Goal: Information Seeking & Learning: Find specific page/section

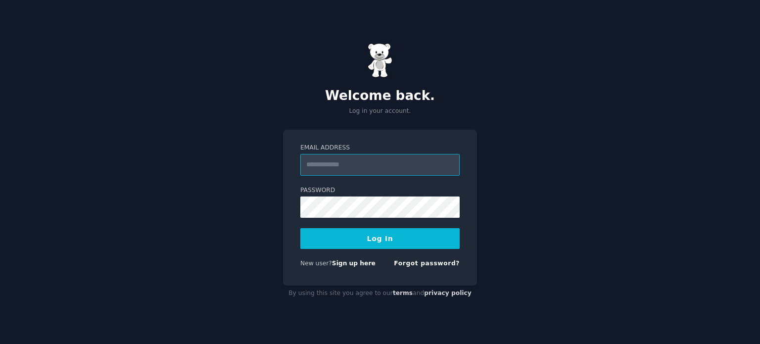
type input "**********"
click at [380, 235] on button "Log In" at bounding box center [379, 238] width 159 height 21
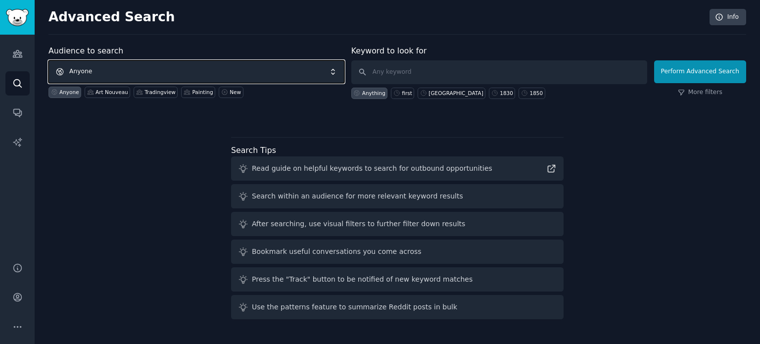
click at [122, 63] on span "Anyone" at bounding box center [196, 71] width 296 height 23
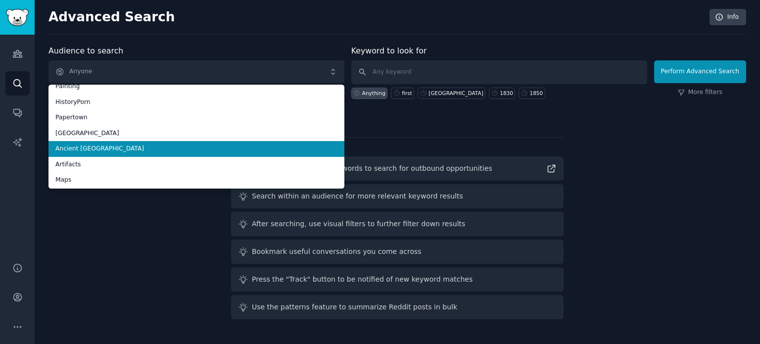
scroll to position [55, 0]
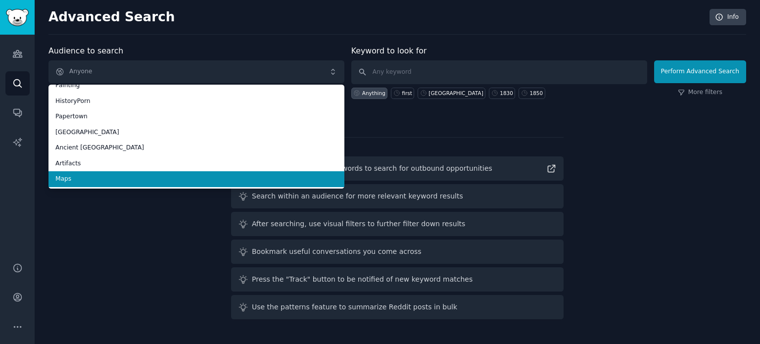
click at [89, 176] on span "Maps" at bounding box center [196, 179] width 282 height 9
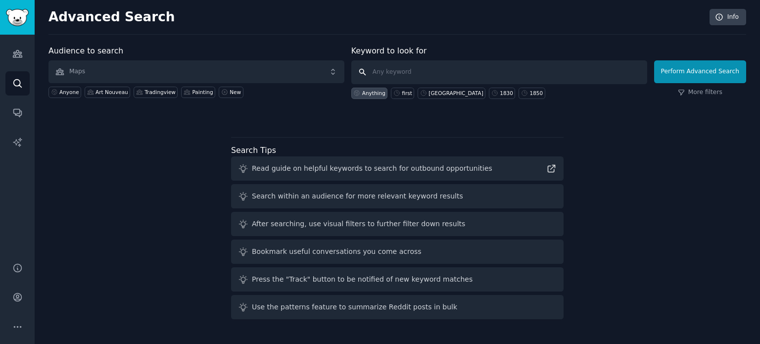
paste input "ethnic"
type input "ethnic"
click at [694, 71] on button "Perform Advanced Search" at bounding box center [700, 71] width 92 height 23
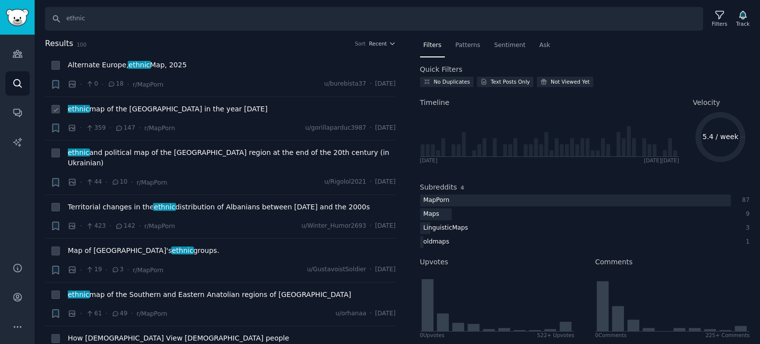
click at [150, 106] on span "ethnic map of the Kingdom of Hungary in the year 1910" at bounding box center [168, 109] width 200 height 10
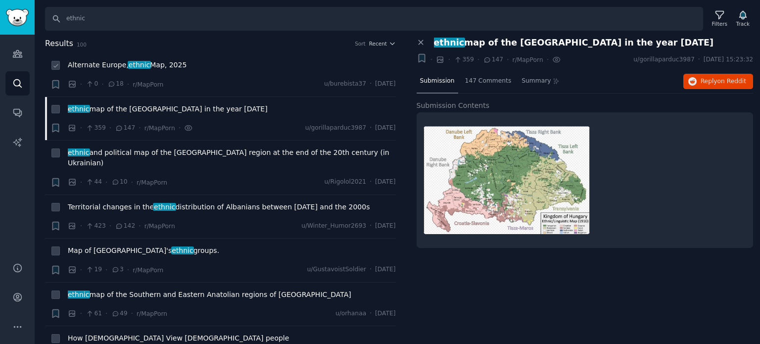
click at [161, 68] on span "Alternate Europe, ethnic Map, 2025" at bounding box center [127, 65] width 119 height 10
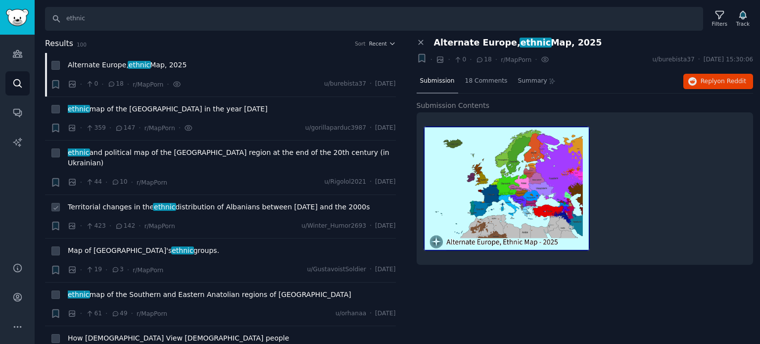
click at [138, 202] on span "Territorial changes in the ethnic distribution of Albanians between 1000 AD and…" at bounding box center [219, 207] width 302 height 10
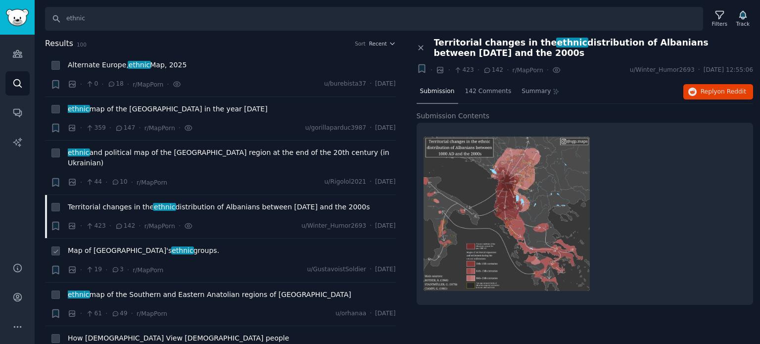
click at [171, 246] on span "ethnic" at bounding box center [182, 250] width 23 height 8
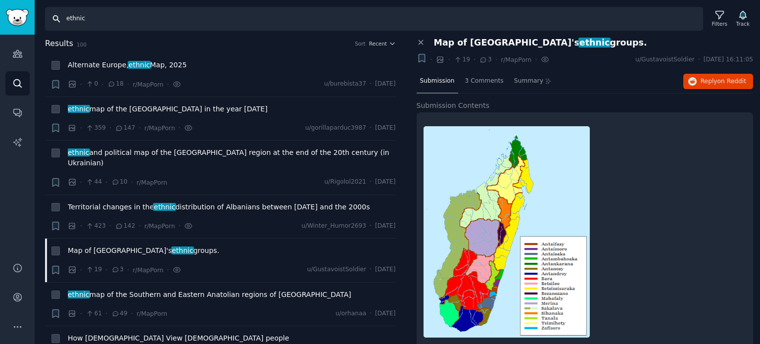
drag, startPoint x: 105, startPoint y: 22, endPoint x: 52, endPoint y: 18, distance: 52.5
click at [52, 18] on input "ethnic" at bounding box center [374, 19] width 658 height 24
type input "old"
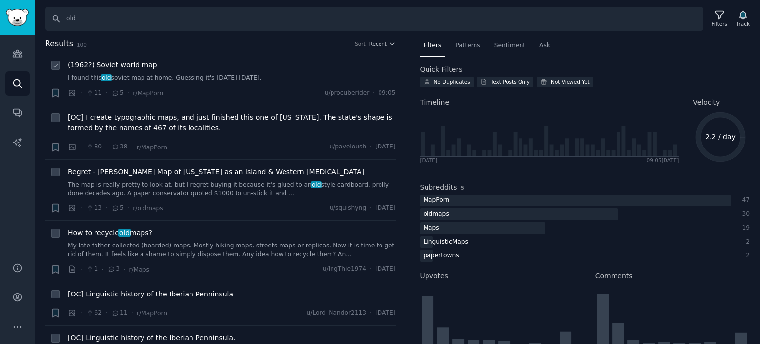
click at [131, 65] on span "(1962?) Soviet world map" at bounding box center [113, 65] width 90 height 10
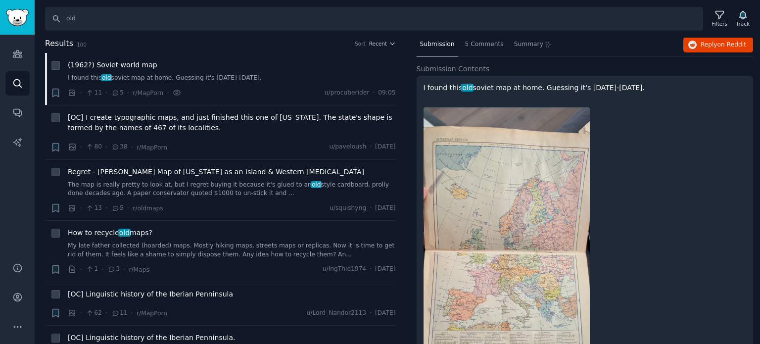
scroll to position [99, 0]
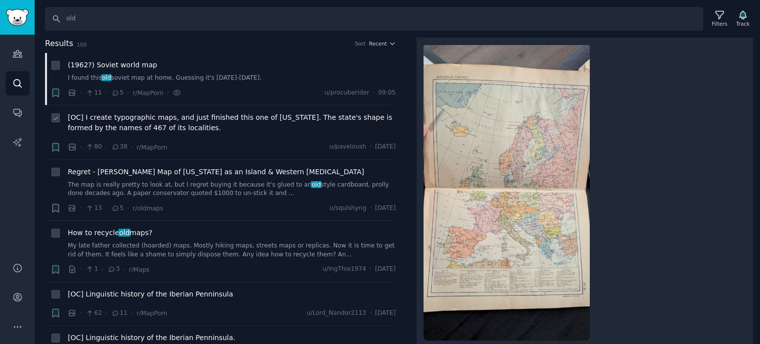
click at [140, 114] on span "[OC] I create typographic maps, and just finished this one of California. The s…" at bounding box center [232, 122] width 328 height 21
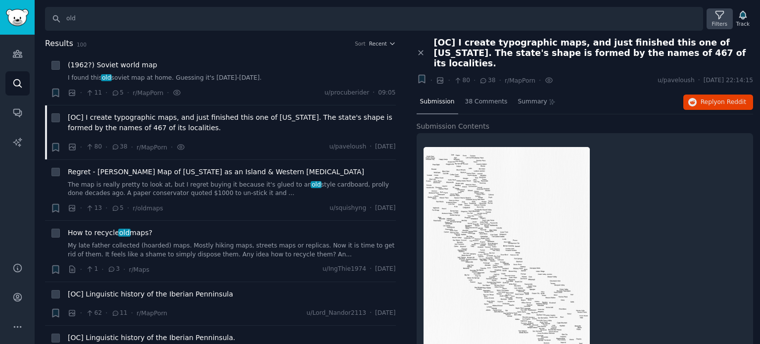
click at [716, 15] on icon at bounding box center [719, 15] width 10 height 10
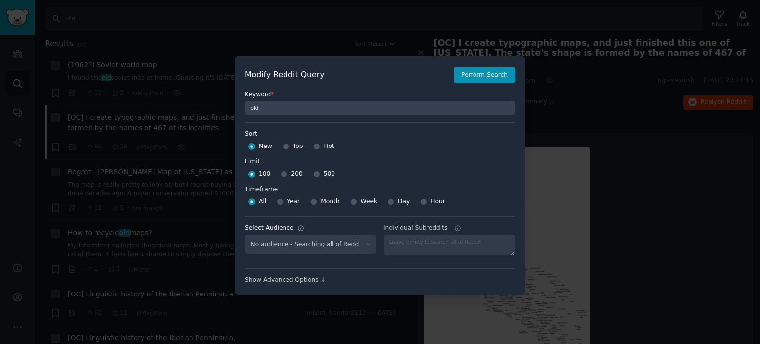
select select "f33d550f09"
click at [313, 174] on input "500" at bounding box center [316, 174] width 7 height 7
radio input "true"
click at [286, 148] on div at bounding box center [285, 146] width 7 height 9
click at [284, 146] on input "Top" at bounding box center [285, 146] width 7 height 7
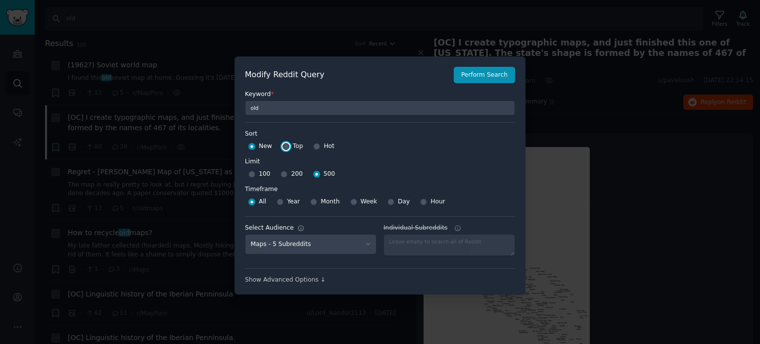
radio input "true"
click at [496, 78] on button "Perform Search" at bounding box center [484, 75] width 61 height 17
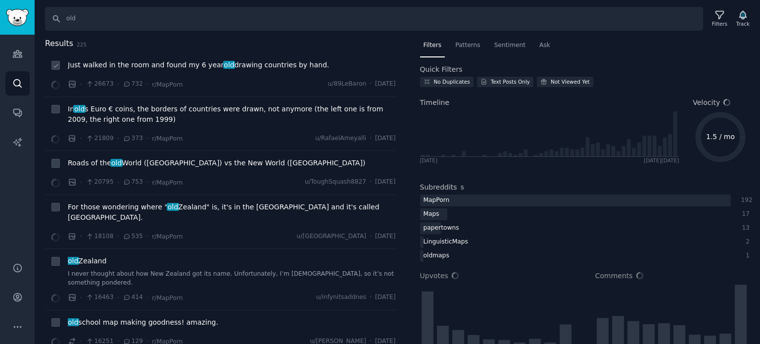
click at [135, 67] on span "Just walked in the room and found my 6 year old drawing countries by hand." at bounding box center [198, 65] width 261 height 10
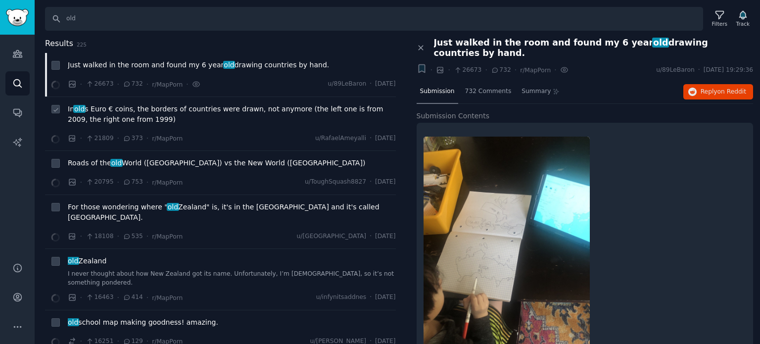
click at [115, 115] on span "In old s Euro € coins, the borders of countries were drawn, not anymore (the le…" at bounding box center [232, 114] width 328 height 21
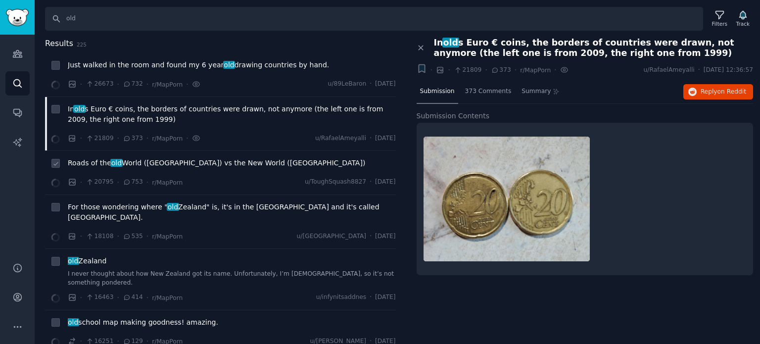
click at [113, 164] on span "old" at bounding box center [116, 163] width 12 height 8
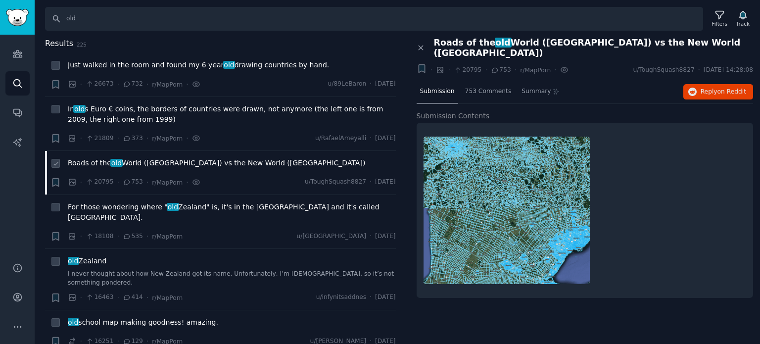
scroll to position [49, 0]
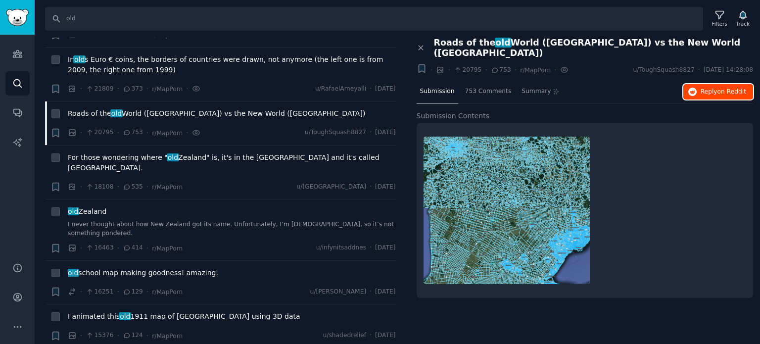
click at [695, 88] on icon "button" at bounding box center [692, 92] width 9 height 9
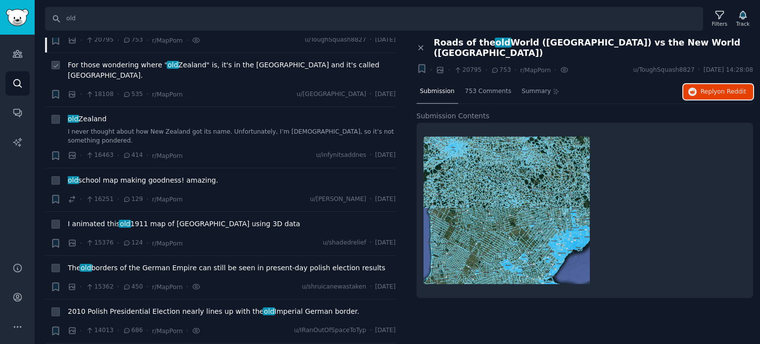
scroll to position [148, 0]
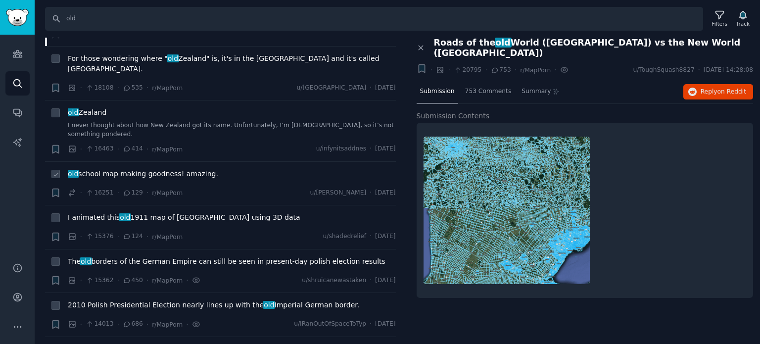
click at [119, 169] on span "old school map making goodness! amazing." at bounding box center [143, 174] width 150 height 10
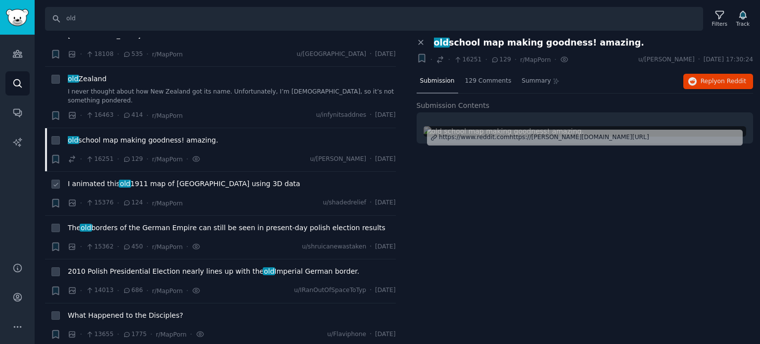
scroll to position [198, 0]
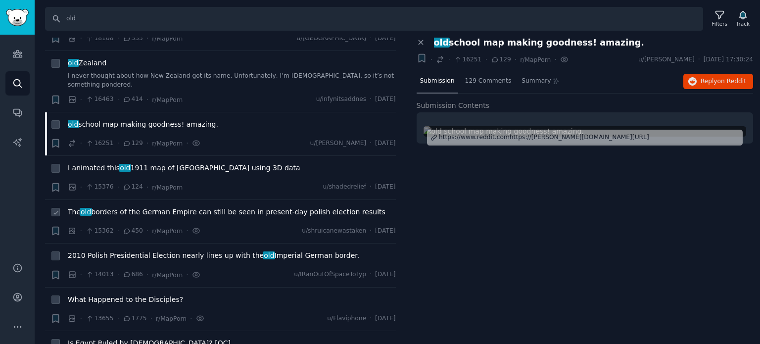
click at [115, 207] on span "The old borders of the German Empire can still be seen in present-day polish el…" at bounding box center [227, 212] width 318 height 10
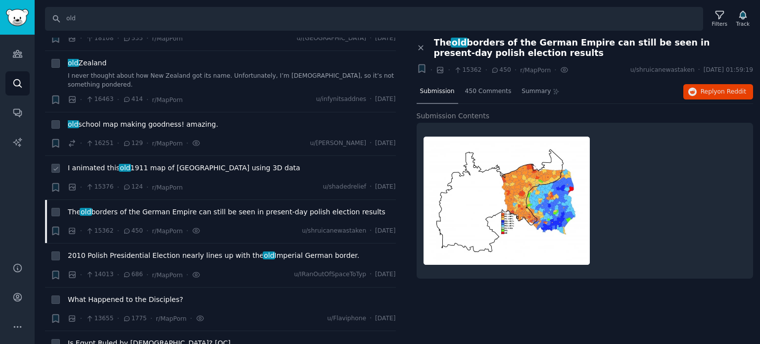
click at [177, 163] on span "I animated this old 1911 map of Crater Lake National Park using 3D data" at bounding box center [184, 168] width 232 height 10
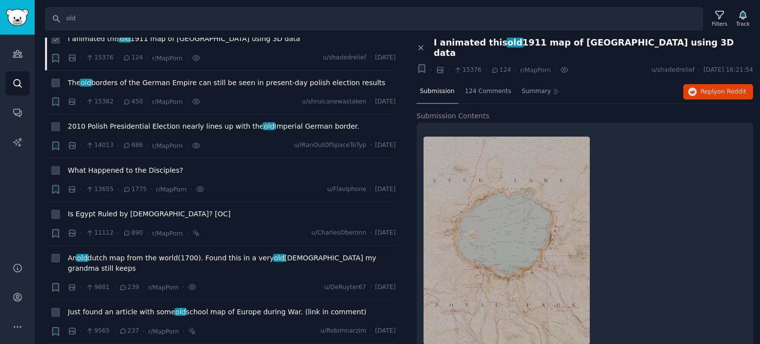
scroll to position [346, 0]
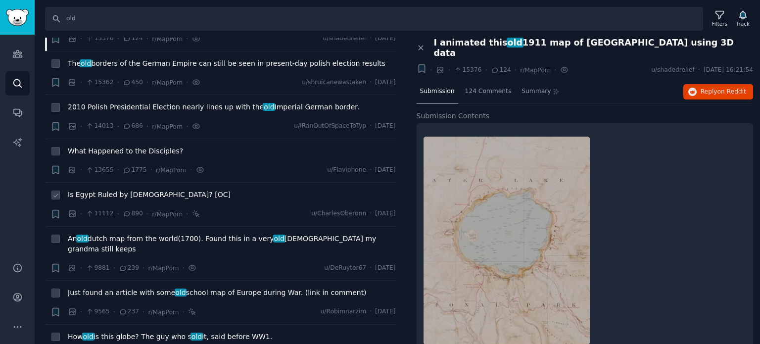
click at [120, 189] on span "Is Egypt Ruled by Egyptians? [OC]" at bounding box center [149, 194] width 163 height 10
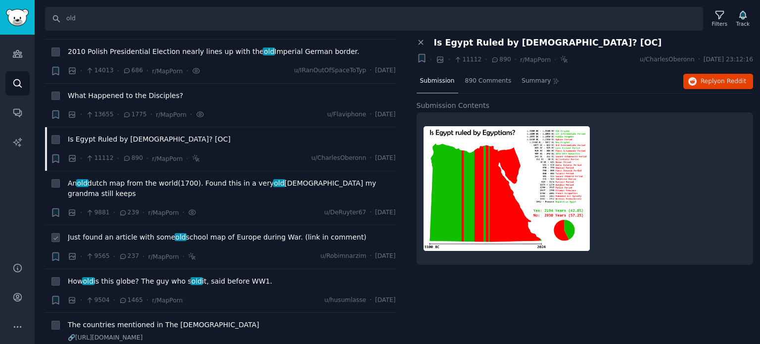
scroll to position [445, 0]
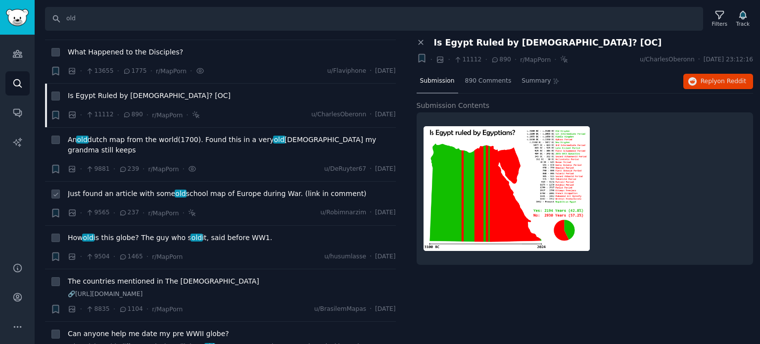
click at [140, 188] on span "Just found an article with some old school map of Europe during War. (link in c…" at bounding box center [217, 193] width 299 height 10
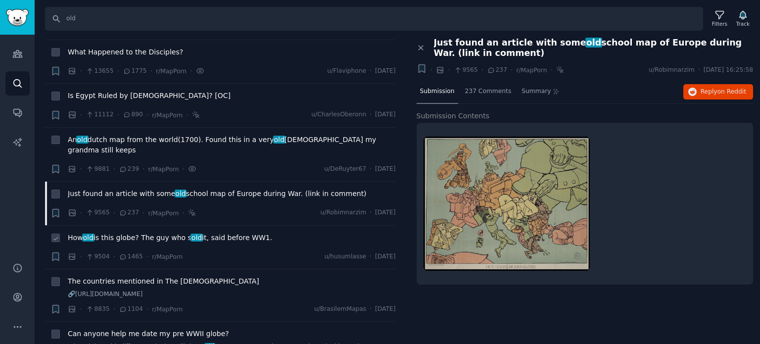
click at [140, 232] on span "How old is this globe? The guy who s old it, said before WW1." at bounding box center [170, 237] width 204 height 10
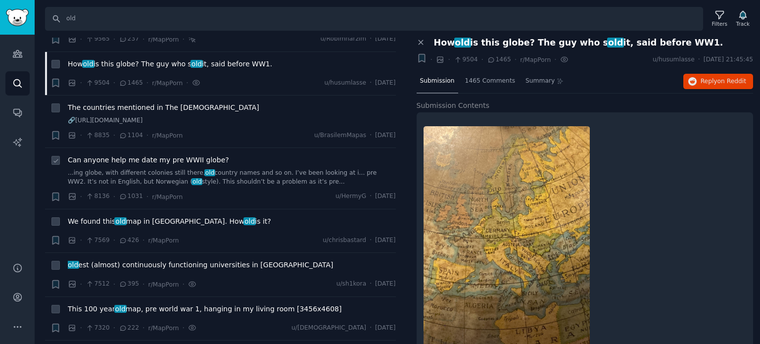
scroll to position [643, 0]
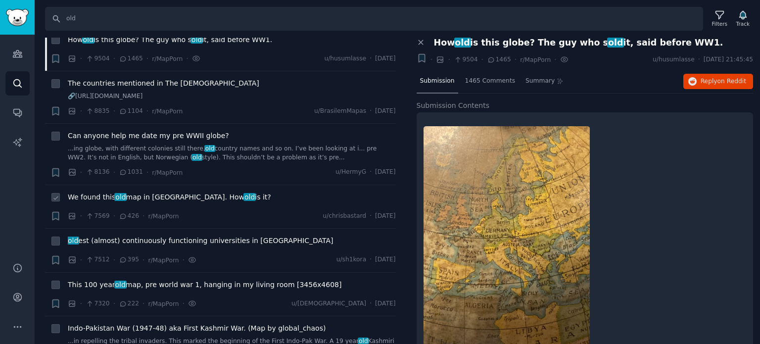
click at [146, 192] on span "We found this old map in grandmas house. How old is it?" at bounding box center [169, 197] width 203 height 10
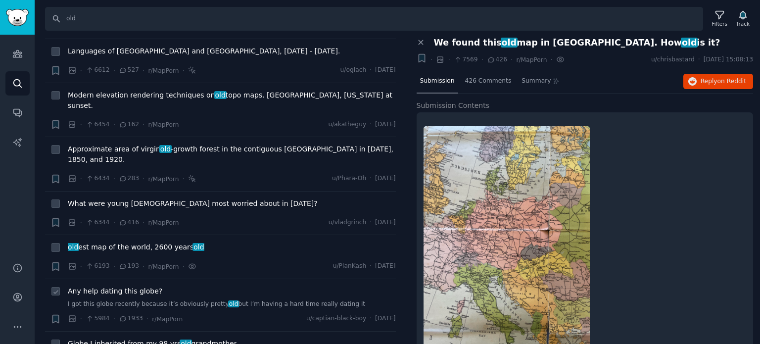
scroll to position [1088, 0]
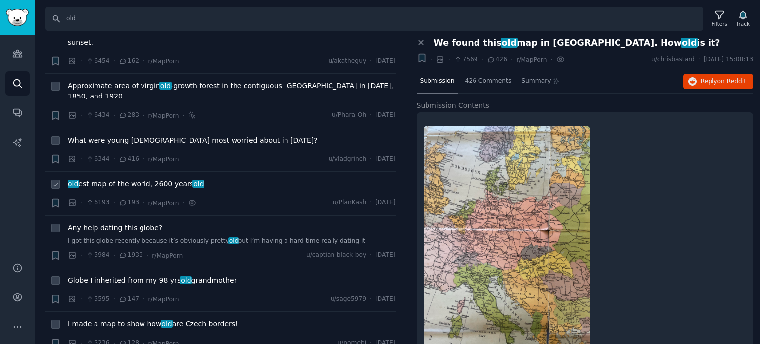
click at [115, 179] on span "old est map of the world, 2600 years old" at bounding box center [136, 184] width 137 height 10
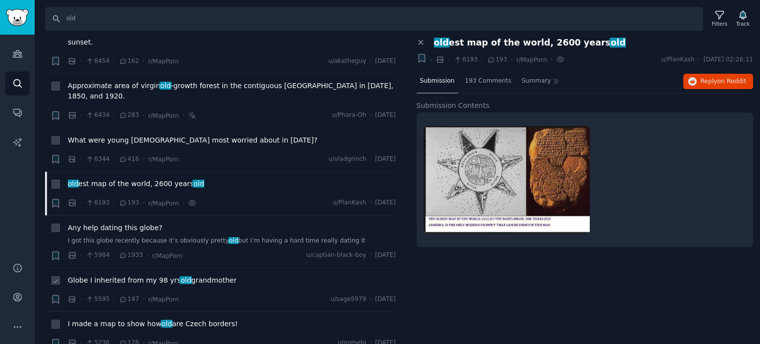
click at [115, 275] on span "Globe I inherited from my 98 yrs old grandmother" at bounding box center [152, 280] width 169 height 10
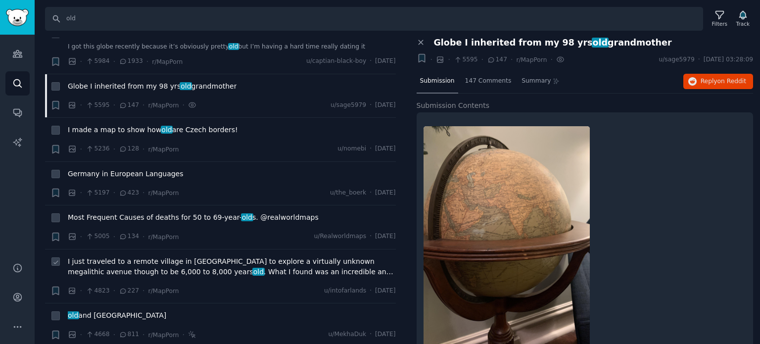
scroll to position [1286, 0]
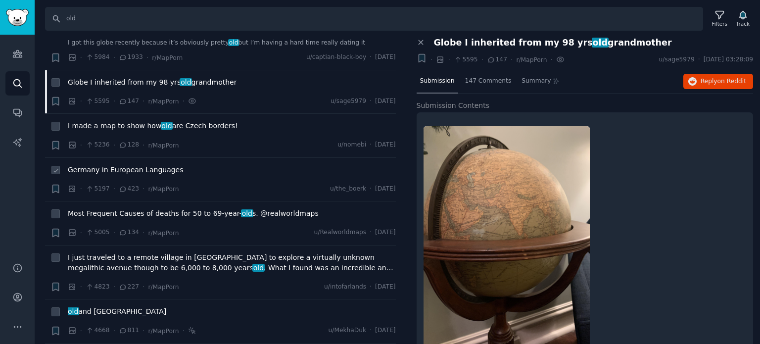
click at [127, 165] on span "Germany in European Languages" at bounding box center [126, 170] width 116 height 10
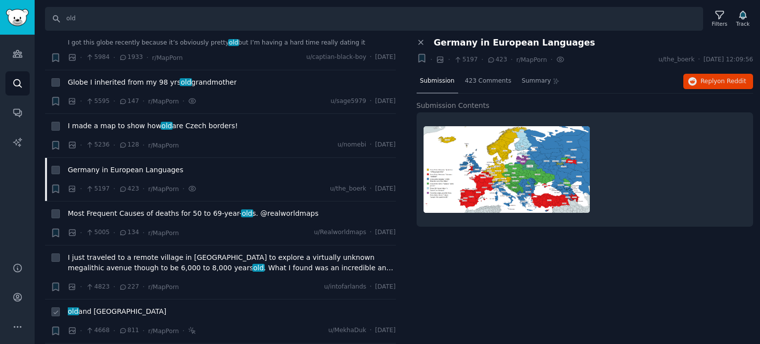
click at [107, 306] on span "old and new Poland" at bounding box center [117, 311] width 98 height 10
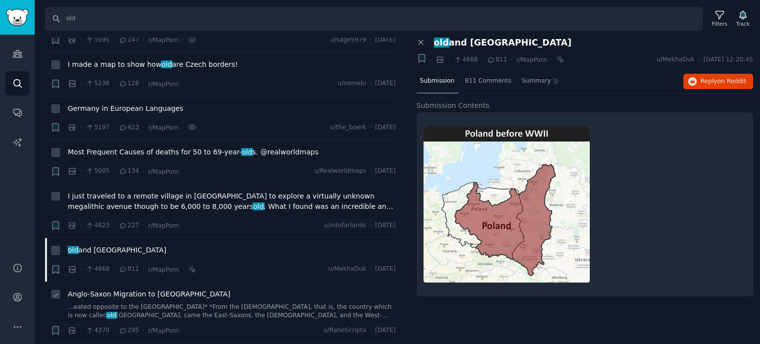
scroll to position [1385, 0]
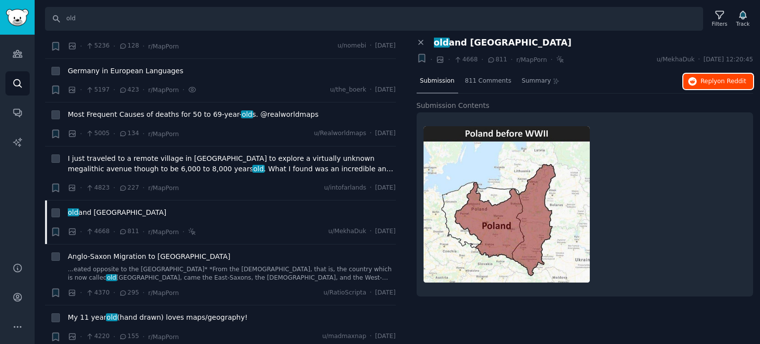
click at [694, 79] on icon "button" at bounding box center [692, 81] width 9 height 9
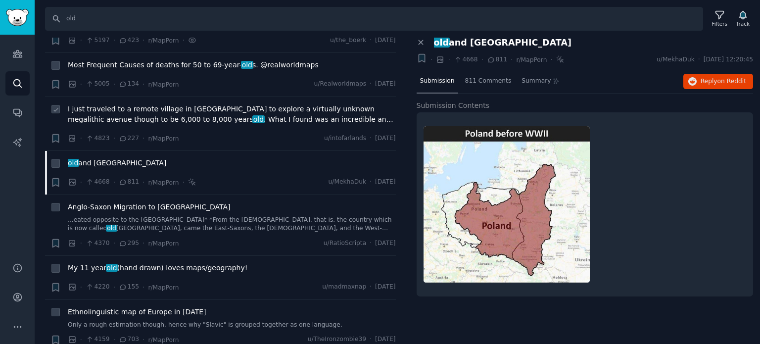
click at [105, 158] on span "old and new Poland" at bounding box center [117, 163] width 98 height 10
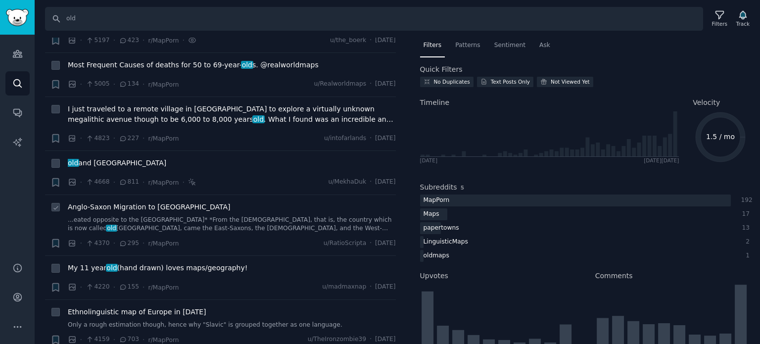
click at [125, 202] on span "Anglo-Saxon Migration to England" at bounding box center [149, 207] width 162 height 10
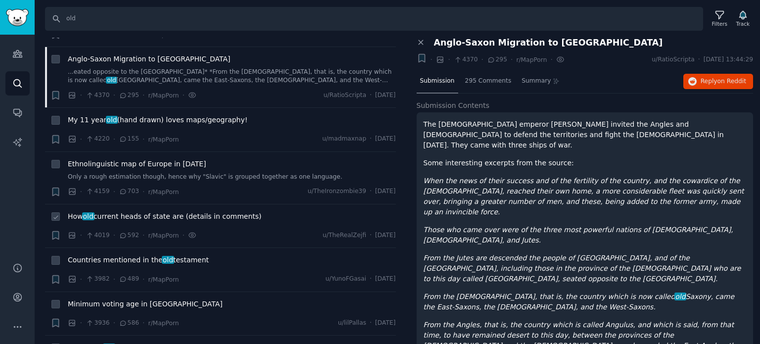
scroll to position [1583, 0]
click at [120, 211] on span "How old current heads of state are (details in comments)" at bounding box center [165, 216] width 194 height 10
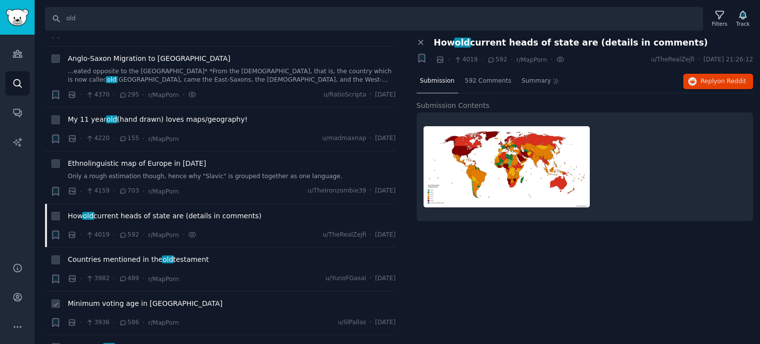
click at [110, 298] on span "Minimum voting age in Europe" at bounding box center [145, 303] width 155 height 10
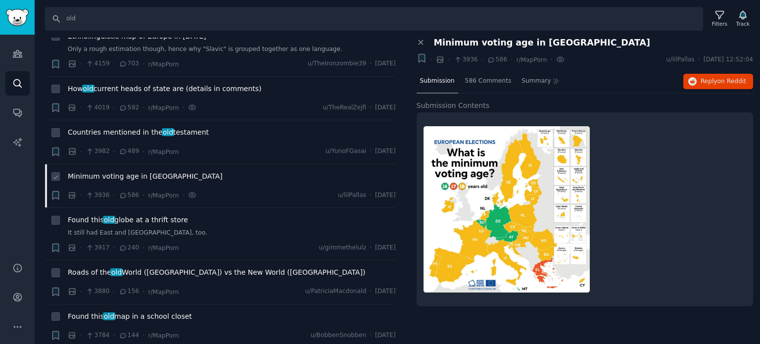
scroll to position [1781, 0]
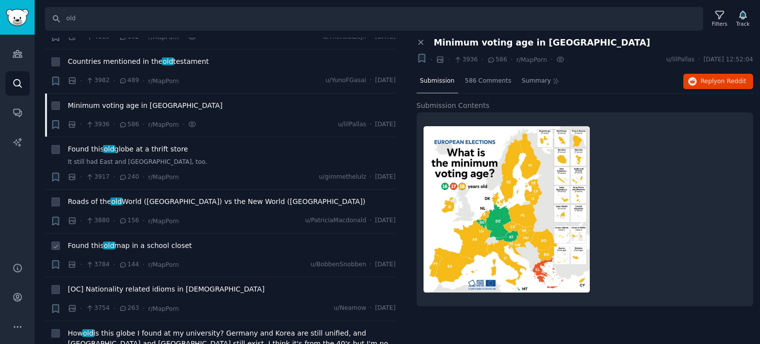
click at [119, 240] on span "Found this old map in a school closet" at bounding box center [130, 245] width 124 height 10
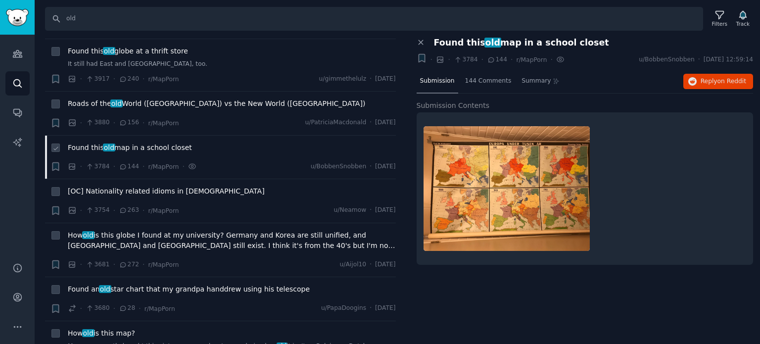
scroll to position [1880, 0]
click at [101, 327] on span "How old is this map?" at bounding box center [101, 332] width 67 height 10
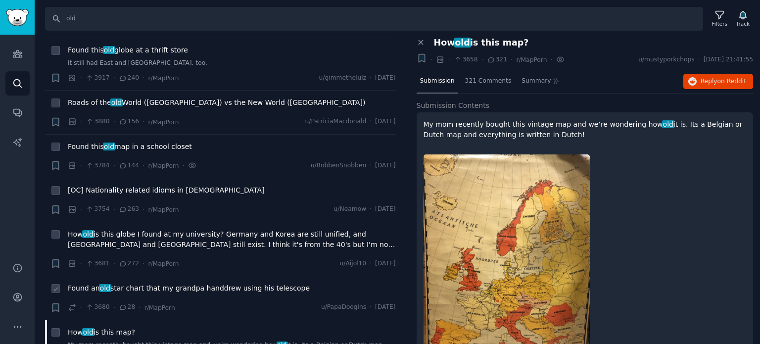
click at [119, 283] on span "Found an old star chart that my grandpa handdrew using his telescope" at bounding box center [189, 288] width 242 height 10
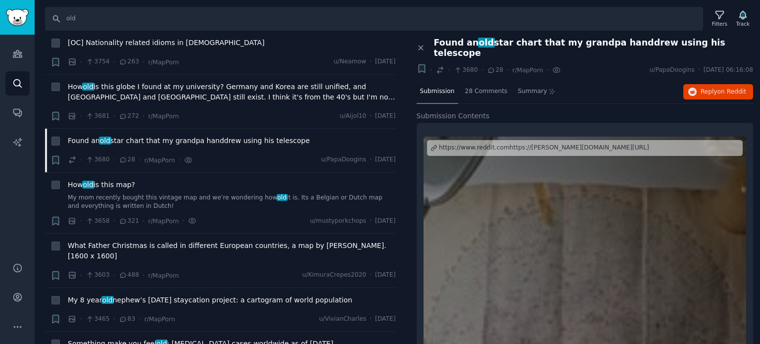
scroll to position [2176, 0]
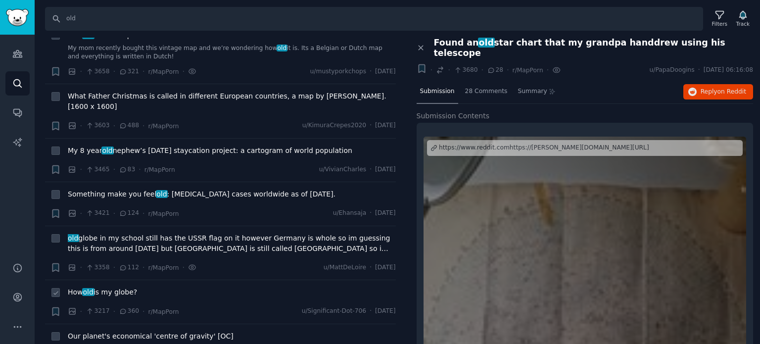
click at [106, 287] on span "How old is my globe?" at bounding box center [102, 292] width 69 height 10
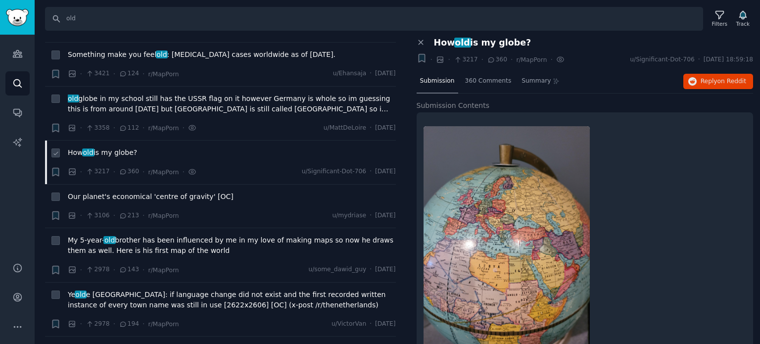
scroll to position [2374, 0]
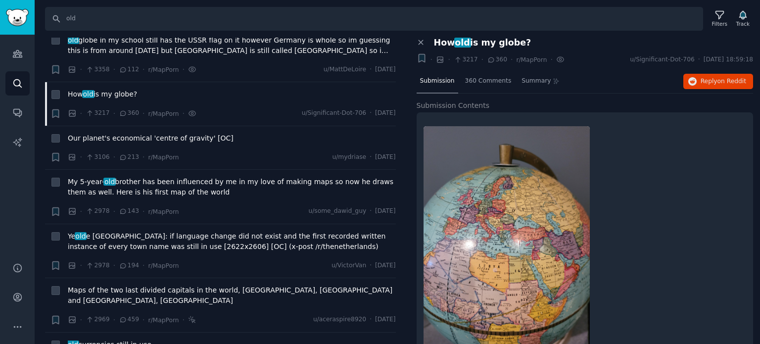
click at [93, 339] on span "old currencies still in use" at bounding box center [110, 344] width 84 height 10
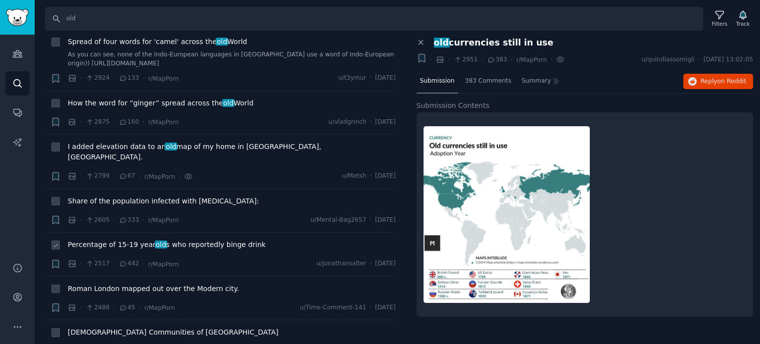
scroll to position [2770, 0]
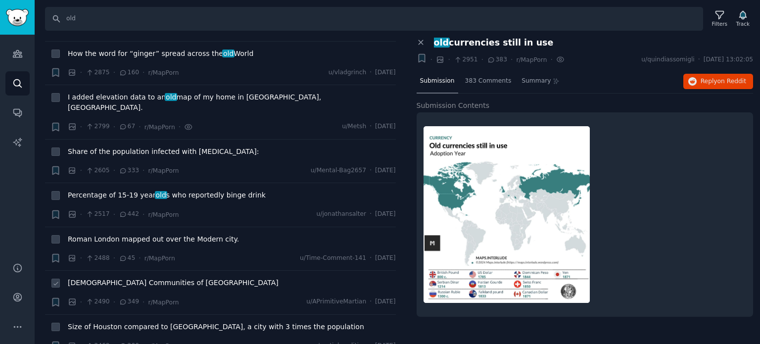
click at [119, 278] on span "Jewish Communities of India" at bounding box center [173, 283] width 211 height 10
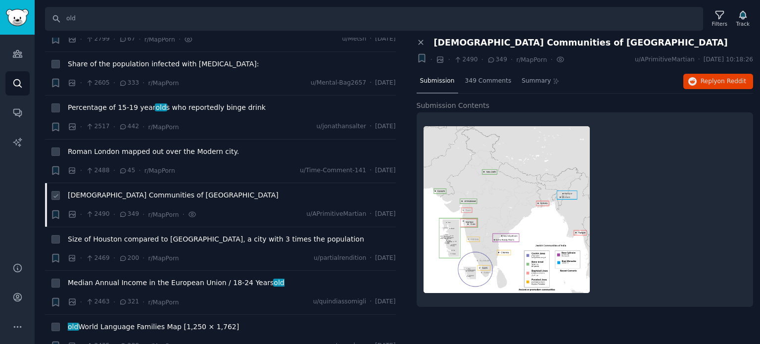
scroll to position [2869, 0]
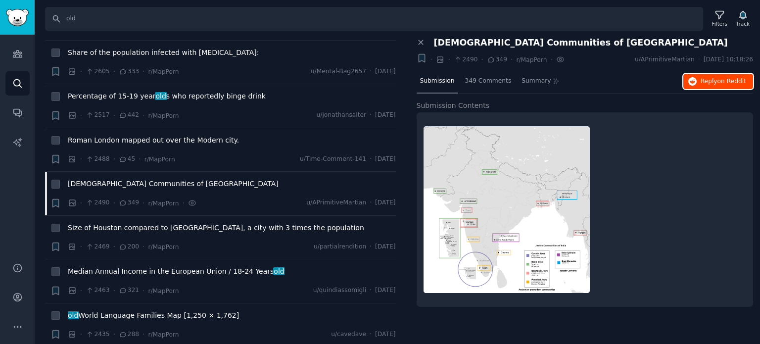
click at [707, 83] on span "Reply on Reddit" at bounding box center [723, 81] width 46 height 9
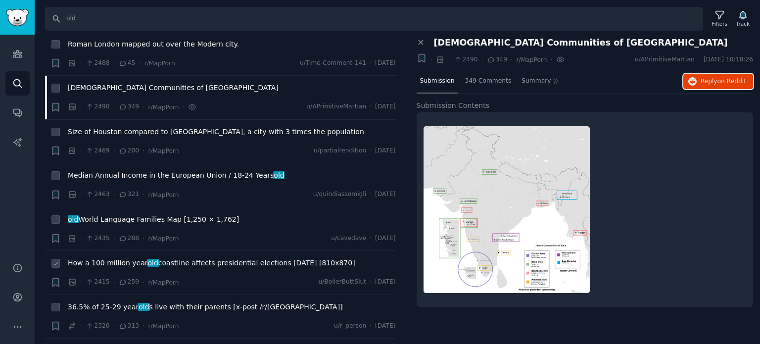
scroll to position [3017, 0]
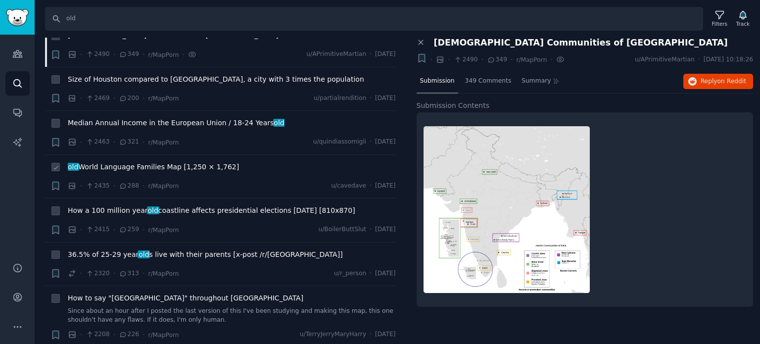
click at [151, 162] on span "old World Language Families Map [1,250 × 1,762]" at bounding box center [153, 167] width 171 height 10
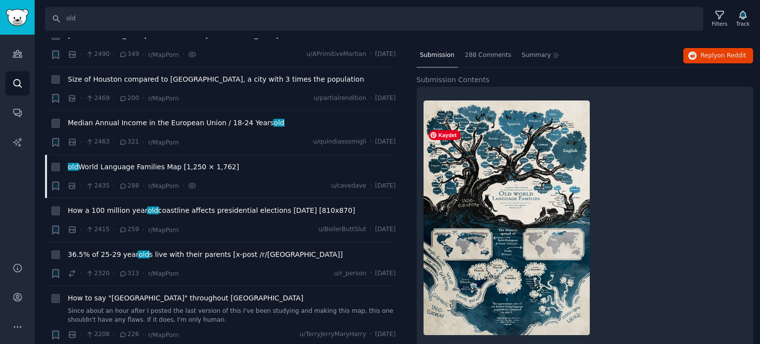
scroll to position [40, 0]
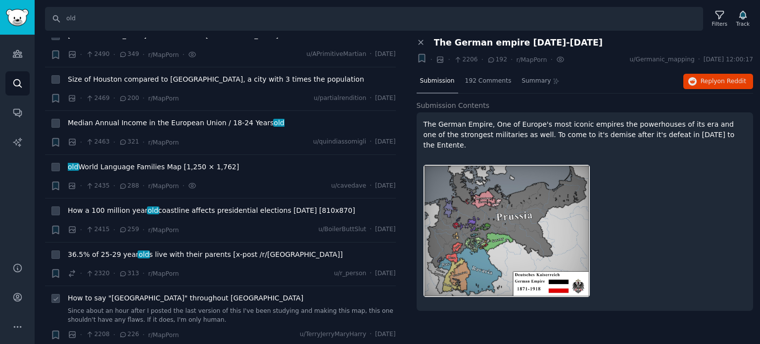
scroll to position [3116, 0]
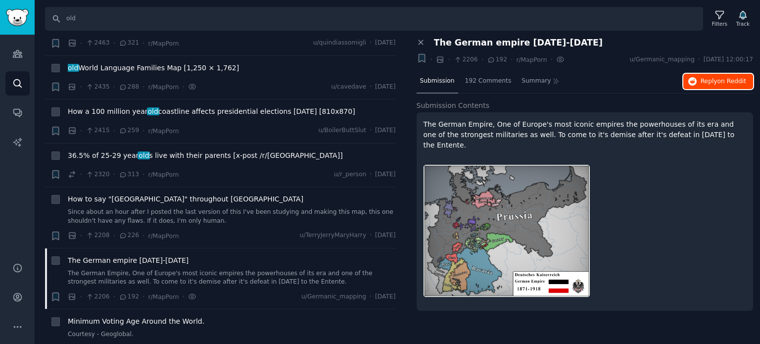
click at [701, 87] on button "Reply on Reddit" at bounding box center [718, 82] width 70 height 16
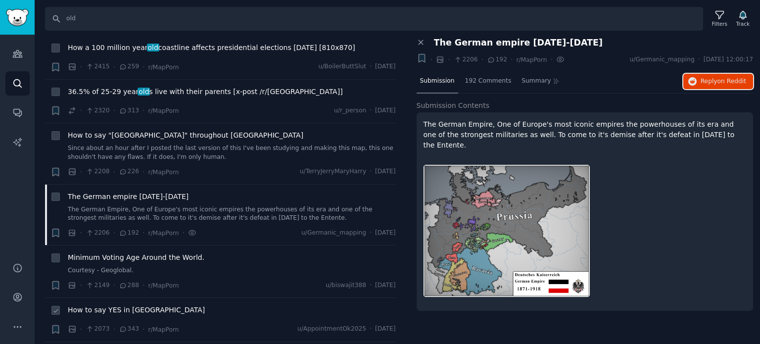
scroll to position [3215, 0]
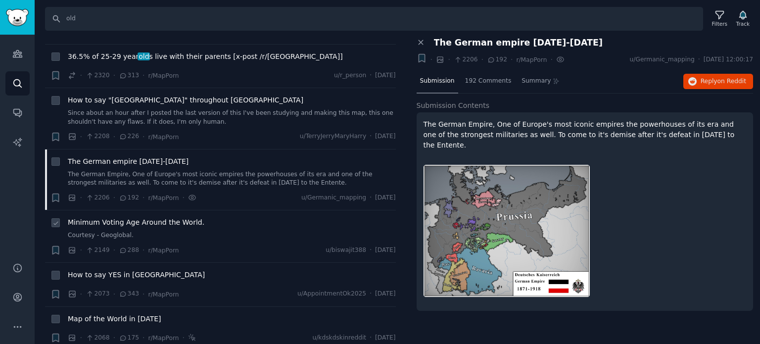
click at [132, 217] on span "Minimum Voting Age Around the World." at bounding box center [136, 222] width 137 height 10
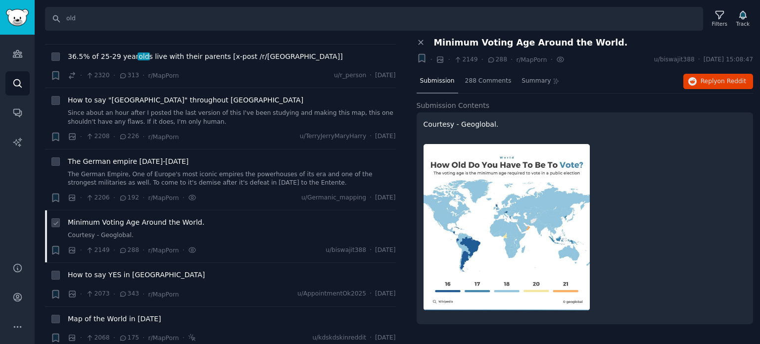
scroll to position [3265, 0]
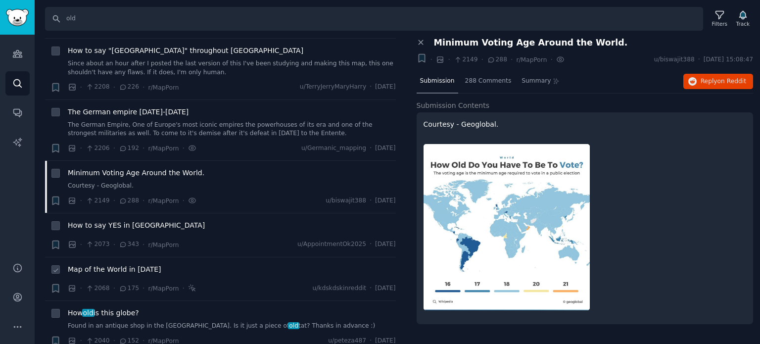
click at [113, 264] on span "Map of the World in 1911" at bounding box center [114, 269] width 93 height 10
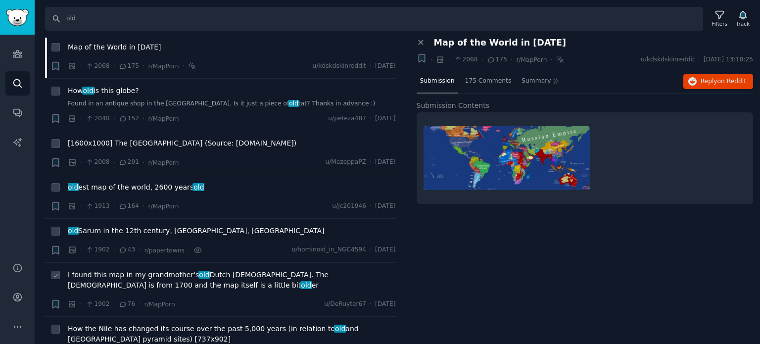
scroll to position [3512, 0]
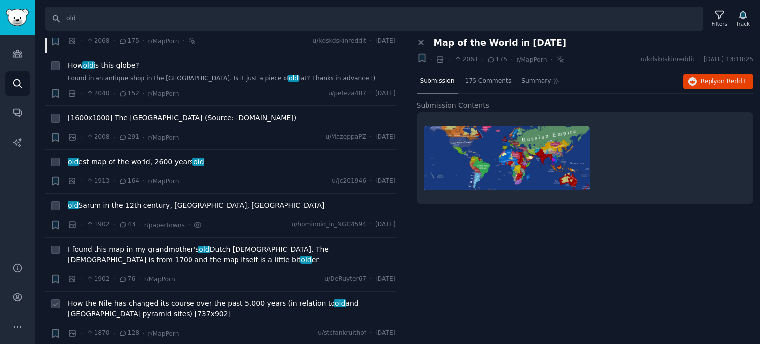
click at [119, 298] on span "How the Nile has changed its course over the past 5,000 years (in relation to o…" at bounding box center [232, 308] width 328 height 21
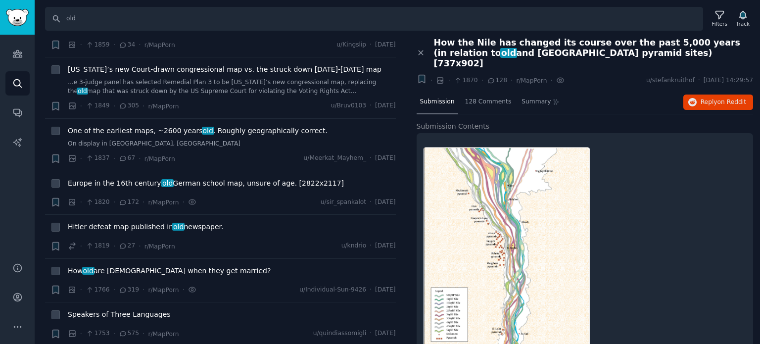
scroll to position [3908, 0]
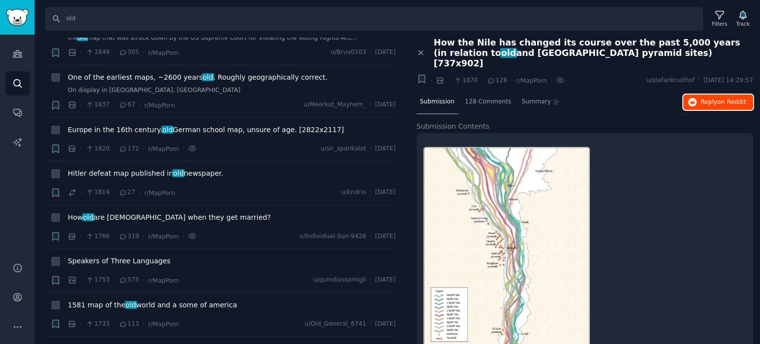
click at [697, 94] on button "Reply on Reddit" at bounding box center [718, 102] width 70 height 16
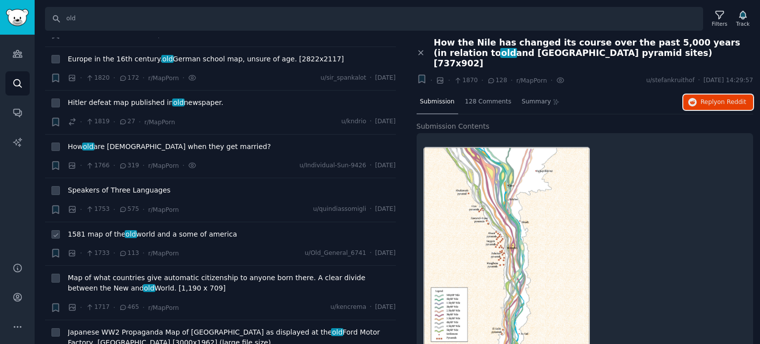
scroll to position [4007, 0]
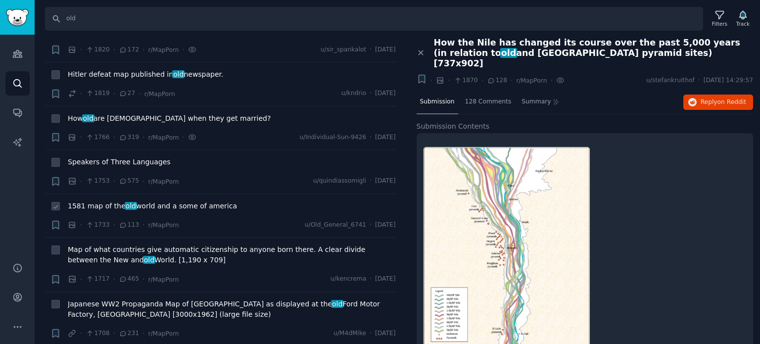
click at [125, 202] on span "old" at bounding box center [131, 206] width 12 height 8
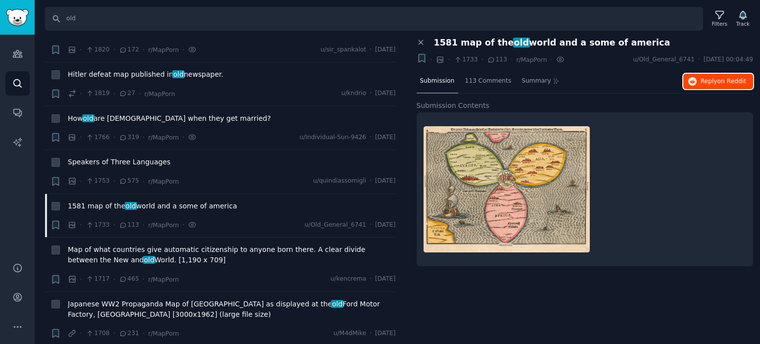
click at [714, 80] on span "Reply on Reddit" at bounding box center [723, 81] width 46 height 9
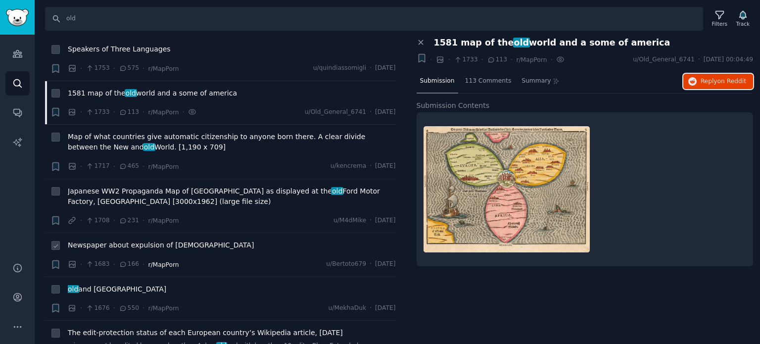
scroll to position [4155, 0]
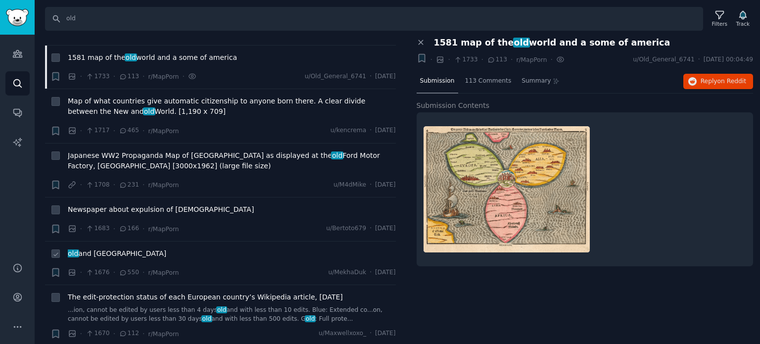
click at [114, 248] on span "old and New germany" at bounding box center [117, 253] width 98 height 10
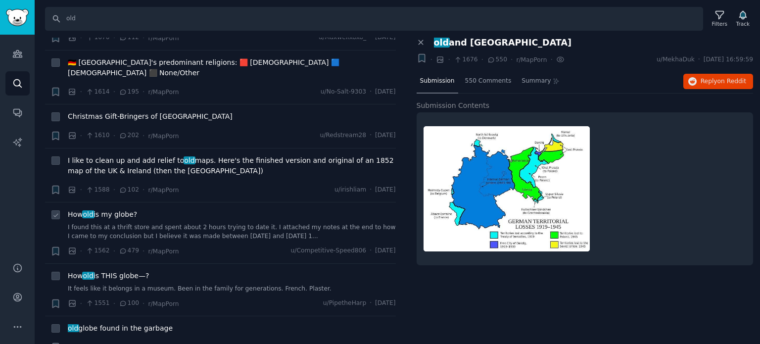
scroll to position [4452, 0]
click at [97, 322] on span "old globe found in the garbage" at bounding box center [120, 327] width 105 height 10
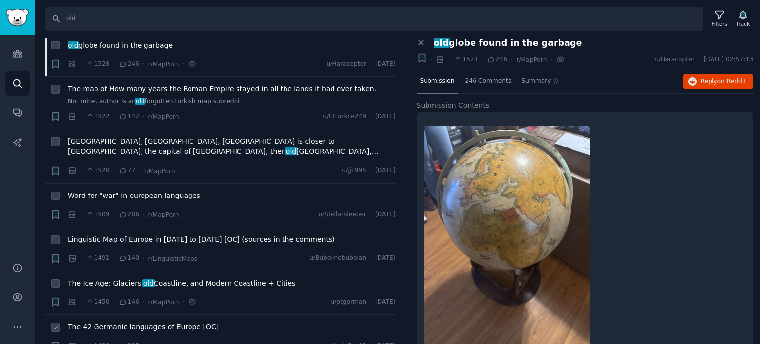
scroll to position [4749, 0]
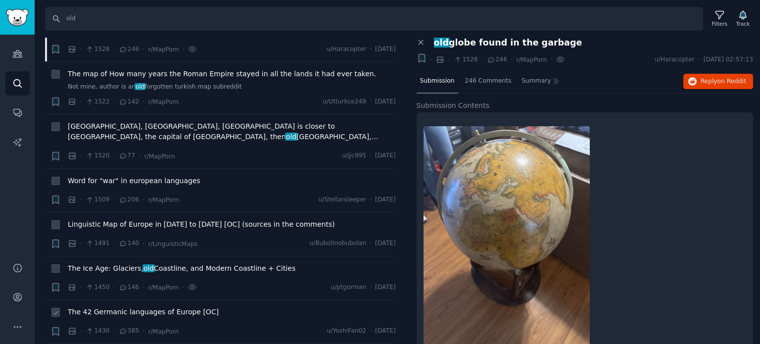
click at [164, 307] on span "The 42 Germanic languages of Europe [OC]" at bounding box center [143, 312] width 151 height 10
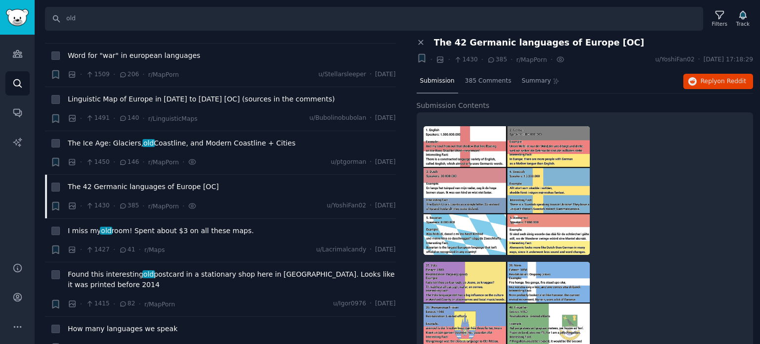
scroll to position [5045, 0]
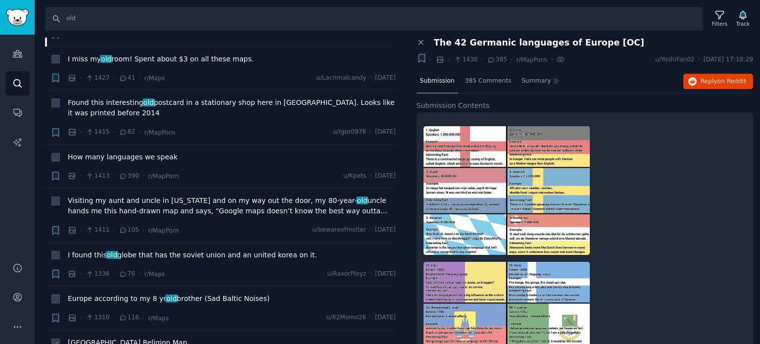
click at [116, 337] on span "Germany Religion Map" at bounding box center [127, 342] width 119 height 10
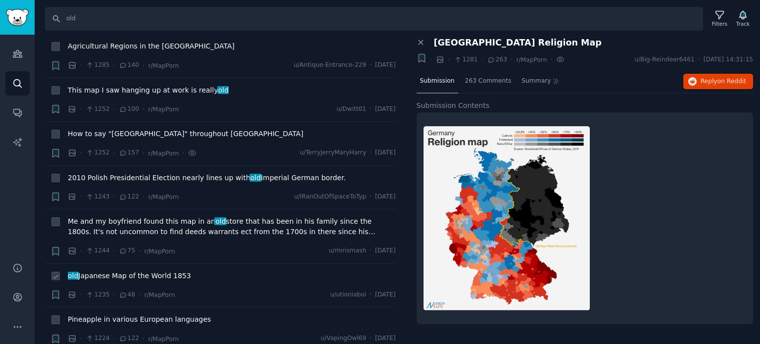
scroll to position [5392, 0]
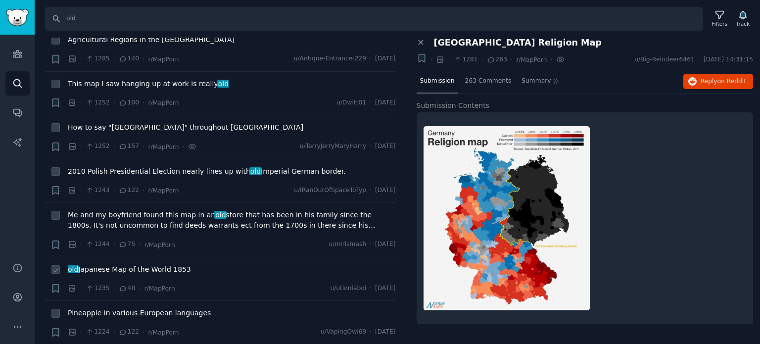
click at [109, 264] on span "old Japanese Map of the World 1853" at bounding box center [129, 269] width 123 height 10
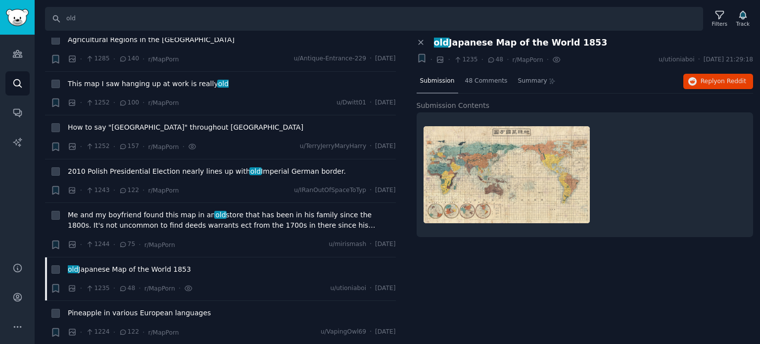
click at [447, 47] on div "Close panel old Japanese Map of the World 1853 + · · 1235 · 48 · r/MapPorn · u/…" at bounding box center [584, 52] width 337 height 29
drag, startPoint x: 449, startPoint y: 43, endPoint x: 598, endPoint y: 39, distance: 148.9
click at [598, 39] on div "old Japanese Map of the World 1853" at bounding box center [594, 43] width 320 height 10
copy span "Japanese Map of the World 1853"
click at [693, 79] on icon "button" at bounding box center [692, 81] width 9 height 9
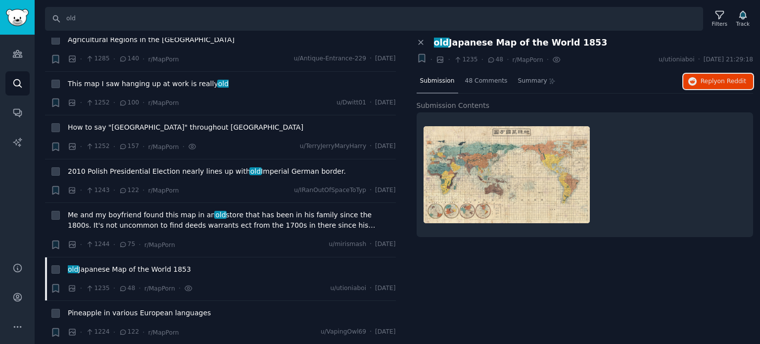
scroll to position [5491, 0]
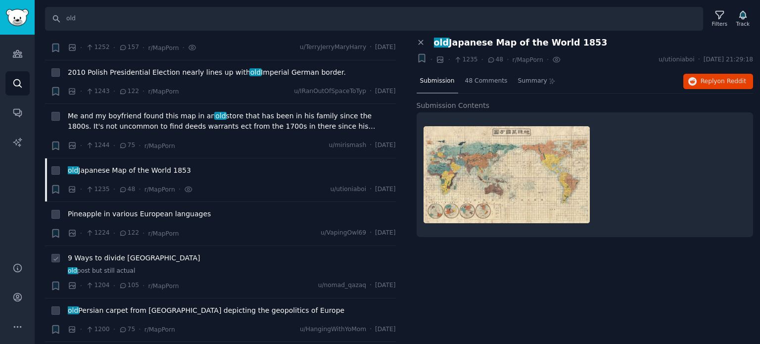
click at [117, 253] on span "9 Ways to divide Kazakhstan" at bounding box center [134, 258] width 132 height 10
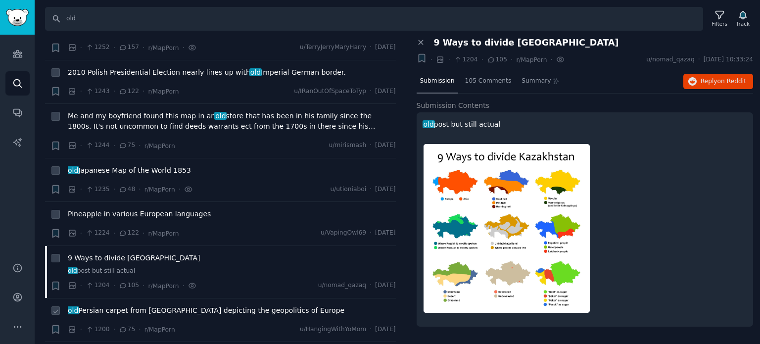
click at [127, 305] on span "old Persian carpet from Iran depicting the geopolitics of Europe" at bounding box center [206, 310] width 277 height 10
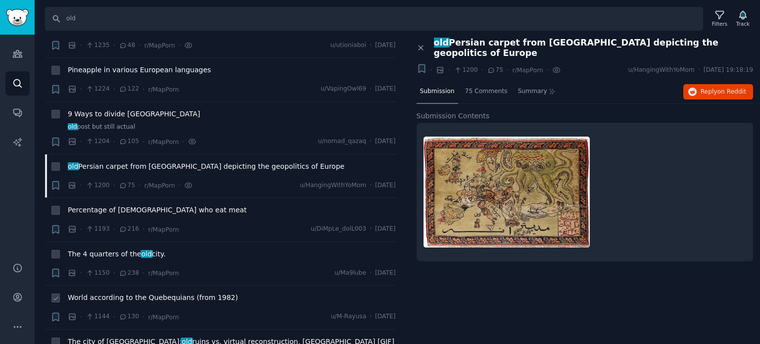
scroll to position [5639, 0]
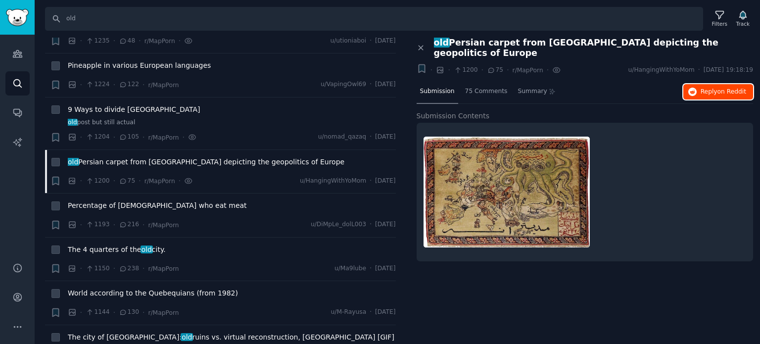
click at [715, 88] on span "Reply on Reddit" at bounding box center [723, 92] width 46 height 9
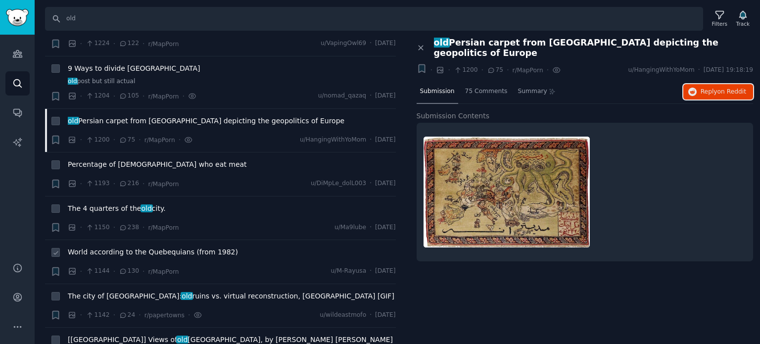
scroll to position [5738, 0]
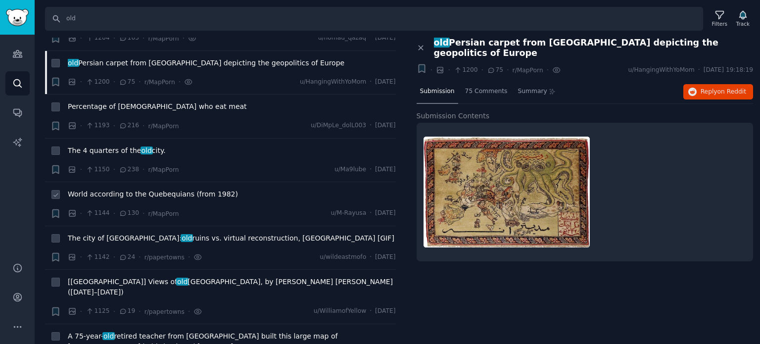
click at [115, 189] on span "World according to the Quebequians (from 1982)" at bounding box center [153, 194] width 170 height 10
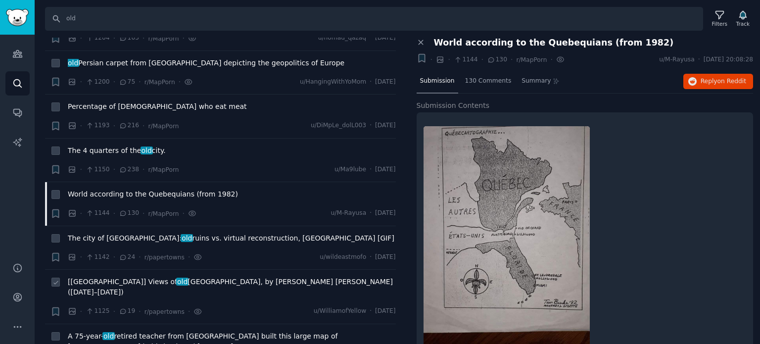
click at [126, 277] on span "[Scotland] Views of old Edinburgh, by Henry Gibson Duguid (1805–1860)" at bounding box center [232, 287] width 328 height 21
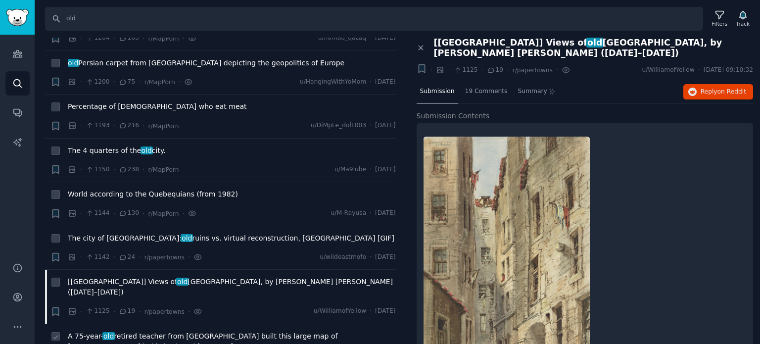
click at [163, 331] on span "A 75-year- old retired teacher from Guangdong built this large map of China in …" at bounding box center [232, 341] width 328 height 21
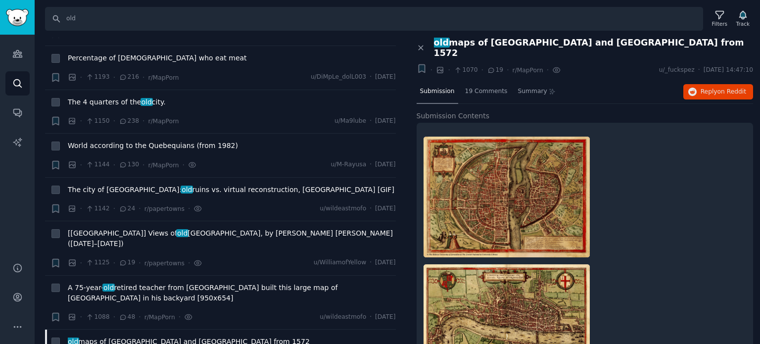
scroll to position [5837, 0]
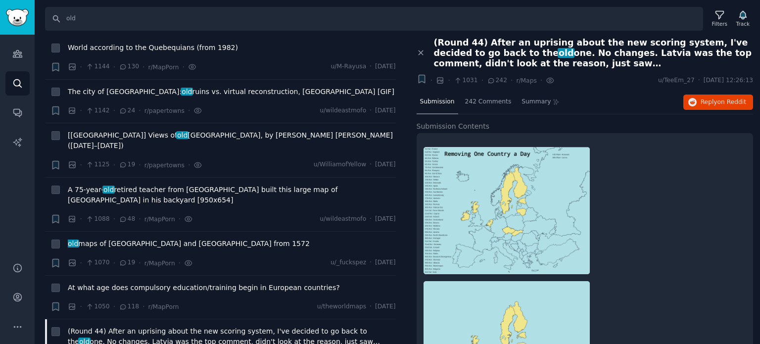
scroll to position [5985, 0]
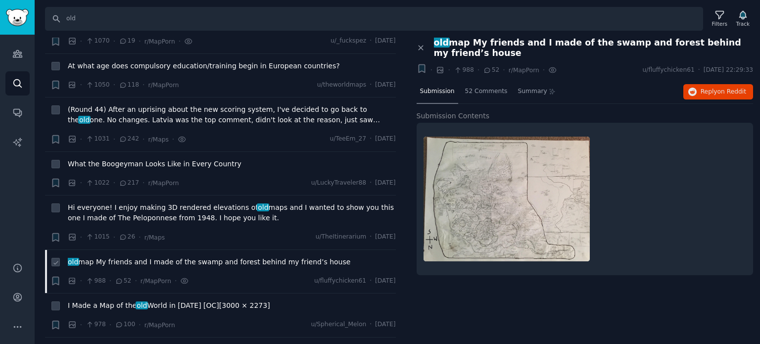
scroll to position [6134, 0]
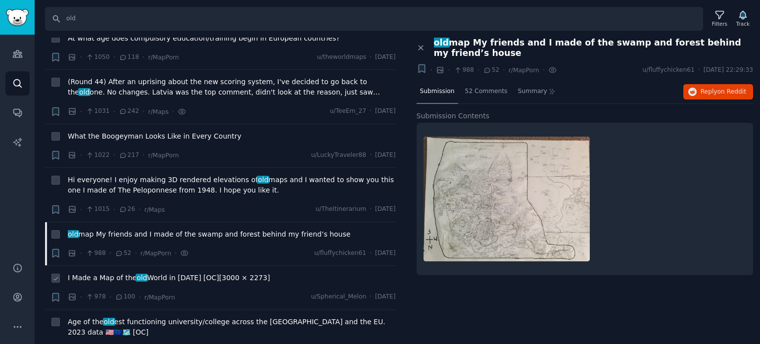
click at [155, 273] on span "I Made a Map of the old World in 1360 [OC][3000 × 2273]" at bounding box center [169, 278] width 202 height 10
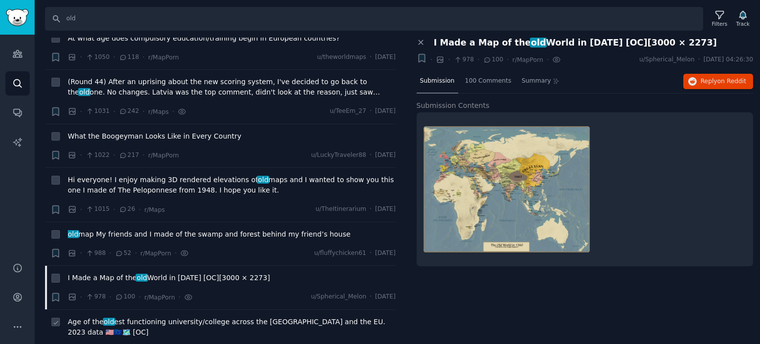
click at [159, 317] on span "Age of the old est functioning university/college across the US and the EU. 202…" at bounding box center [232, 327] width 328 height 21
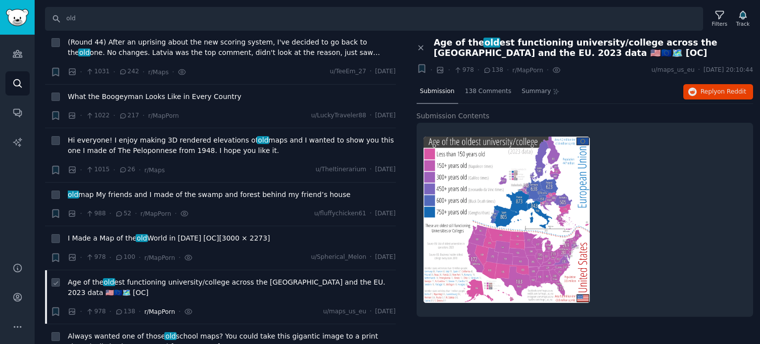
scroll to position [6233, 0]
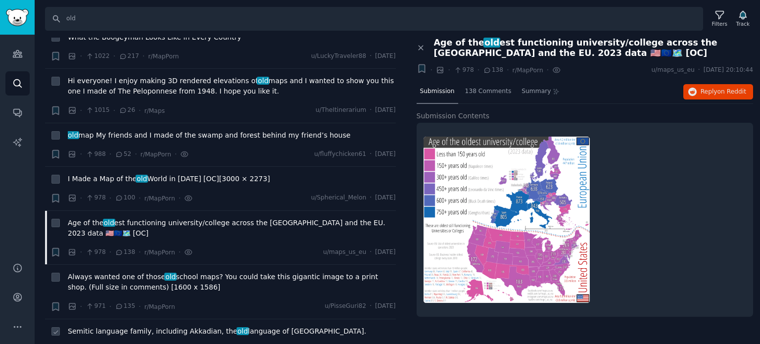
click at [141, 326] on span "Semitic language family, including Akkadian, the old language of Babylon." at bounding box center [217, 331] width 298 height 10
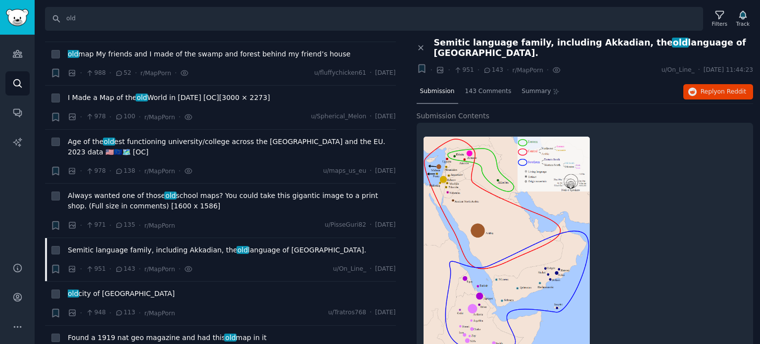
scroll to position [6332, 0]
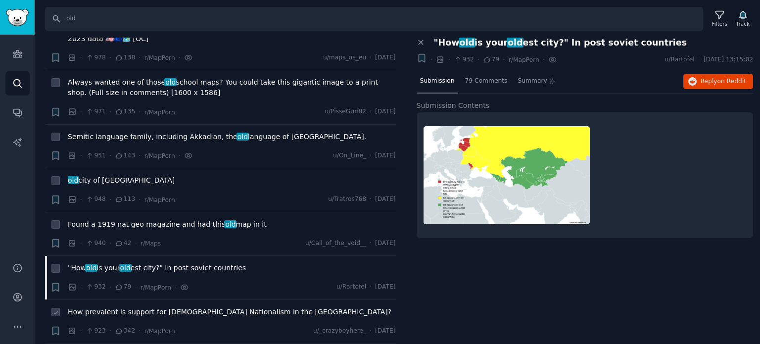
scroll to position [6431, 0]
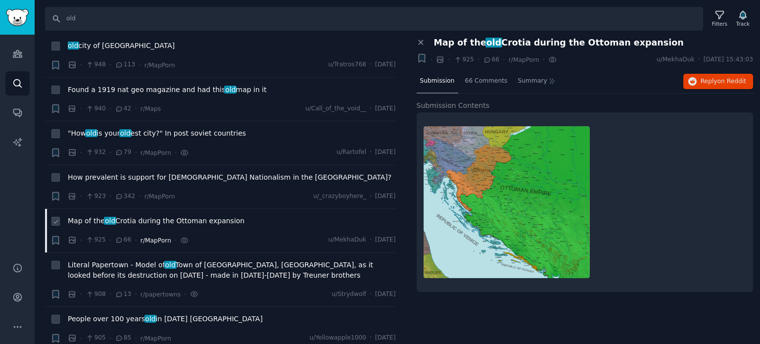
scroll to position [6579, 0]
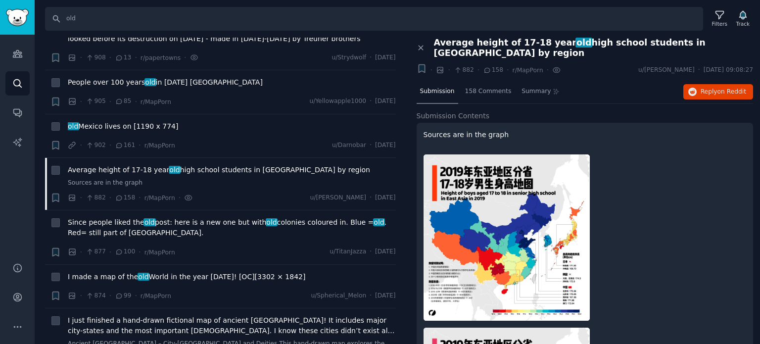
scroll to position [6826, 0]
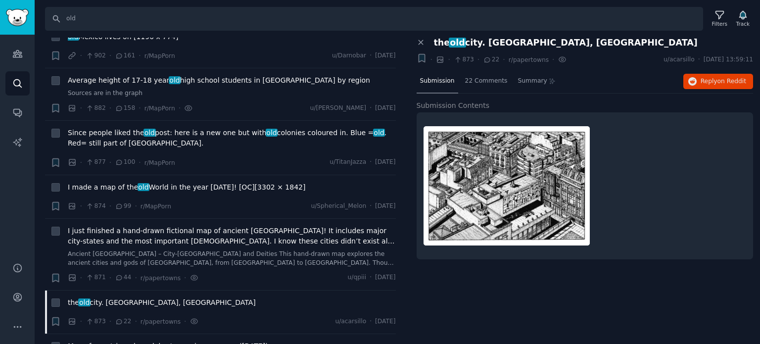
scroll to position [6925, 0]
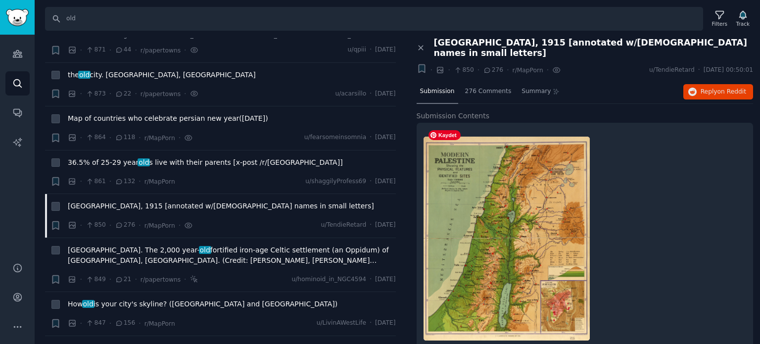
scroll to position [7123, 0]
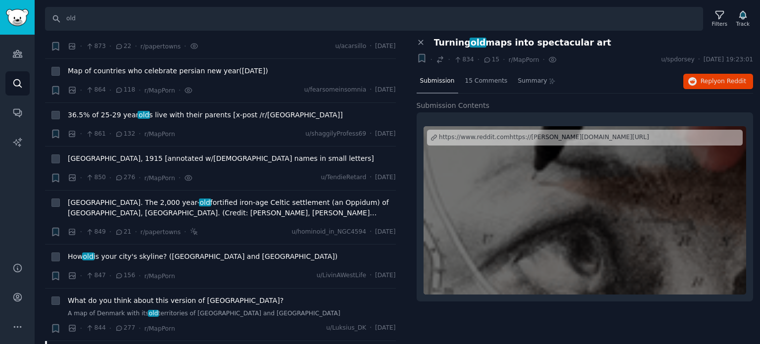
scroll to position [7222, 0]
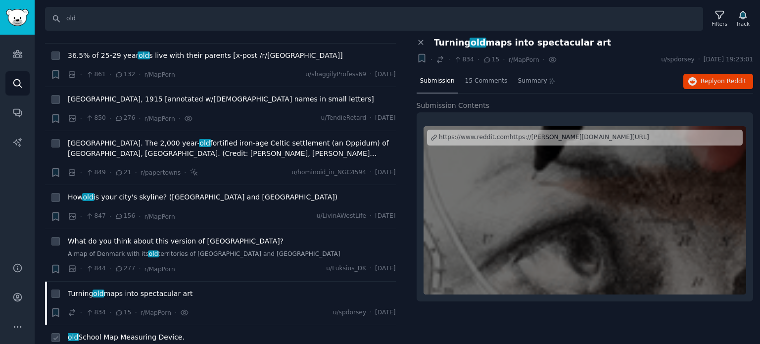
click at [110, 332] on span "old School Map Measuring Device." at bounding box center [126, 337] width 117 height 10
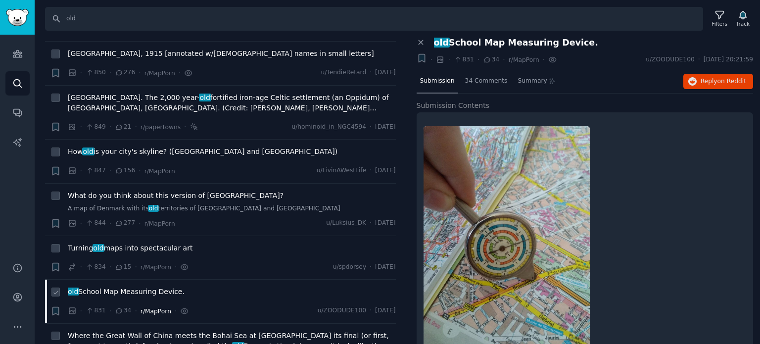
scroll to position [7321, 0]
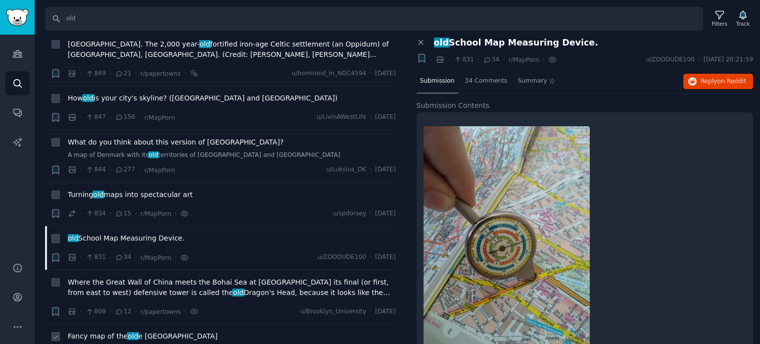
click at [117, 331] on span "Fancy map of the old e Yugoslavia" at bounding box center [143, 336] width 150 height 10
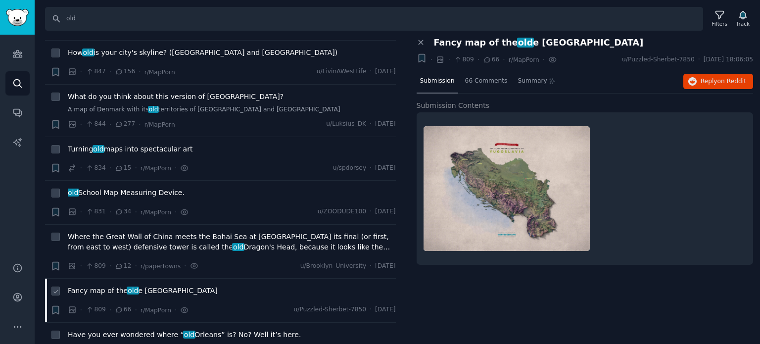
scroll to position [7420, 0]
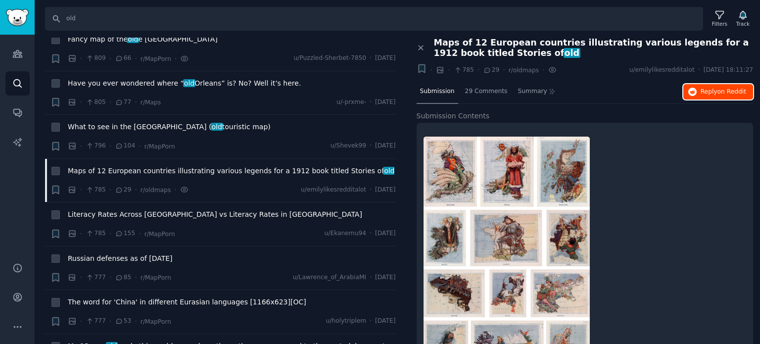
click at [704, 93] on span "Reply on Reddit" at bounding box center [723, 92] width 46 height 9
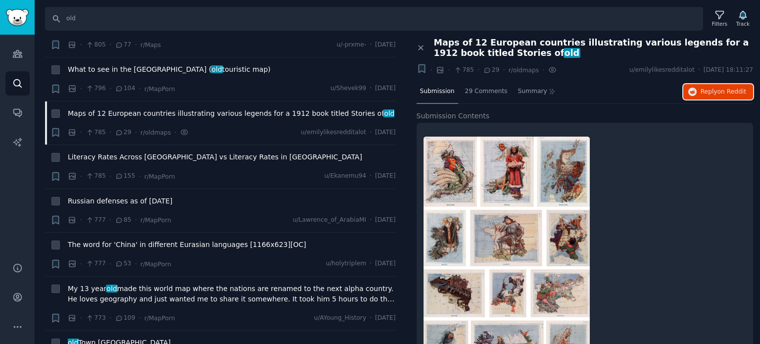
scroll to position [7717, 0]
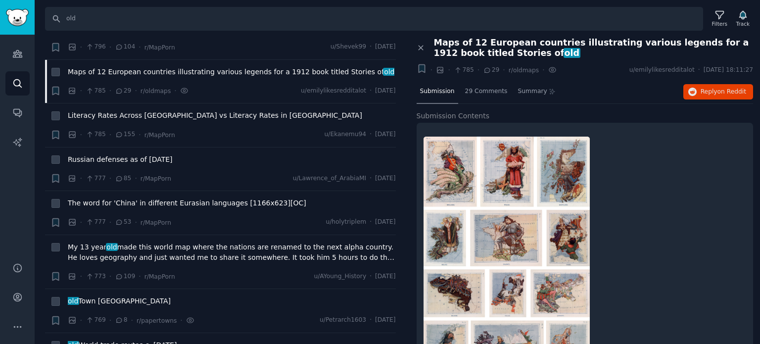
click at [109, 340] on span "old World trade routes c. 1490" at bounding box center [122, 345] width 109 height 10
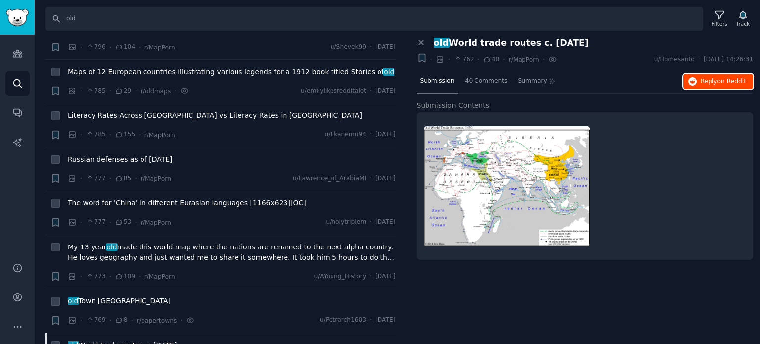
click at [706, 83] on span "Reply on Reddit" at bounding box center [723, 81] width 46 height 9
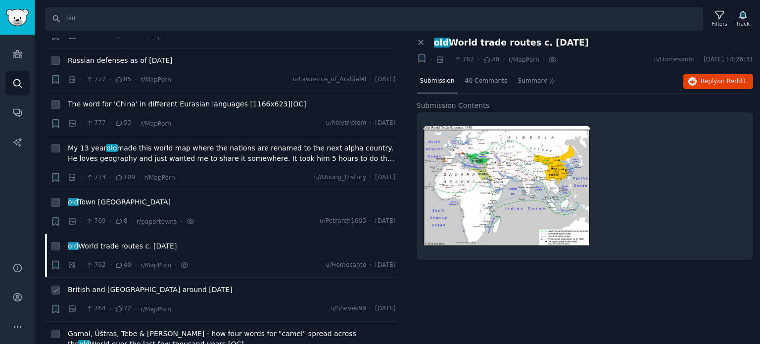
click at [120, 284] on span "British and Irish Isles around 920CE" at bounding box center [150, 289] width 165 height 10
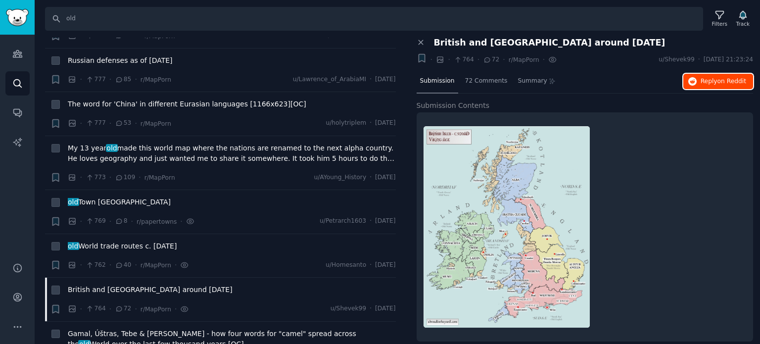
click at [693, 78] on icon "button" at bounding box center [692, 81] width 9 height 9
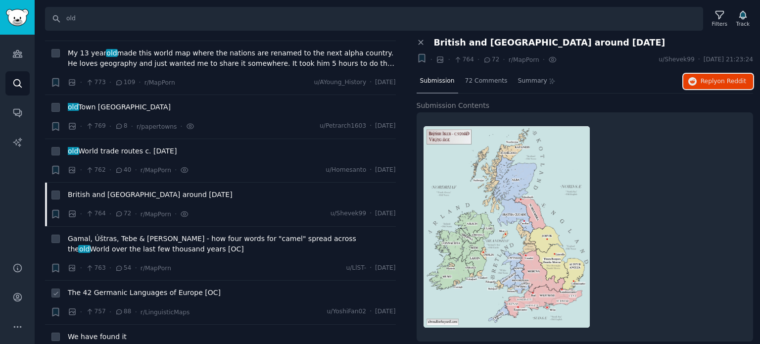
scroll to position [7914, 0]
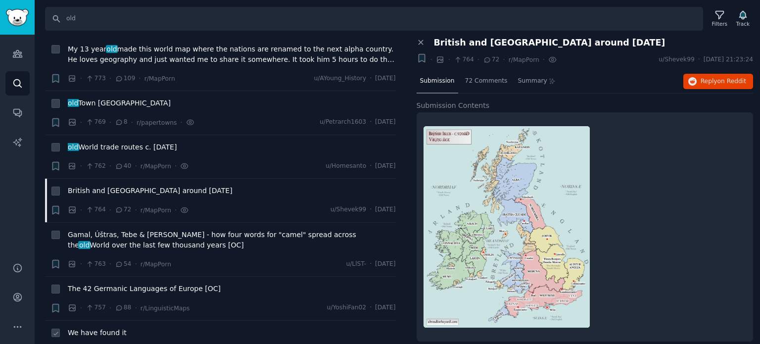
click at [95, 327] on span "We have found it" at bounding box center [97, 332] width 59 height 10
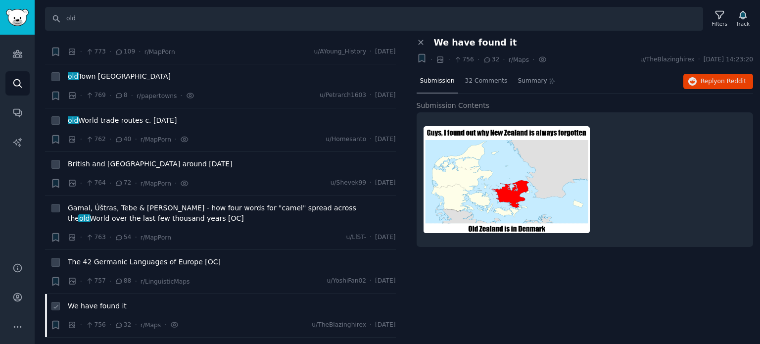
scroll to position [7964, 0]
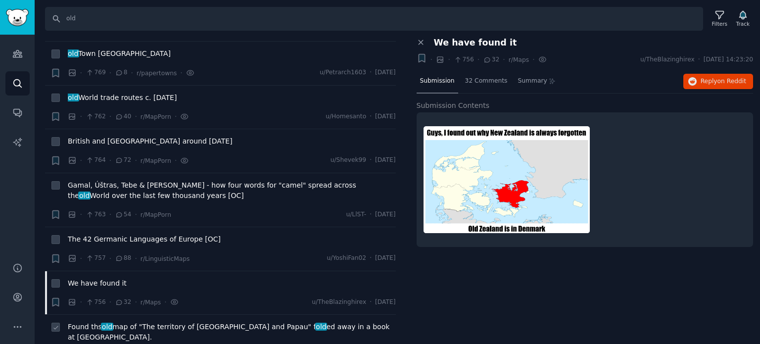
click at [145, 322] on span "Found ths old map of "The territory of New Guinea and Papau" f old ed away in a…" at bounding box center [232, 332] width 328 height 21
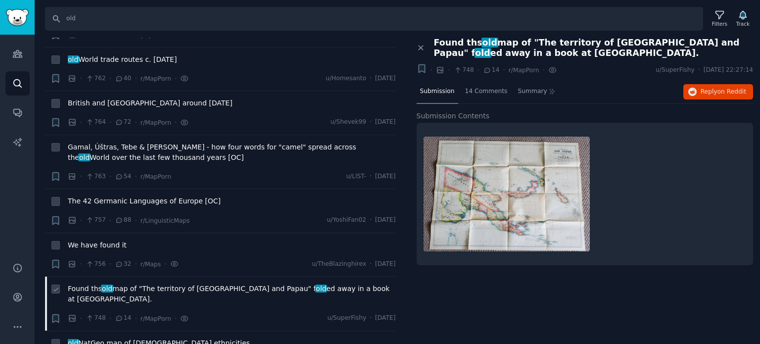
scroll to position [8063, 0]
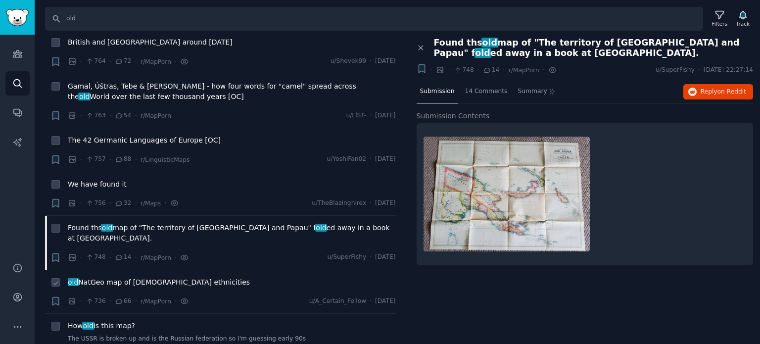
click at [136, 277] on span "old NatGeo map of African ethnicities" at bounding box center [159, 282] width 182 height 10
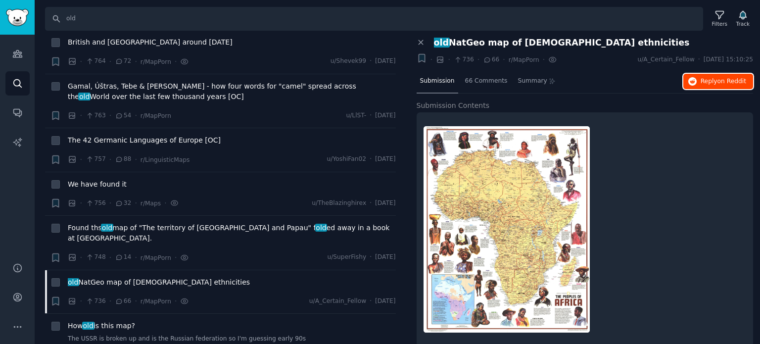
click at [718, 79] on span "on Reddit" at bounding box center [731, 81] width 29 height 7
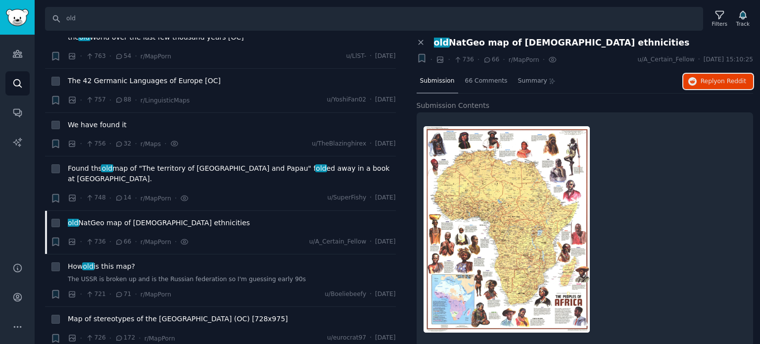
scroll to position [8162, 0]
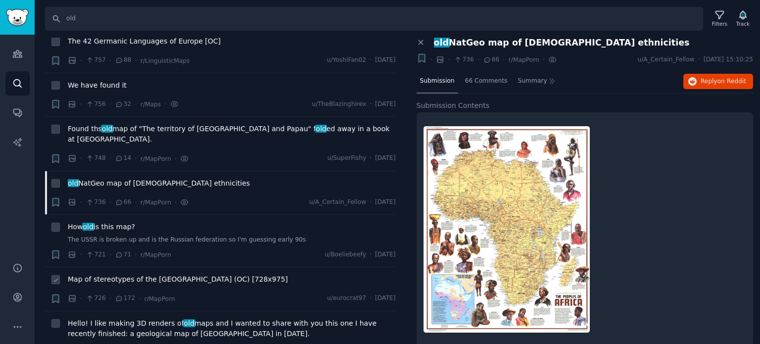
click at [91, 274] on span "Map of stereotypes of the UK (OC) [728x975]" at bounding box center [178, 279] width 220 height 10
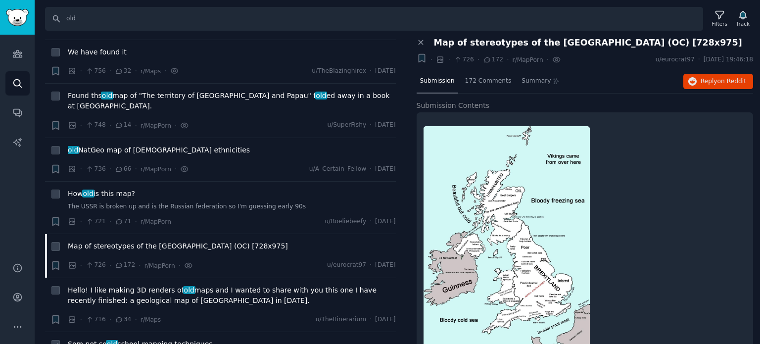
scroll to position [8211, 0]
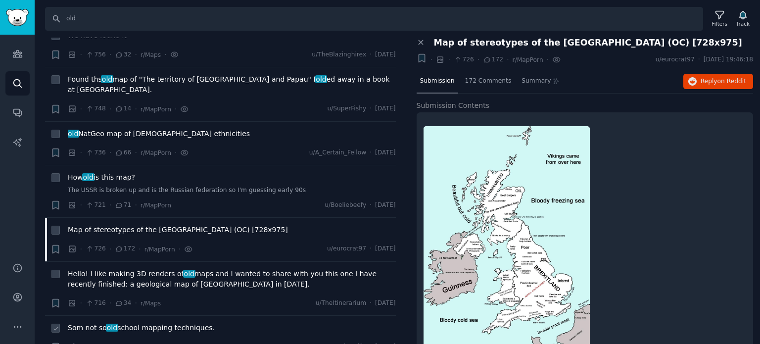
click at [106, 324] on span "old" at bounding box center [112, 328] width 12 height 8
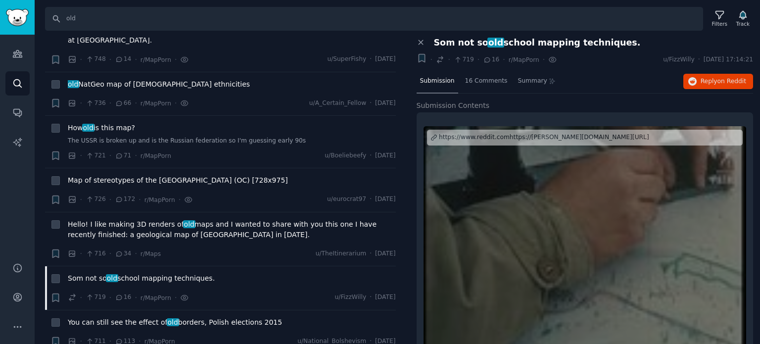
scroll to position [8310, 0]
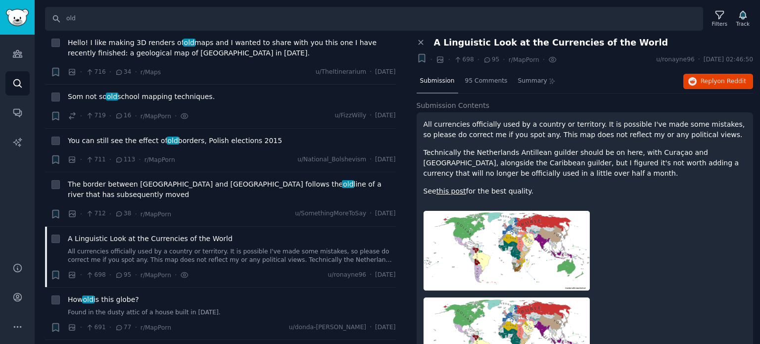
scroll to position [8459, 0]
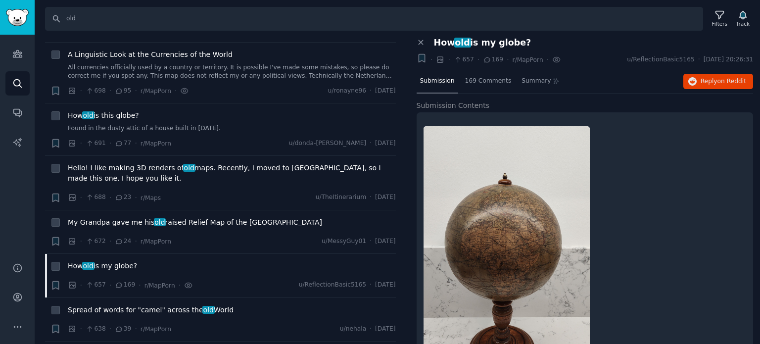
scroll to position [8656, 0]
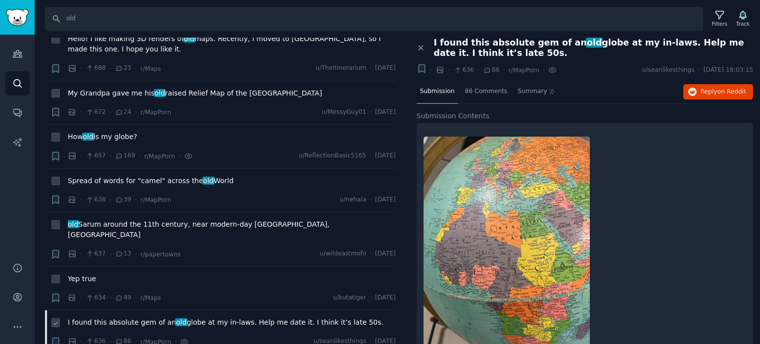
scroll to position [8854, 0]
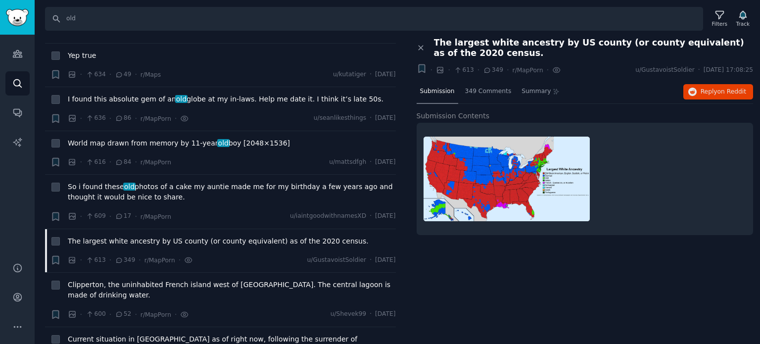
scroll to position [9003, 0]
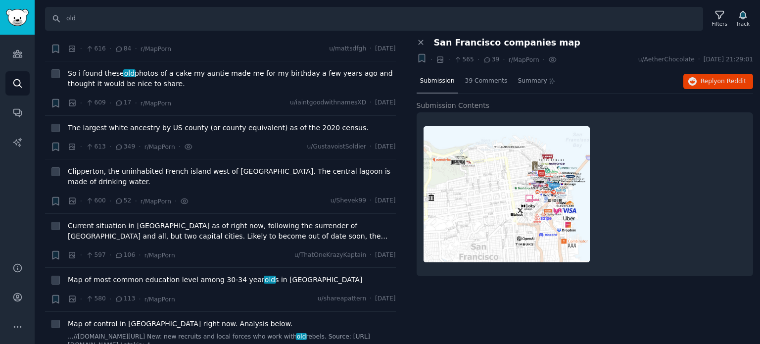
scroll to position [9151, 0]
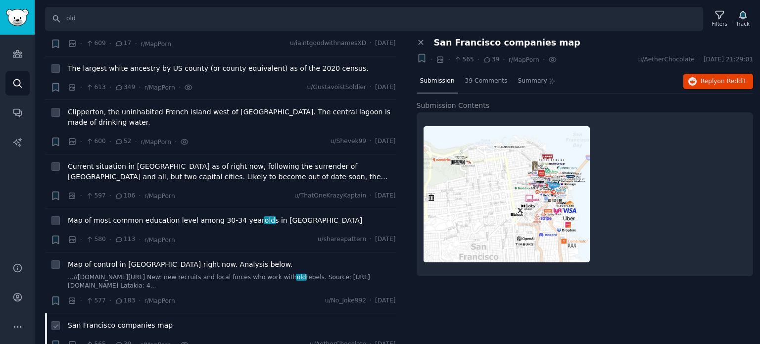
click at [125, 320] on span "San Francisco companies map" at bounding box center [120, 325] width 105 height 10
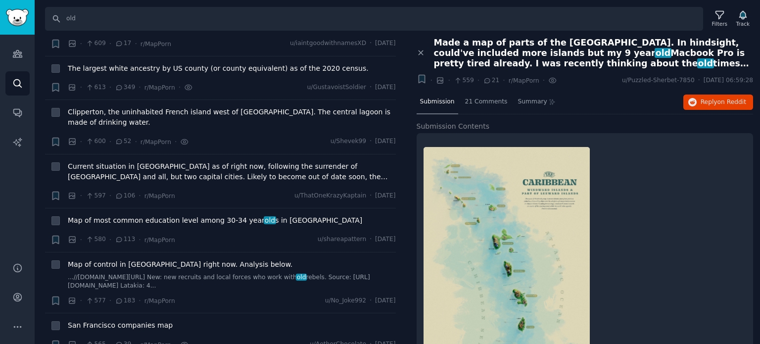
scroll to position [9250, 0]
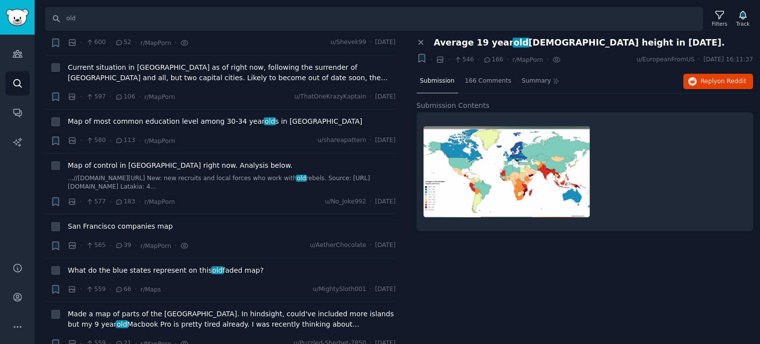
scroll to position [9349, 0]
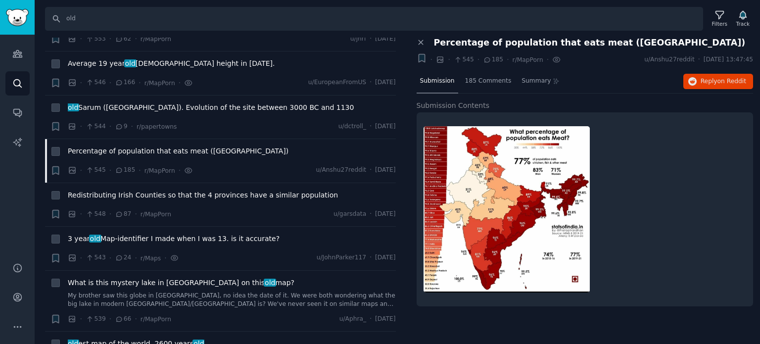
scroll to position [9646, 0]
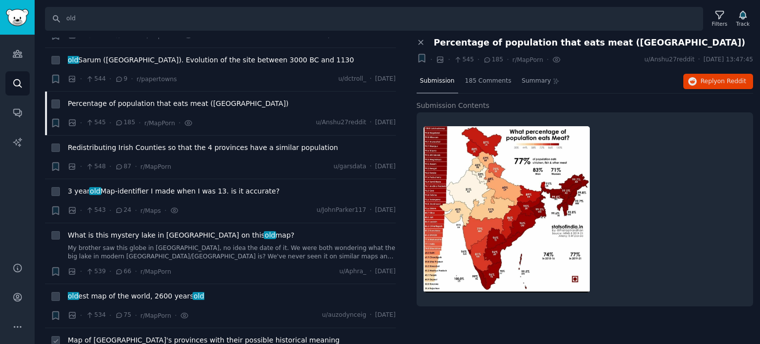
click at [146, 335] on span "Map of Spain's provinces with their possible historical meaning" at bounding box center [204, 340] width 272 height 10
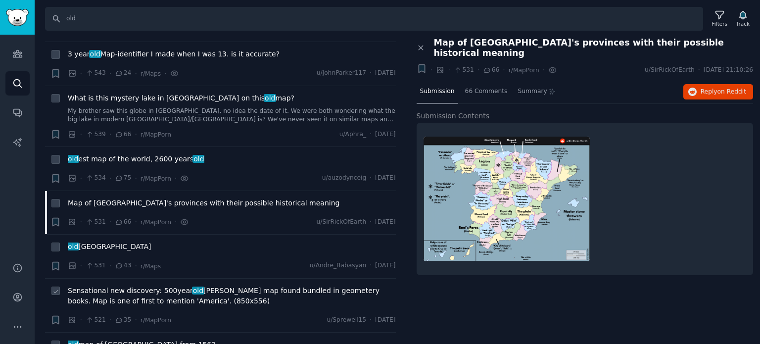
scroll to position [9794, 0]
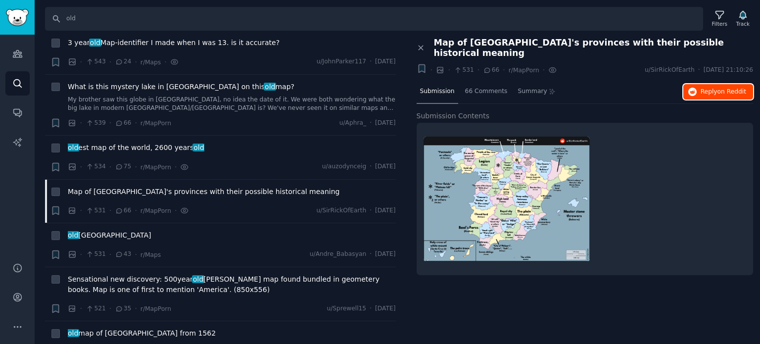
click at [708, 88] on span "Reply on Reddit" at bounding box center [723, 92] width 46 height 9
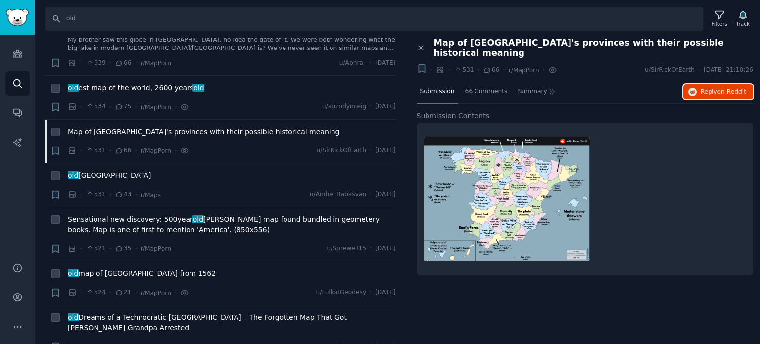
scroll to position [9893, 0]
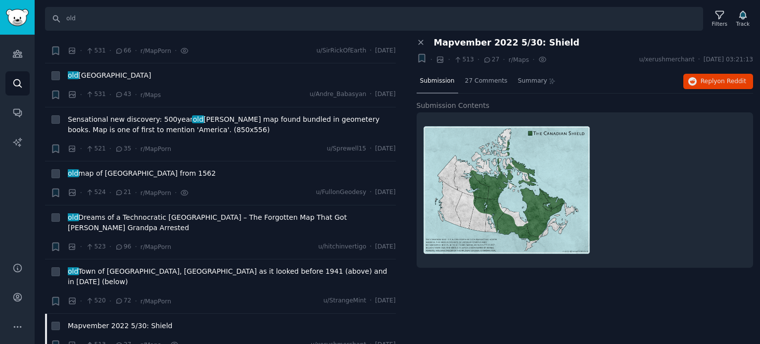
scroll to position [10041, 0]
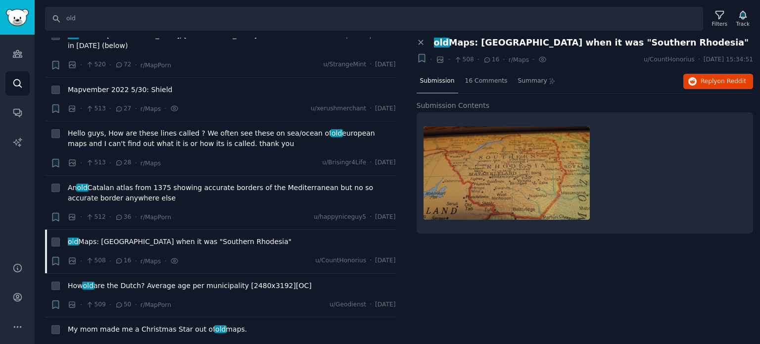
scroll to position [10289, 0]
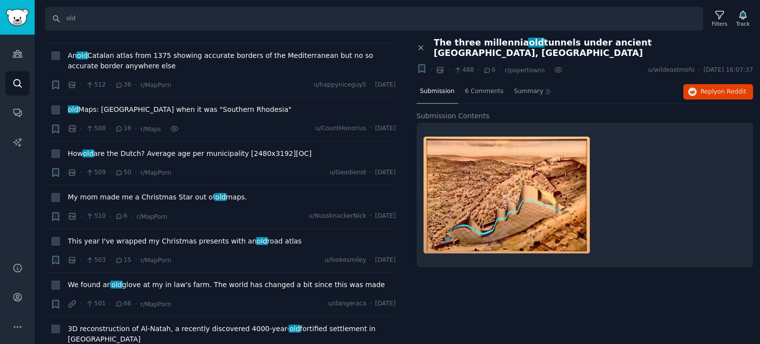
scroll to position [10336, 0]
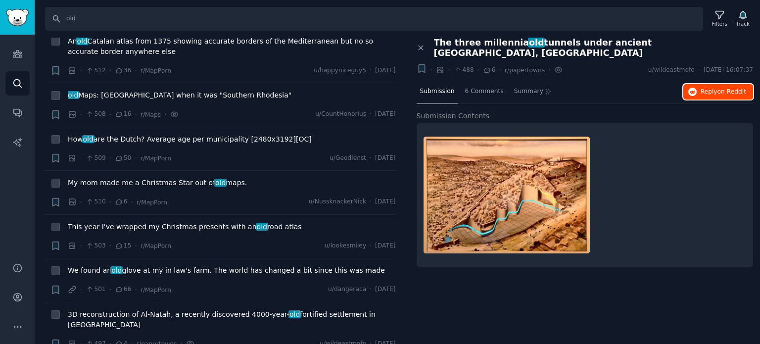
click at [709, 88] on span "Reply on Reddit" at bounding box center [723, 92] width 46 height 9
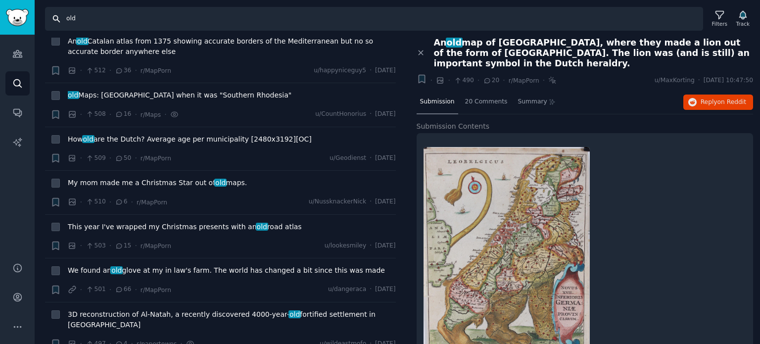
drag, startPoint x: 122, startPoint y: 25, endPoint x: 0, endPoint y: 18, distance: 122.4
click at [0, 18] on div "Audiences Search Conversations AI Reports Help Account More Search old Filters …" at bounding box center [380, 172] width 760 height 344
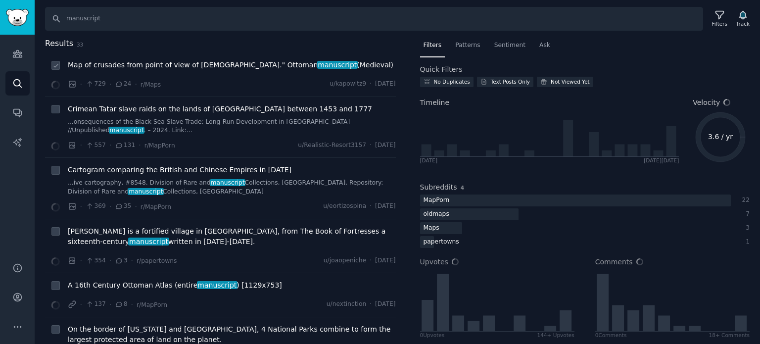
click at [241, 63] on span "Map of crusades from point of view of Islam." Ottoman manuscript (Medieval)" at bounding box center [230, 65] width 325 height 10
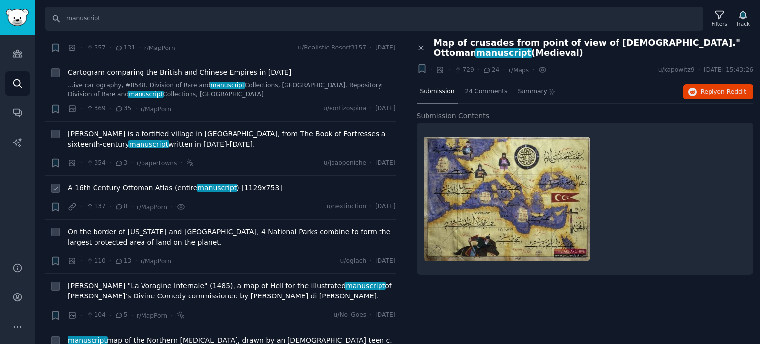
scroll to position [99, 0]
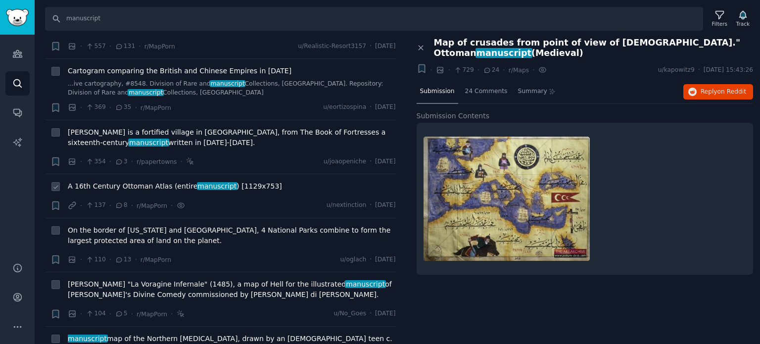
click at [127, 184] on span "A 16th Century Ottoman Atlas (entire manuscript ) [1129x753]" at bounding box center [175, 186] width 214 height 10
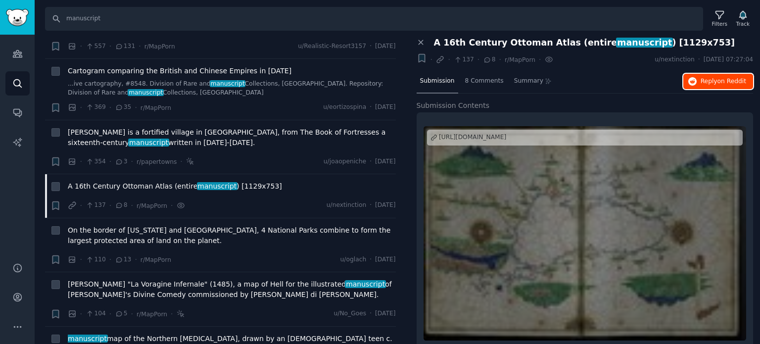
click at [698, 79] on button "Reply on Reddit" at bounding box center [718, 82] width 70 height 16
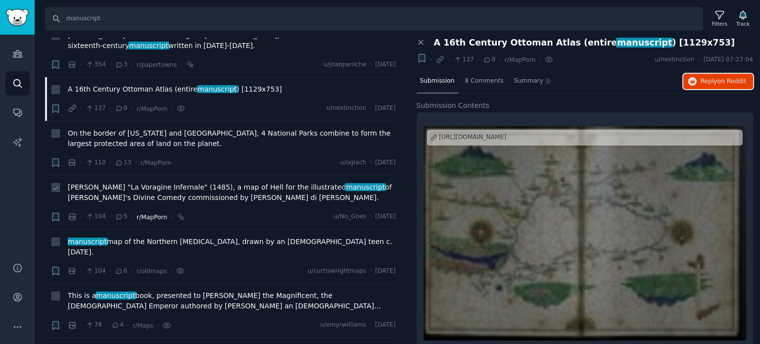
scroll to position [198, 0]
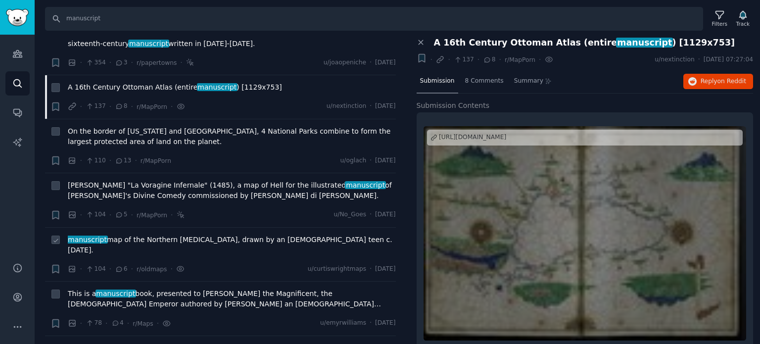
click at [139, 240] on span "manuscript map of the Northern Hemisphere, drawn by an English teen c. 1807." at bounding box center [232, 244] width 328 height 21
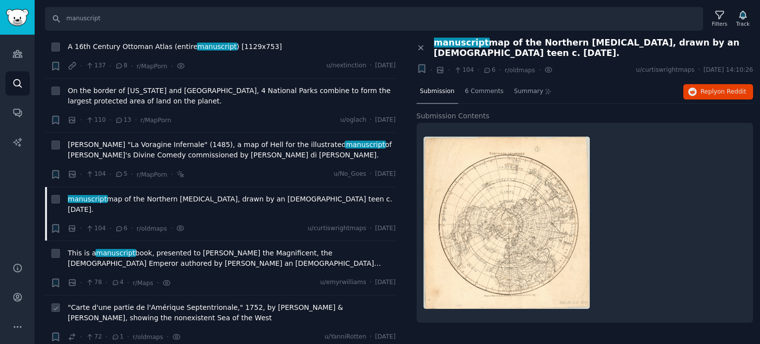
scroll to position [297, 0]
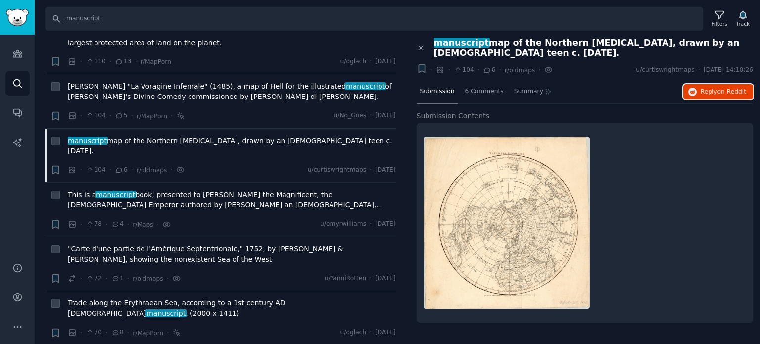
click at [726, 88] on span "on Reddit" at bounding box center [731, 91] width 29 height 7
click at [173, 189] on span "This is a manuscript book, presented to Suleiman the Magnificent, the Ottoman E…" at bounding box center [232, 199] width 328 height 21
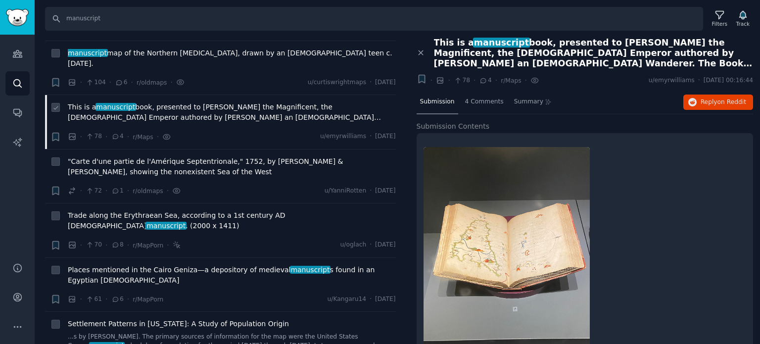
scroll to position [396, 0]
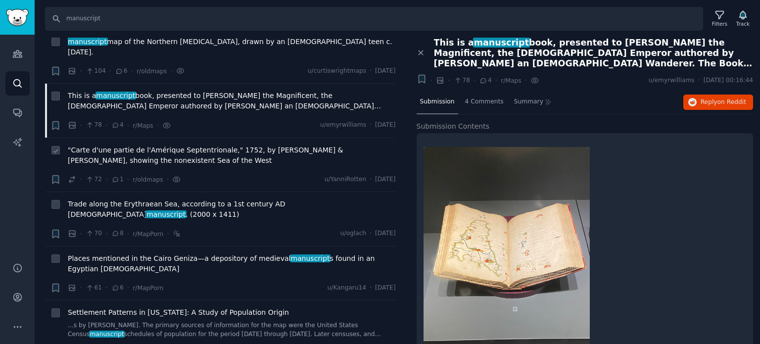
click at [101, 149] on span ""Carte d'une partie de l'Amérique Septentrionale," 1752, by Guillaume Delisle …" at bounding box center [232, 155] width 328 height 21
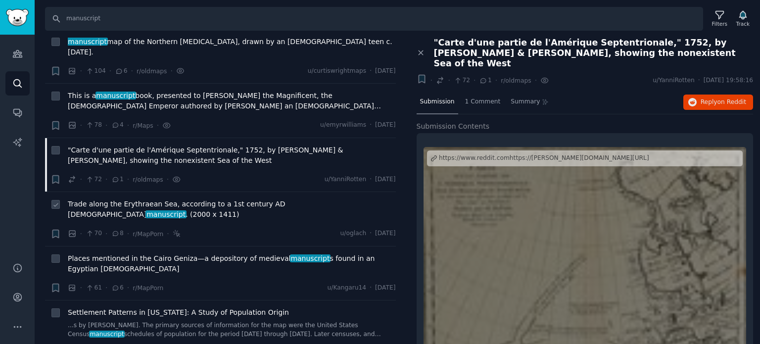
click at [113, 199] on span "Trade along the Erythraean Sea, according to a 1st century AD Greek manuscript …" at bounding box center [232, 209] width 328 height 21
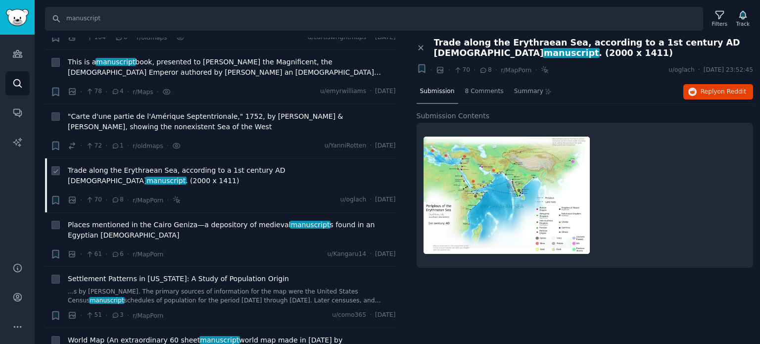
scroll to position [445, 0]
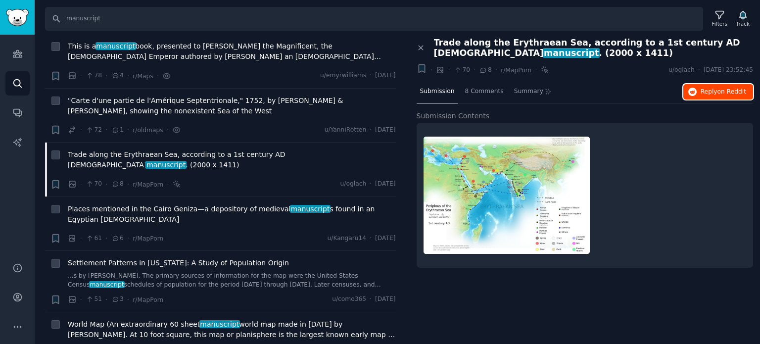
click at [702, 96] on button "Reply on Reddit" at bounding box center [718, 92] width 70 height 16
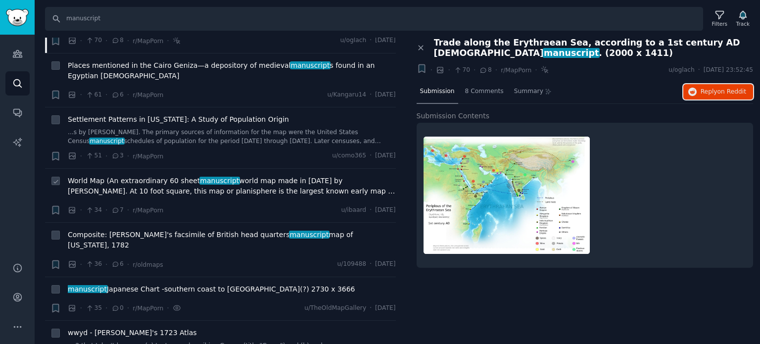
scroll to position [594, 0]
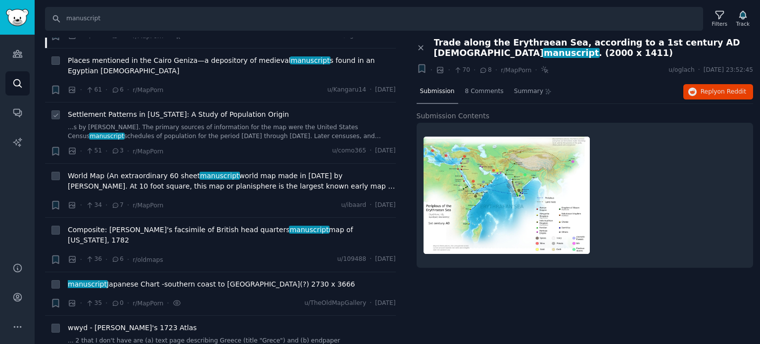
click at [137, 109] on span "Settlement Patterns in Missouri: A Study of Population Origin" at bounding box center [178, 114] width 221 height 10
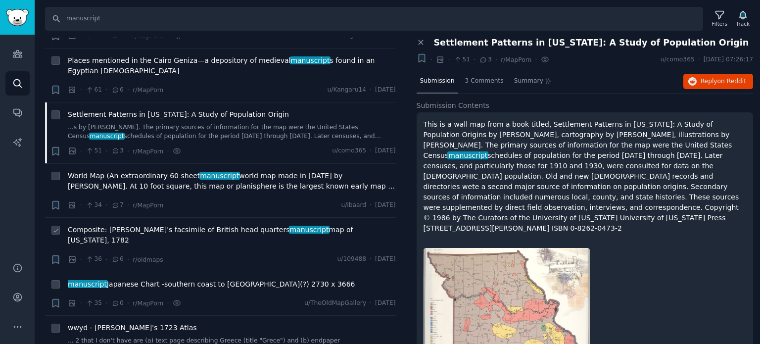
click at [125, 225] on span "Composite: Steven's facsimile of British head quarters manuscript map of New Yo…" at bounding box center [232, 235] width 328 height 21
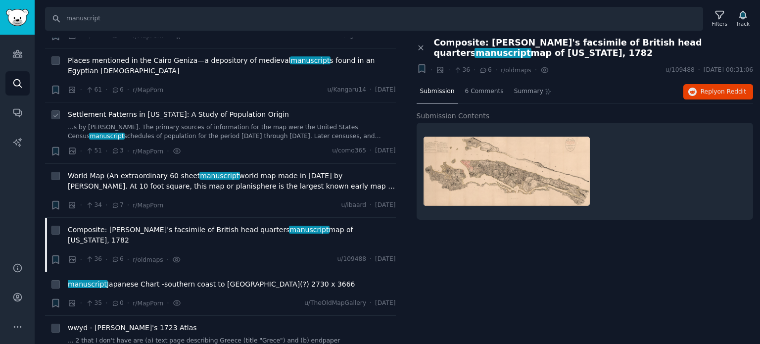
click at [125, 109] on span "Settlement Patterns in Missouri: A Study of Population Origin" at bounding box center [178, 114] width 221 height 10
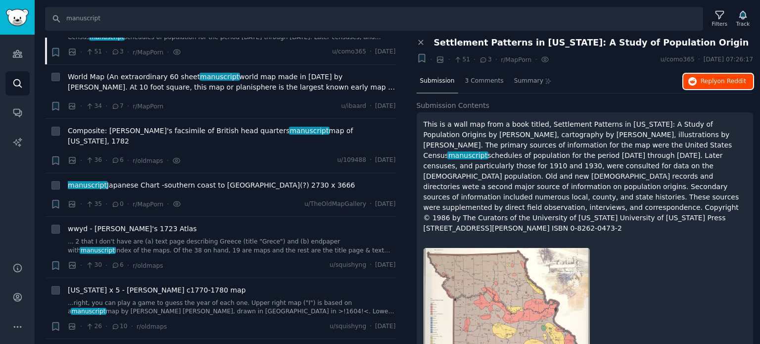
click at [702, 75] on button "Reply on Reddit" at bounding box center [718, 82] width 70 height 16
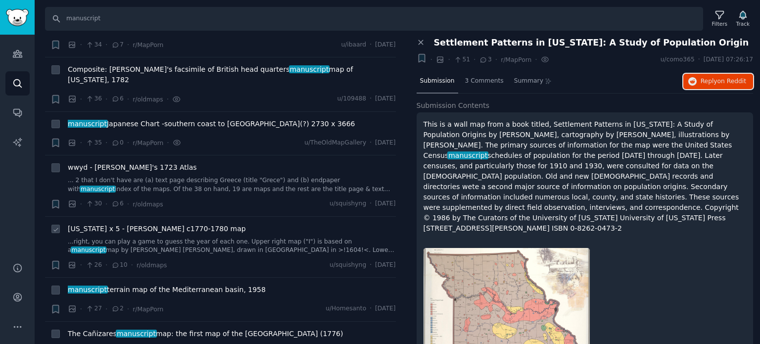
scroll to position [791, 0]
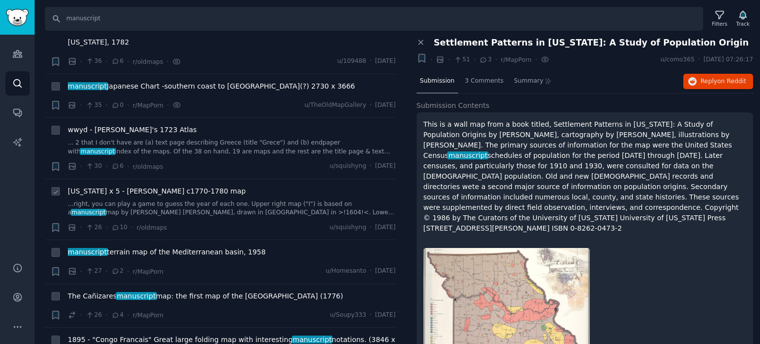
click at [129, 186] on span "California x 5 - Denis Diderot c1770-1780 map" at bounding box center [157, 191] width 178 height 10
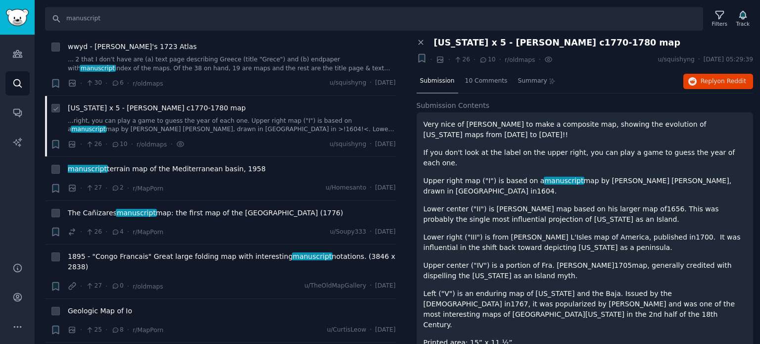
scroll to position [890, 0]
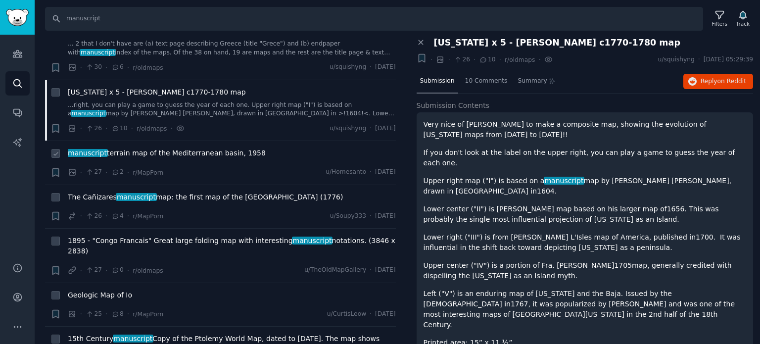
click at [138, 148] on span "manuscript terrain map of the Mediterranean basin, 1958" at bounding box center [167, 153] width 198 height 10
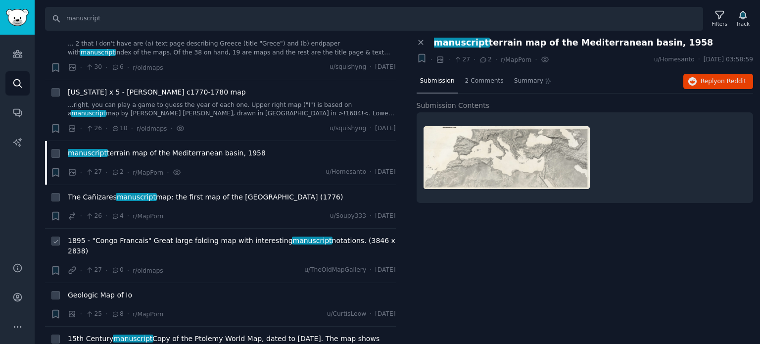
click at [115, 235] on span "1895 - "Congo Francais" Great large folding map with interesting manuscript not…" at bounding box center [232, 245] width 328 height 21
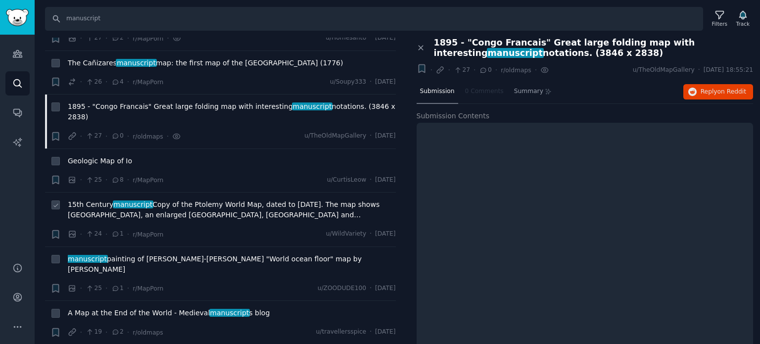
scroll to position [1039, 0]
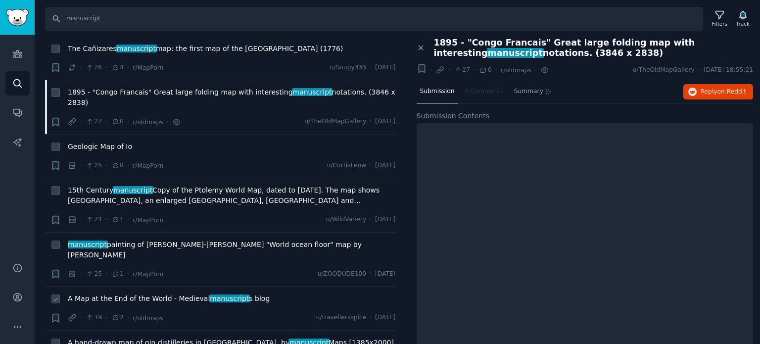
click at [123, 293] on span "A Map at the End of the World - Medieval manuscript s blog" at bounding box center [169, 298] width 202 height 10
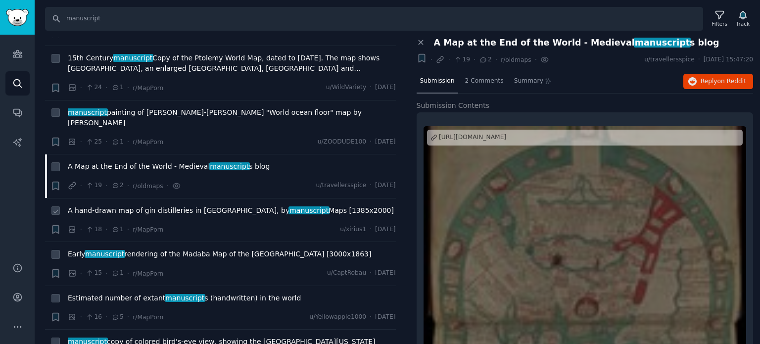
scroll to position [1187, 0]
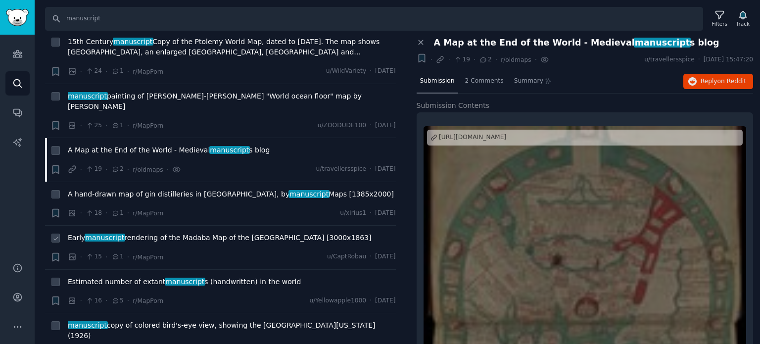
click at [149, 232] on span "Early manuscript rendering of the Madaba Map of the Holy Land [3000x1863]" at bounding box center [220, 237] width 304 height 10
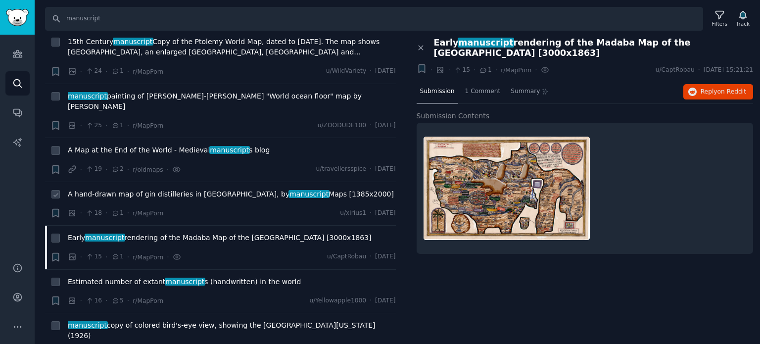
click at [164, 189] on span "A hand-drawn map of gin distilleries in Britain & Ireland, by manuscript Maps […" at bounding box center [231, 194] width 326 height 10
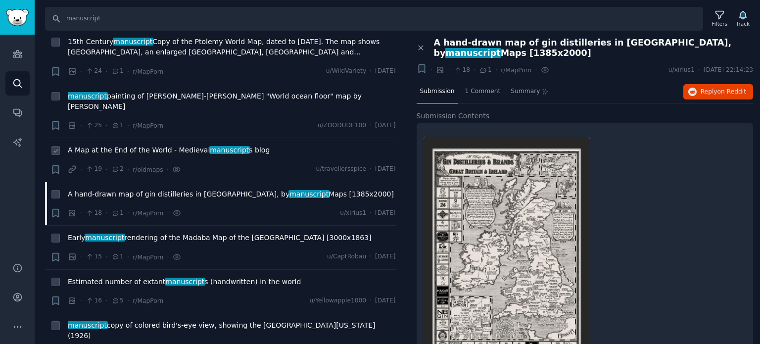
click at [148, 145] on span "A Map at the End of the World - Medieval manuscript s blog" at bounding box center [169, 150] width 202 height 10
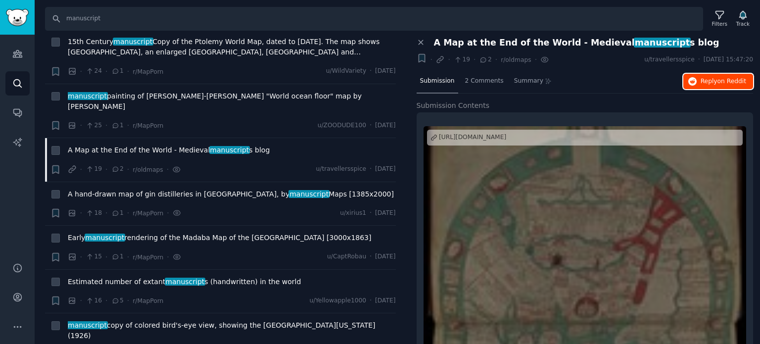
click at [702, 84] on span "Reply on Reddit" at bounding box center [723, 81] width 46 height 9
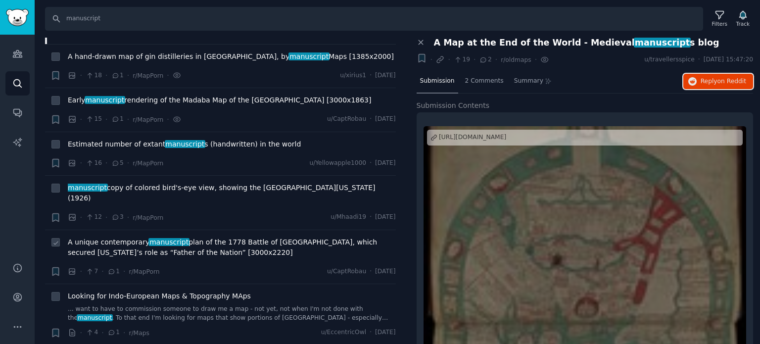
scroll to position [1336, 0]
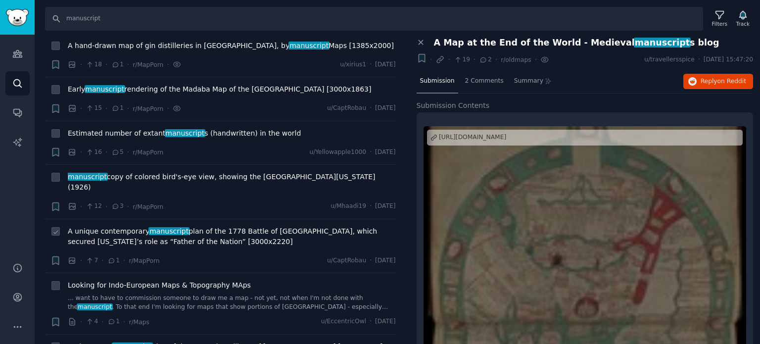
click at [121, 226] on span "A unique contemporary manuscript plan of the 1778 Battle of Monmouth, which sec…" at bounding box center [232, 236] width 328 height 21
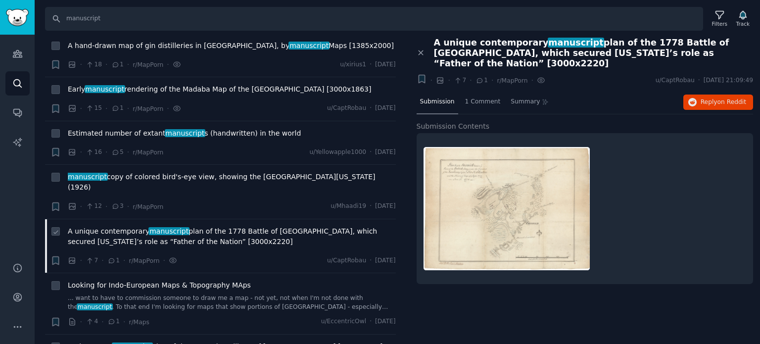
scroll to position [1382, 0]
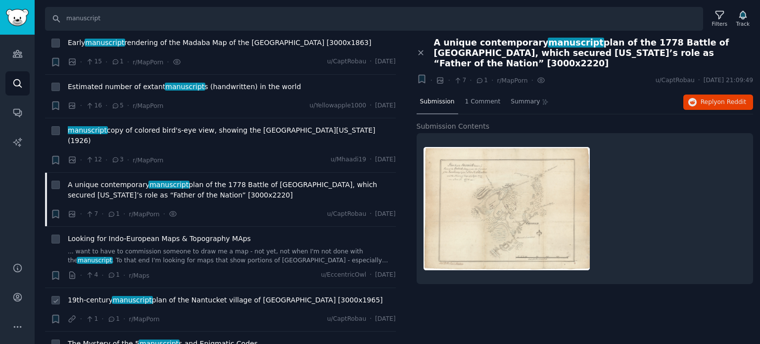
click at [121, 296] on span "manuscript" at bounding box center [132, 300] width 41 height 8
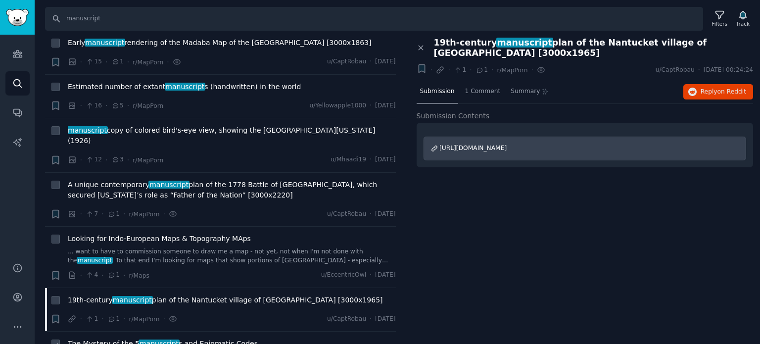
click at [180, 338] on span "The Mystery of the 5 manuscript s and Enigmatic Codes" at bounding box center [163, 343] width 190 height 10
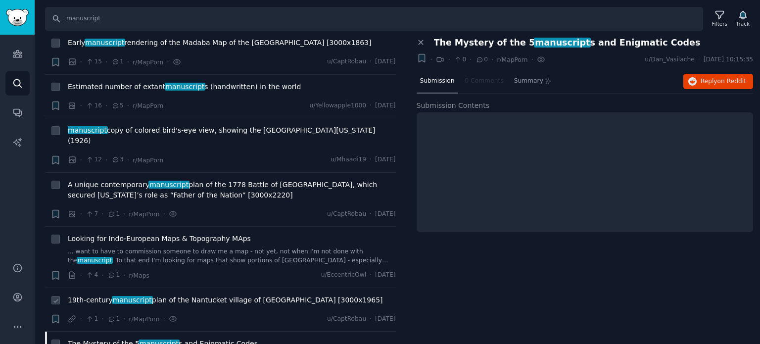
click at [141, 296] on span "manuscript" at bounding box center [132, 300] width 41 height 8
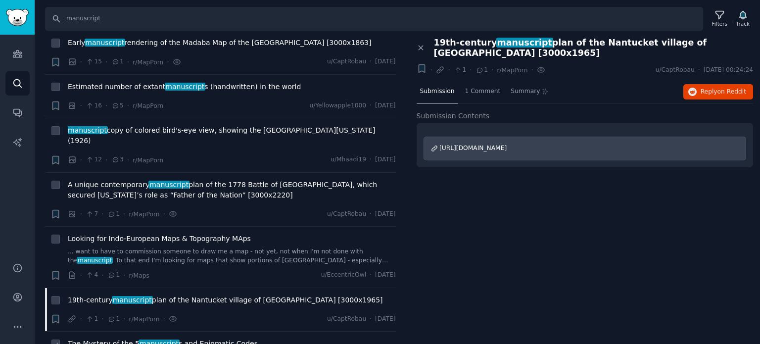
click at [174, 338] on span "The Mystery of the 5 manuscript s and Enigmatic Codes" at bounding box center [163, 343] width 190 height 10
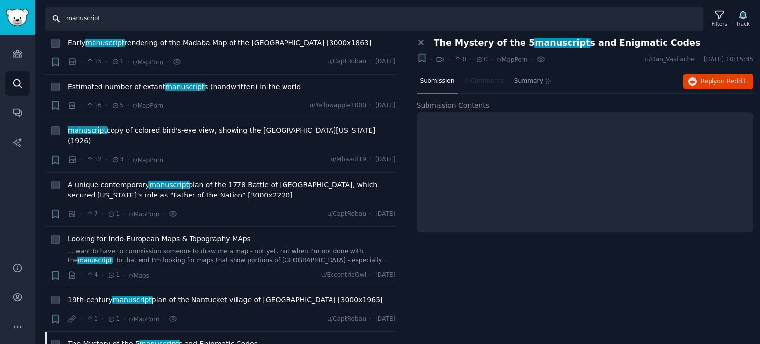
drag, startPoint x: 146, startPoint y: 19, endPoint x: 0, endPoint y: 13, distance: 146.5
click at [0, 13] on div "Audiences Search Conversations AI Reports Help Account More Search manuscript F…" at bounding box center [380, 172] width 760 height 344
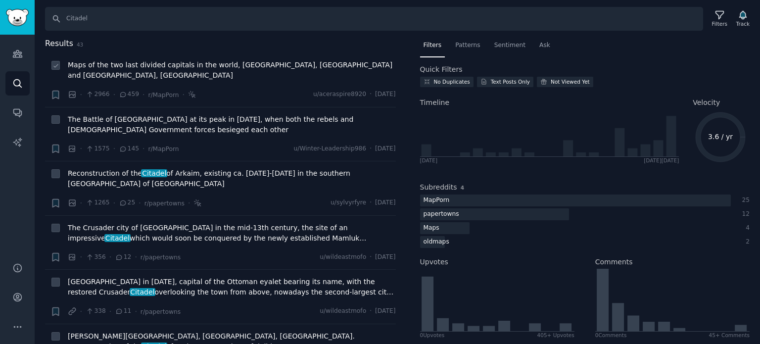
click at [205, 68] on span "Maps of the two last divided capitals in the world, Nicosia, Cyprus and Jerusal…" at bounding box center [232, 70] width 328 height 21
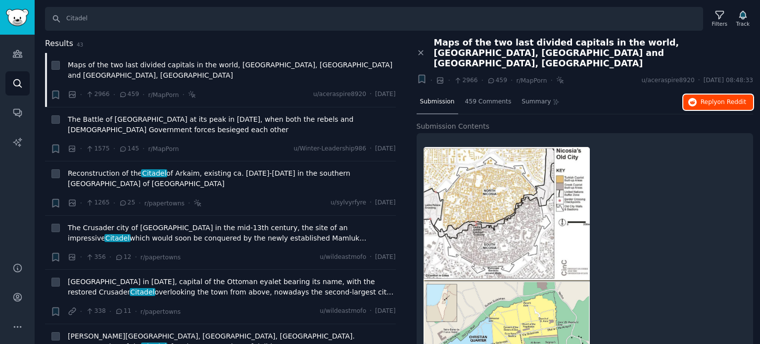
click at [696, 96] on button "Reply on Reddit" at bounding box center [718, 102] width 70 height 16
click at [158, 114] on span "The Battle of Aleppo at its peak in August of 2016, when both the rebels and Sy…" at bounding box center [232, 124] width 328 height 21
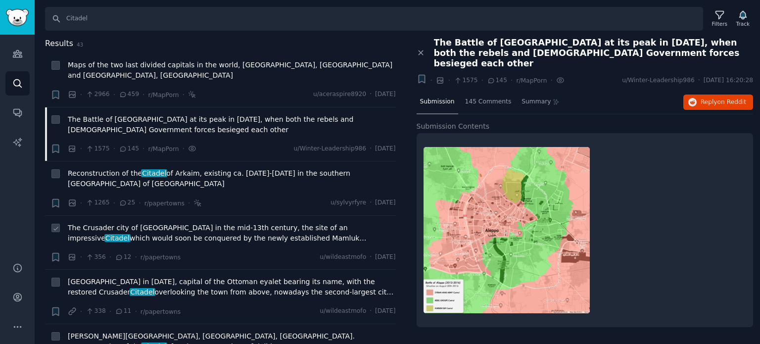
click at [185, 223] on span "The Crusader city of Arsuf in the mid-13th century, the site of an impressive C…" at bounding box center [232, 233] width 328 height 21
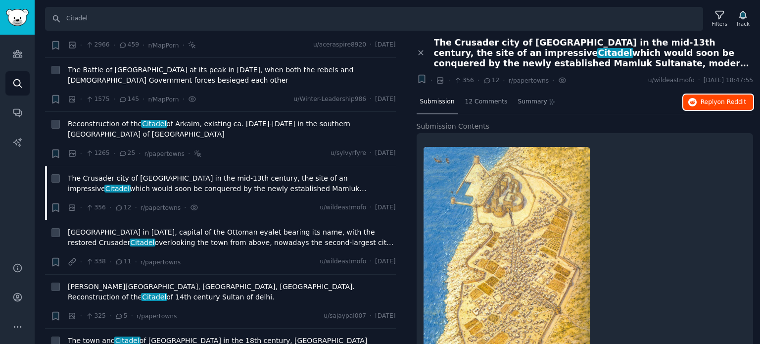
click at [708, 98] on span "Reply on Reddit" at bounding box center [723, 102] width 46 height 9
click at [198, 119] on span "Reconstruction of the Citadel of Arkaim, existing ca. 16-1700 BC in the souther…" at bounding box center [232, 129] width 328 height 21
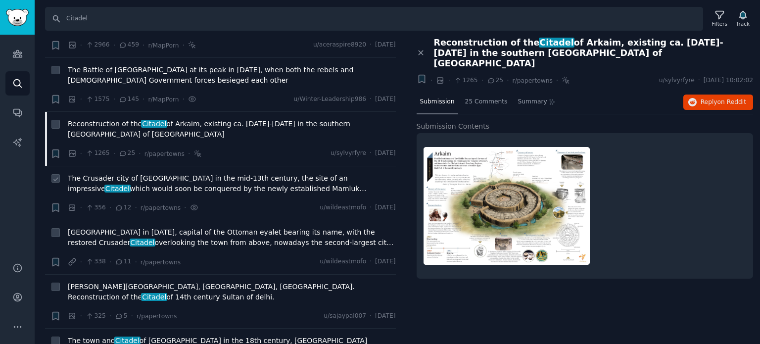
click at [144, 173] on span "The Crusader city of Arsuf in the mid-13th century, the site of an impressive C…" at bounding box center [232, 183] width 328 height 21
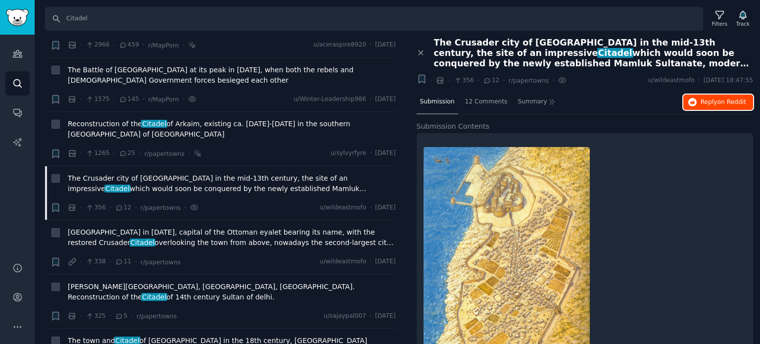
click at [714, 100] on span "Reply on Reddit" at bounding box center [723, 102] width 46 height 9
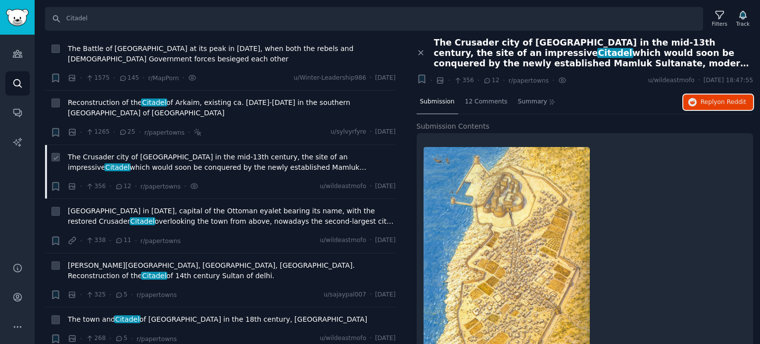
scroll to position [99, 0]
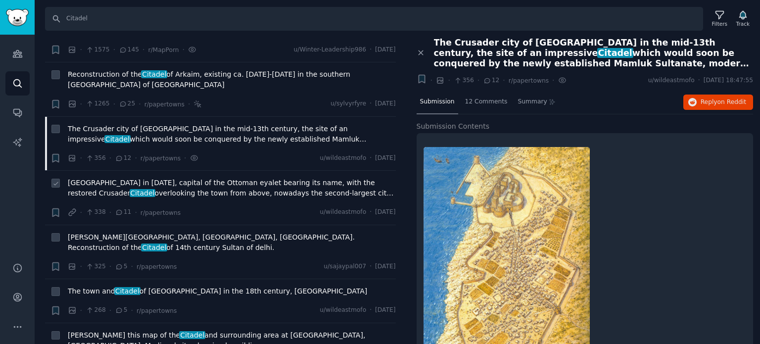
click at [125, 178] on span "Tripoli in 1729, capital of the Ottoman eyalet bearing its name, with the resto…" at bounding box center [232, 188] width 328 height 21
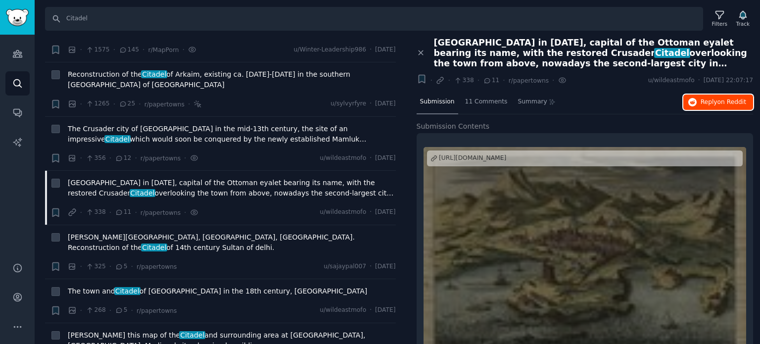
click at [698, 103] on button "Reply on Reddit" at bounding box center [718, 102] width 70 height 16
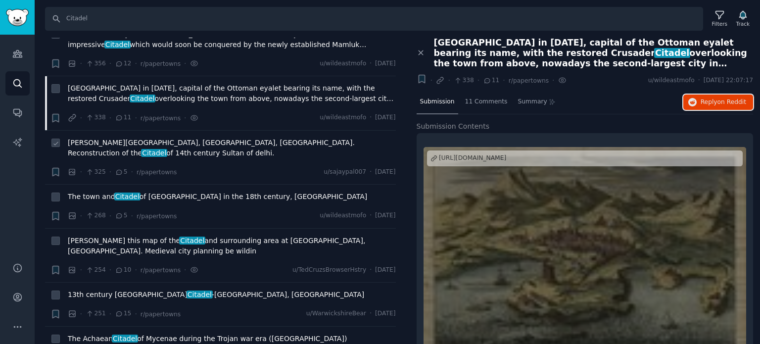
scroll to position [198, 0]
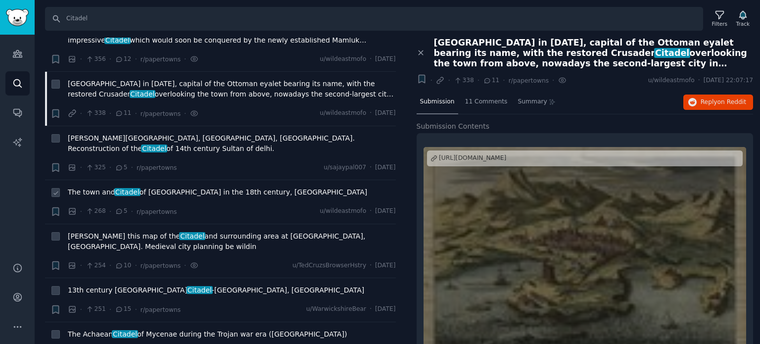
click at [146, 187] on span "The town and Citadel of Ankara in the 18th century, Turkey" at bounding box center [217, 192] width 299 height 10
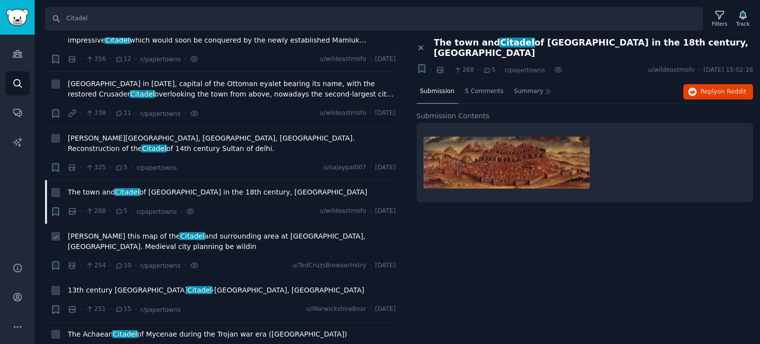
click at [169, 231] on span "Drew this map of the Citadel and surrounding area at Carcassonne, France. Medie…" at bounding box center [232, 241] width 328 height 21
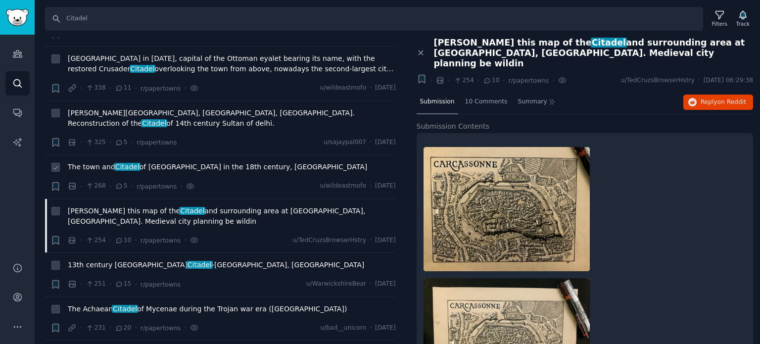
scroll to position [247, 0]
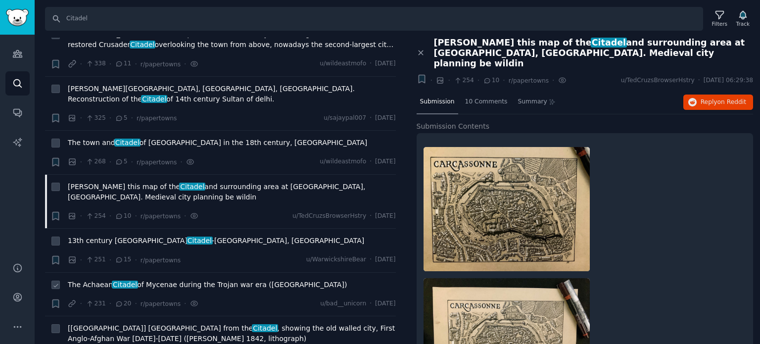
click at [208, 279] on span "The Achaean Citadel of Mycenae during the Trojan war era (Greece)" at bounding box center [207, 284] width 279 height 10
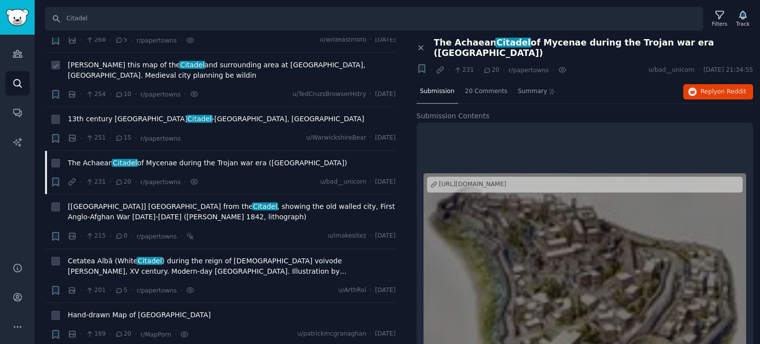
scroll to position [396, 0]
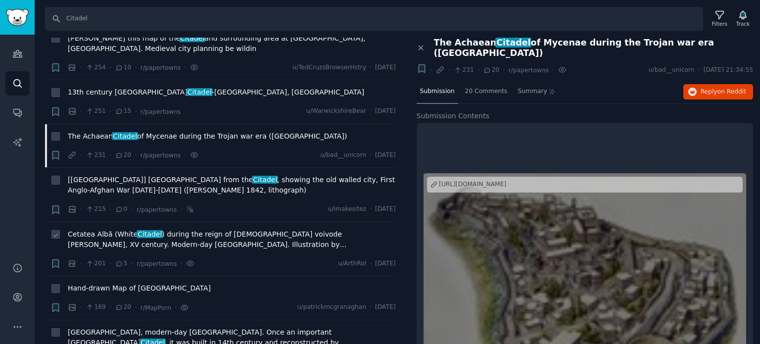
click at [144, 229] on span "Cetatea Albă (White Citadel ) during the reign of Moldavian voivode Stephen the…" at bounding box center [232, 239] width 328 height 21
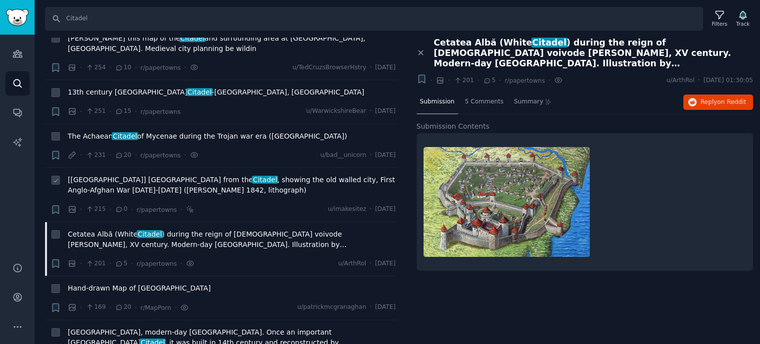
scroll to position [495, 0]
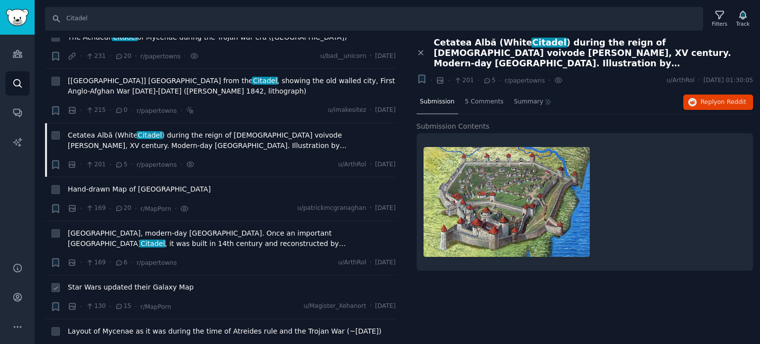
click at [128, 282] on span "Star Wars updated their Galaxy Map" at bounding box center [131, 287] width 126 height 10
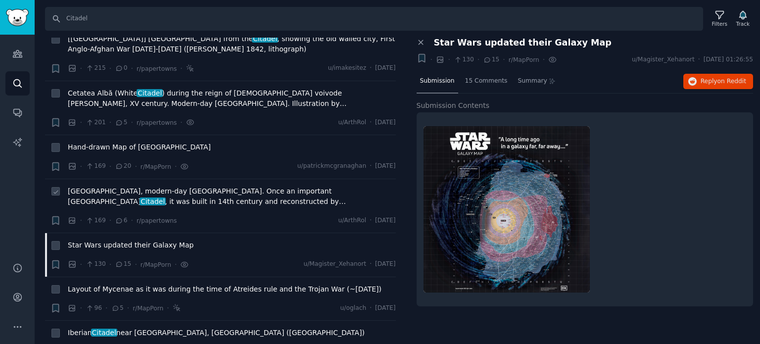
scroll to position [594, 0]
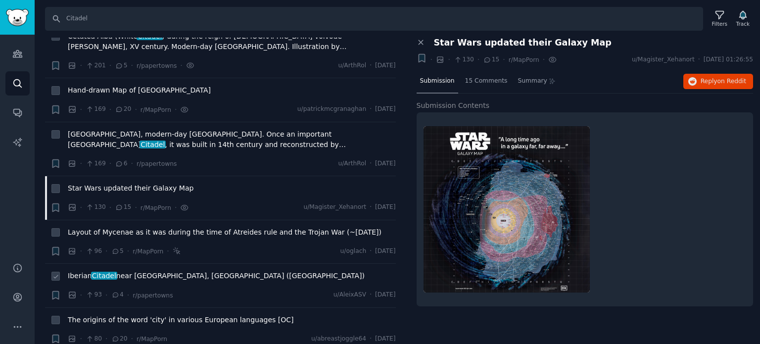
click at [140, 271] on span "Iberian Citadel near Barcelona, Catalonia (Spain)" at bounding box center [216, 276] width 297 height 10
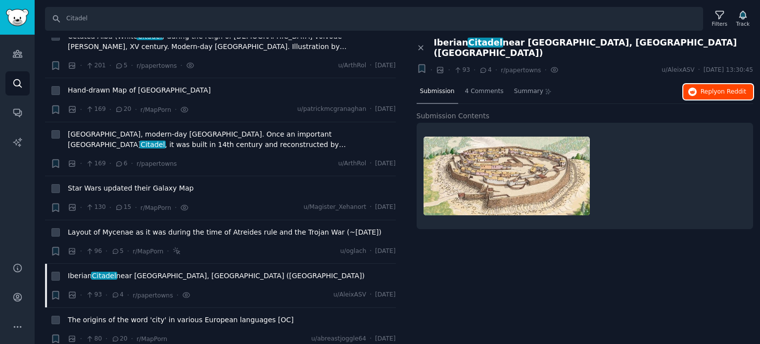
click at [703, 88] on span "Reply on Reddit" at bounding box center [723, 92] width 46 height 9
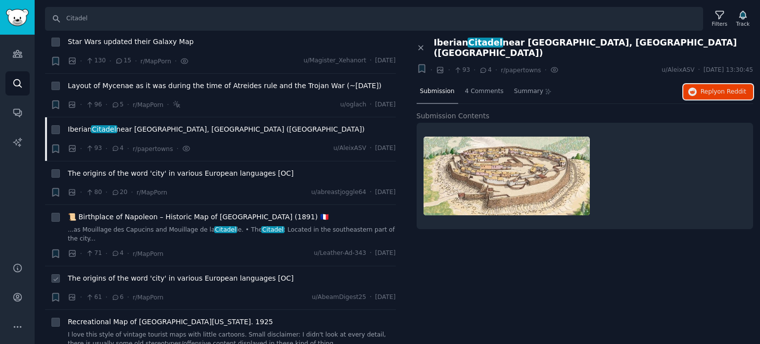
scroll to position [791, 0]
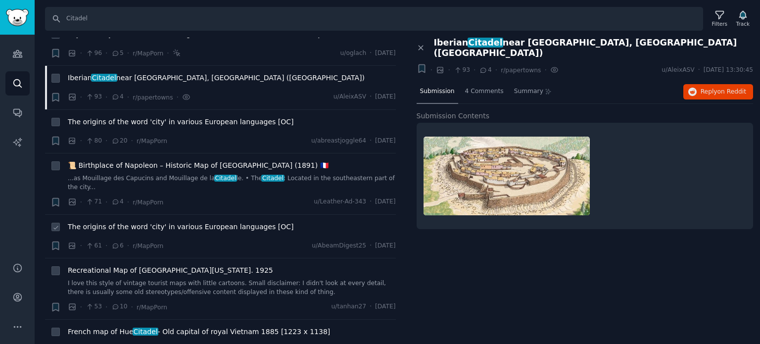
click at [139, 222] on span "The origins of the word 'city' in various European languages [OC]" at bounding box center [181, 227] width 226 height 10
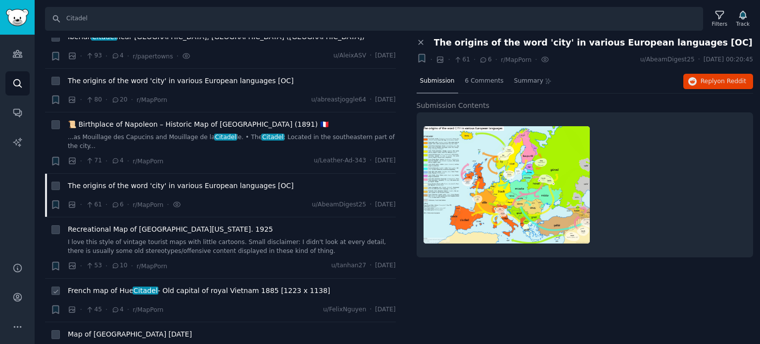
scroll to position [890, 0]
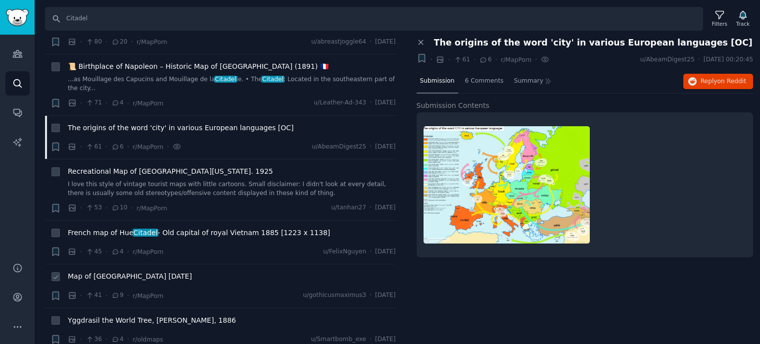
click at [132, 271] on span "Map of Rome circa 500 BC" at bounding box center [130, 276] width 124 height 10
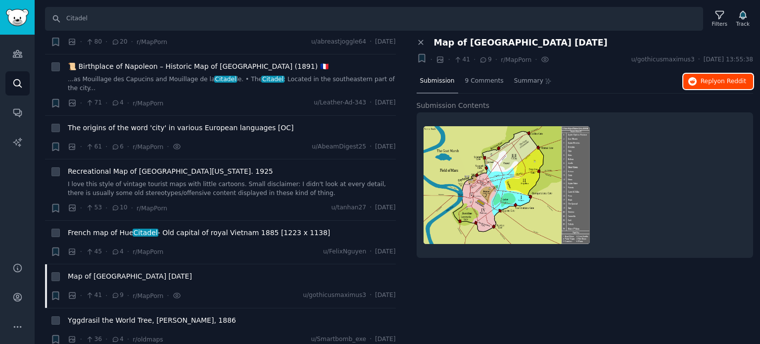
click at [712, 80] on span "Reply on Reddit" at bounding box center [723, 81] width 46 height 9
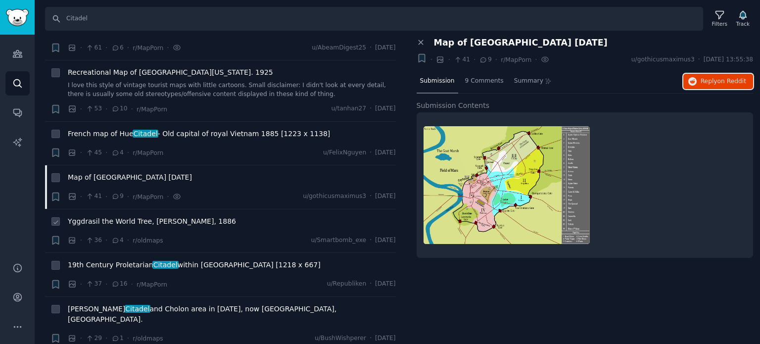
scroll to position [1039, 0]
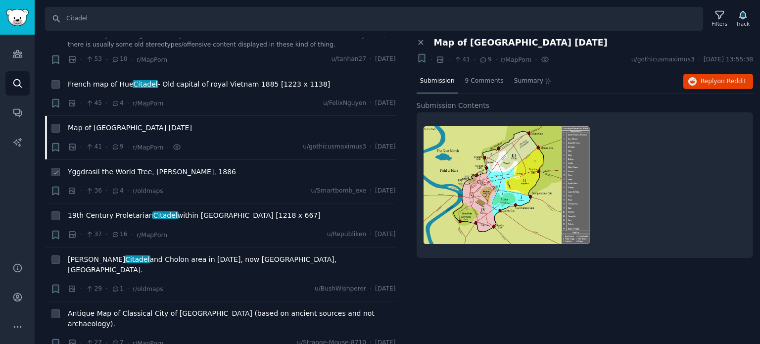
click at [115, 167] on span "Yggdrasil the World Tree, Friedrich Heine, 1886" at bounding box center [152, 172] width 168 height 10
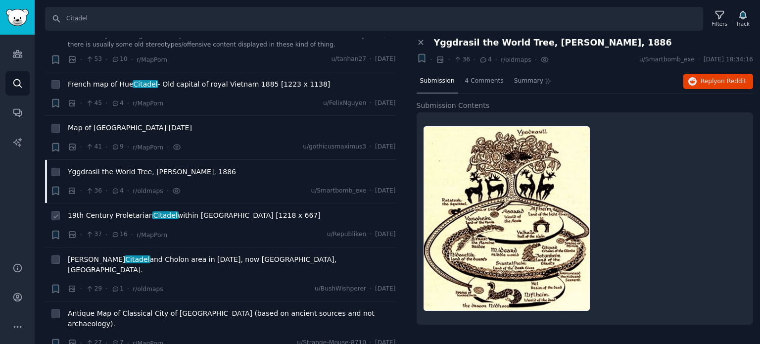
click at [191, 210] on span "19th Century Proletarian Citadel within Paris [1218 x 667]" at bounding box center [194, 215] width 253 height 10
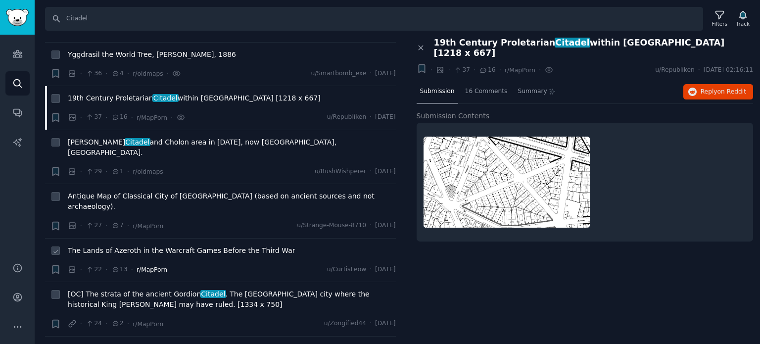
scroll to position [1187, 0]
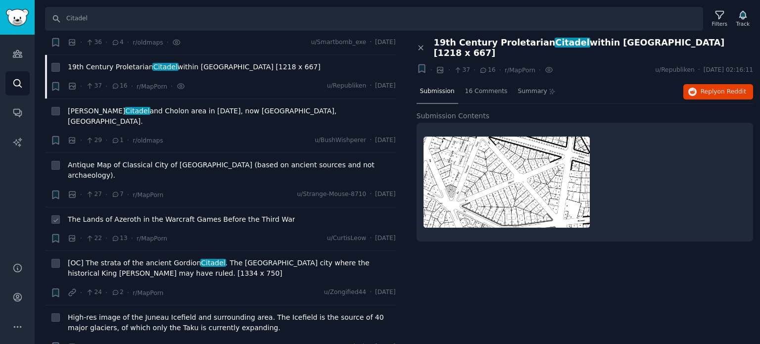
click at [127, 214] on span "The Lands of Azeroth in the Warcraft Games Before the Third War" at bounding box center [181, 219] width 227 height 10
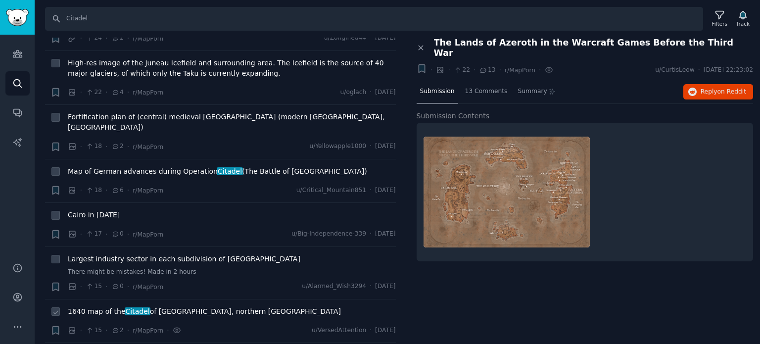
scroll to position [1484, 0]
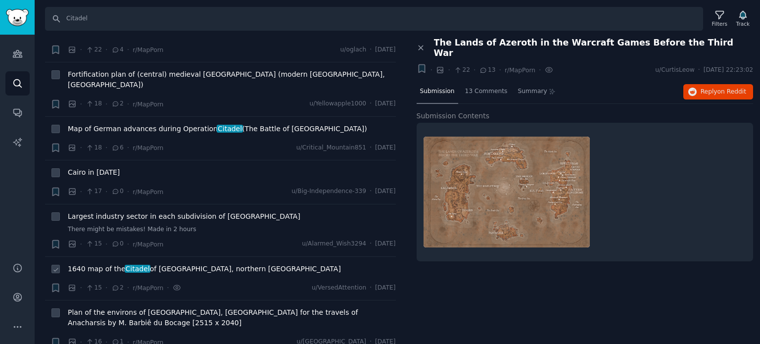
click at [140, 265] on span "Citadel" at bounding box center [138, 269] width 26 height 8
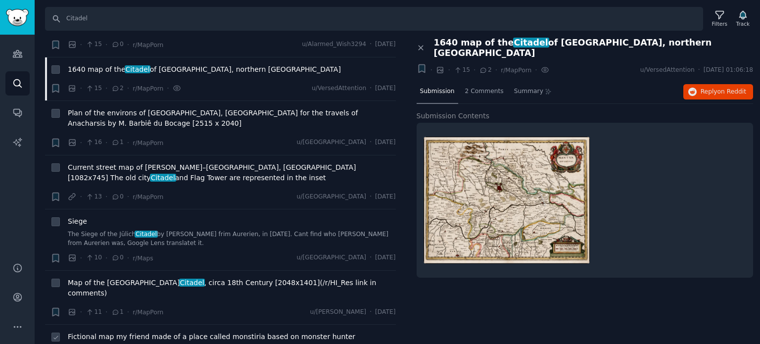
scroll to position [1731, 0]
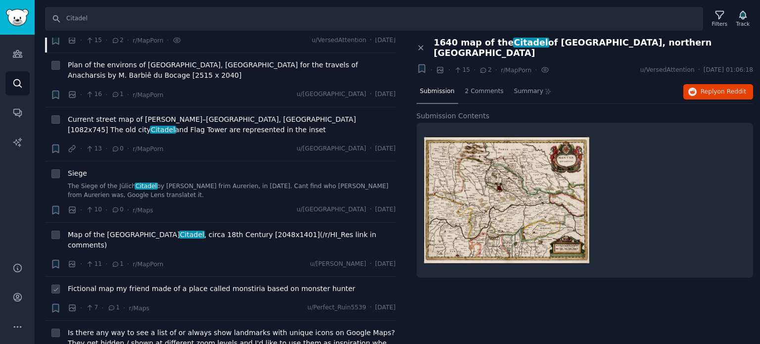
click at [133, 283] on span "Fictional map my friend made of a place called monstiria based on monster hunter" at bounding box center [211, 288] width 287 height 10
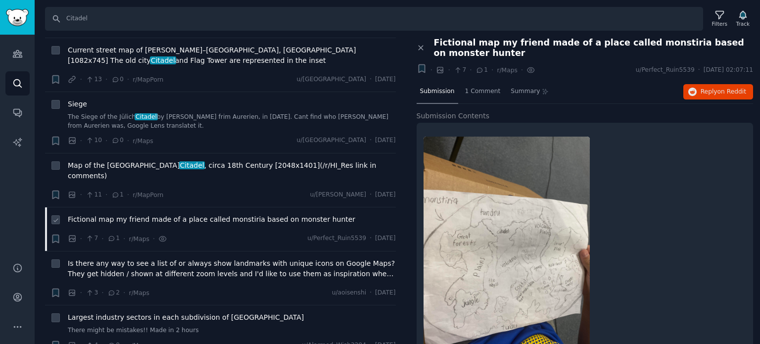
scroll to position [1806, 0]
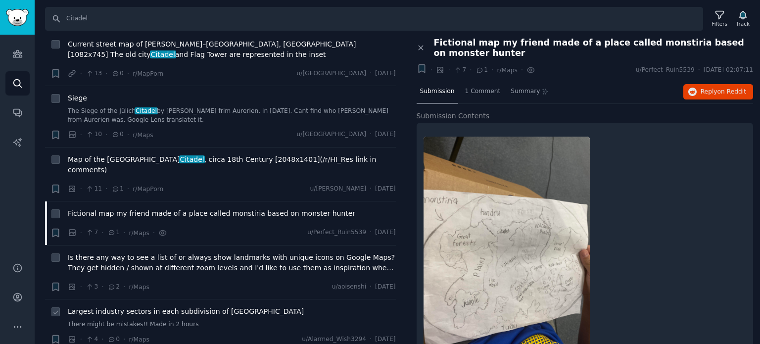
click at [157, 306] on span "Largest industry sectors in each subdivision of Baltic states" at bounding box center [186, 311] width 236 height 10
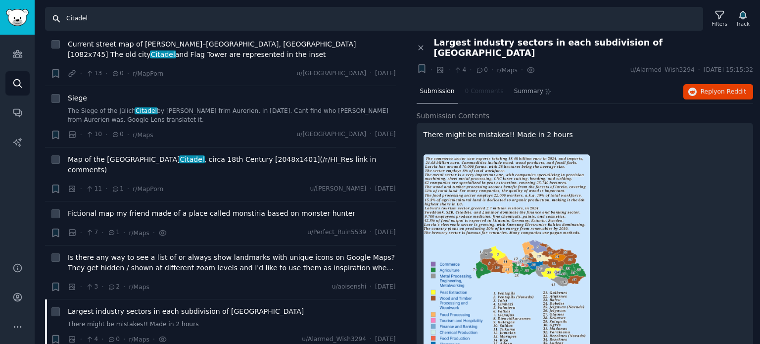
drag, startPoint x: 40, startPoint y: 20, endPoint x: 8, endPoint y: 21, distance: 31.7
click at [13, 19] on div "Advanced Search Audiences Search Conversations AI Reports Help Account More Sea…" at bounding box center [380, 172] width 760 height 344
paste input "rhodes"
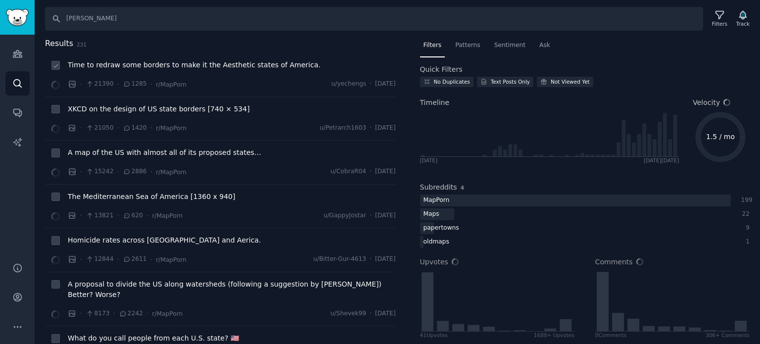
click at [125, 65] on span "Time to redraw some borders to make it the Aesthetic states of America." at bounding box center [194, 65] width 253 height 10
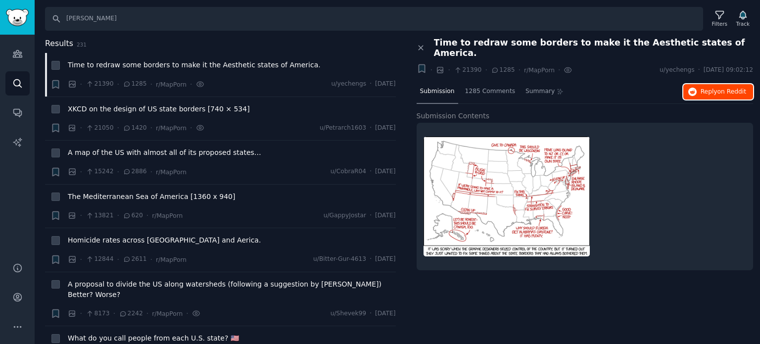
click at [696, 88] on icon "button" at bounding box center [692, 92] width 9 height 9
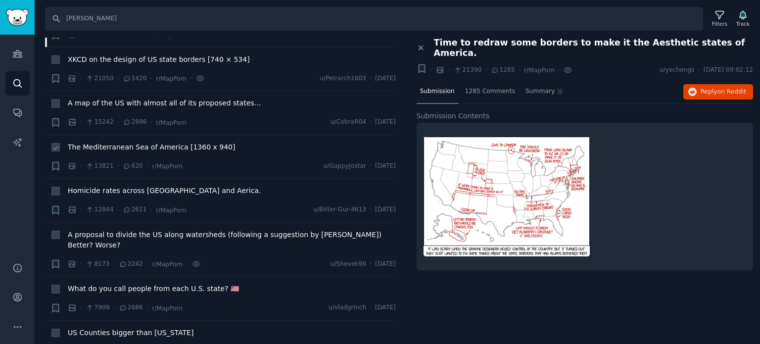
click at [138, 145] on span "The Mediterranean Sea of America [1360 x 940]" at bounding box center [151, 147] width 167 height 10
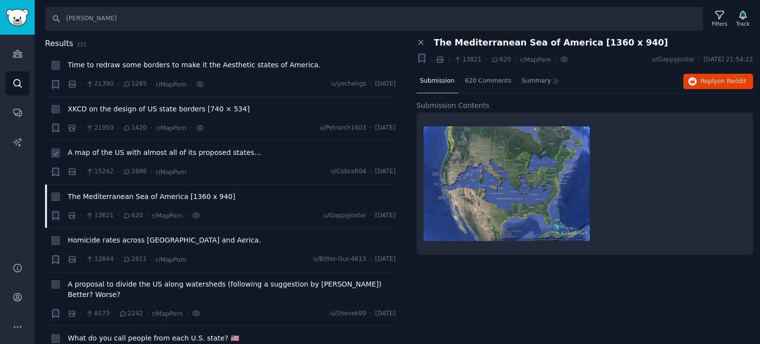
click at [98, 152] on span "A map of the US with almost all of its proposed states…" at bounding box center [164, 152] width 193 height 10
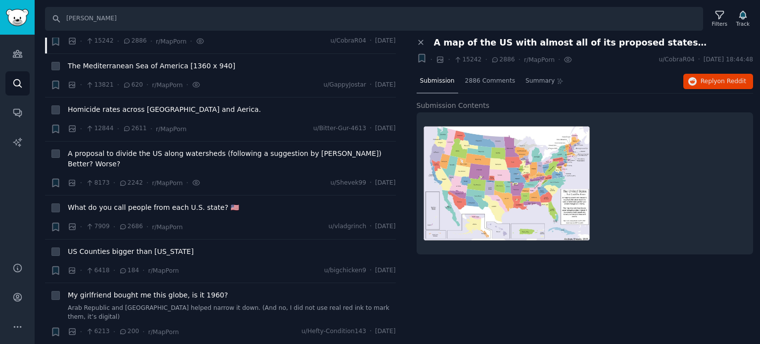
scroll to position [148, 0]
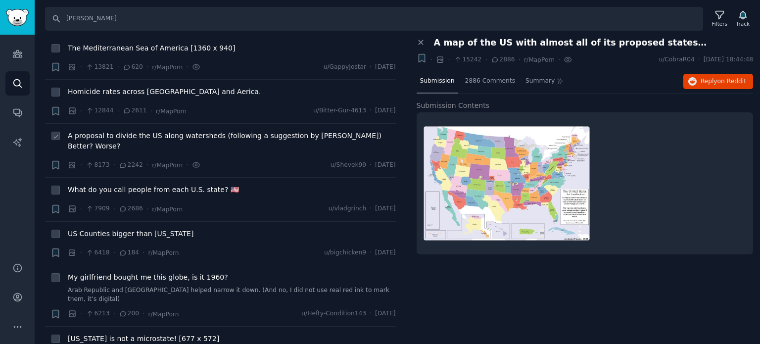
click at [106, 136] on span "A proposal to divide the US along watersheds (following a suggestion by J.W. Po…" at bounding box center [232, 141] width 328 height 21
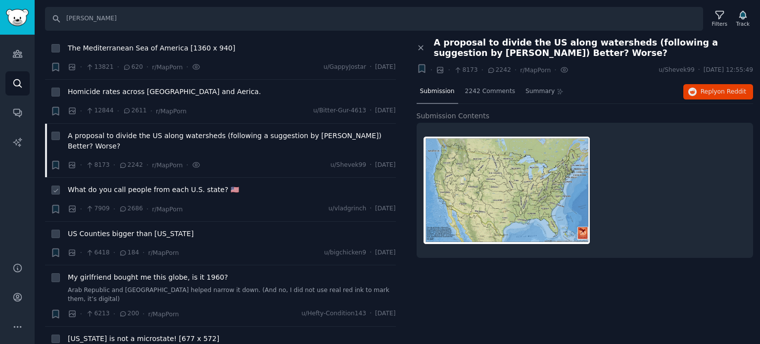
click at [104, 185] on span "What do you call people from each U.S. state? 🇺🇸" at bounding box center [153, 190] width 171 height 10
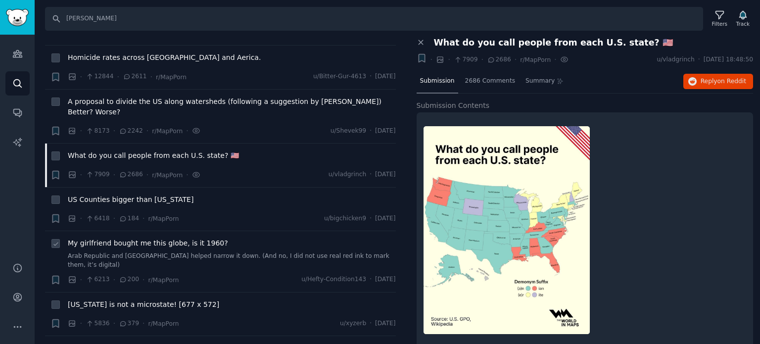
scroll to position [247, 0]
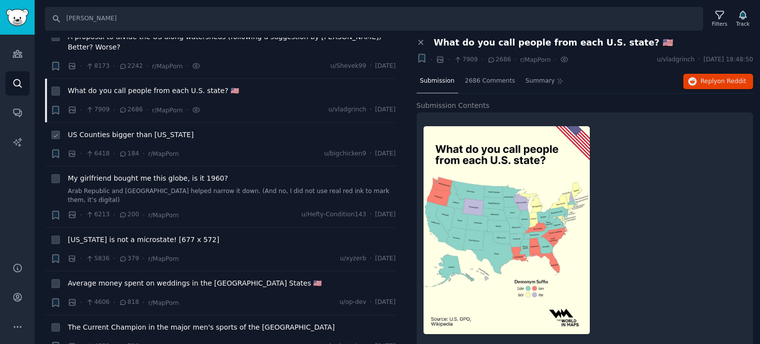
click at [132, 130] on span "US Counties bigger than Rhode Island" at bounding box center [131, 135] width 126 height 10
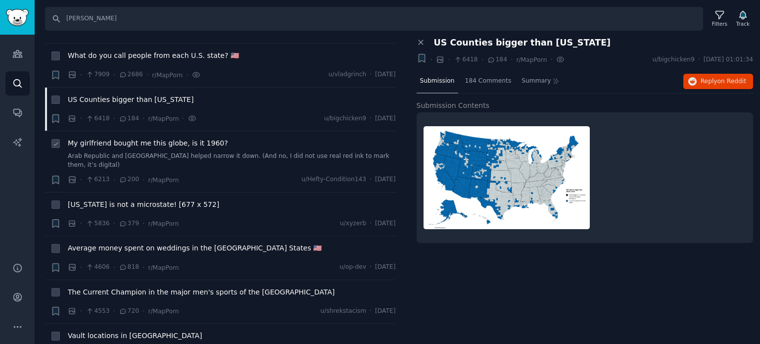
scroll to position [297, 0]
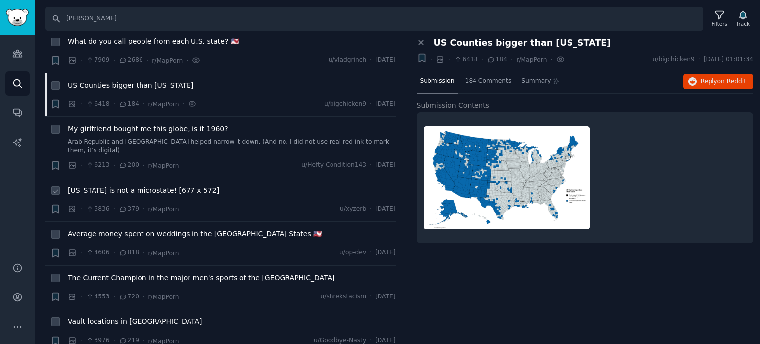
click at [116, 185] on span "Rhode Island is not a microstate! [677 x 572]" at bounding box center [143, 190] width 151 height 10
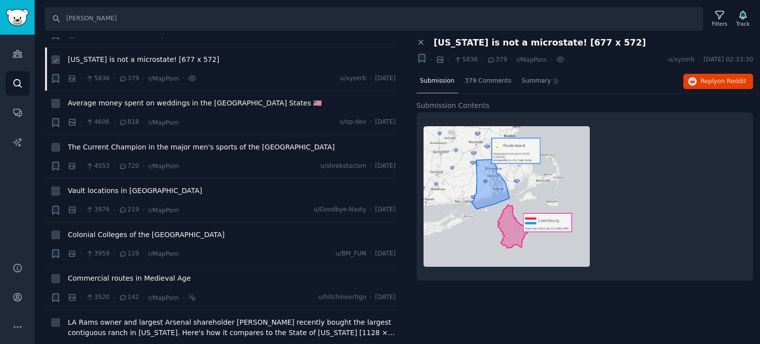
scroll to position [445, 0]
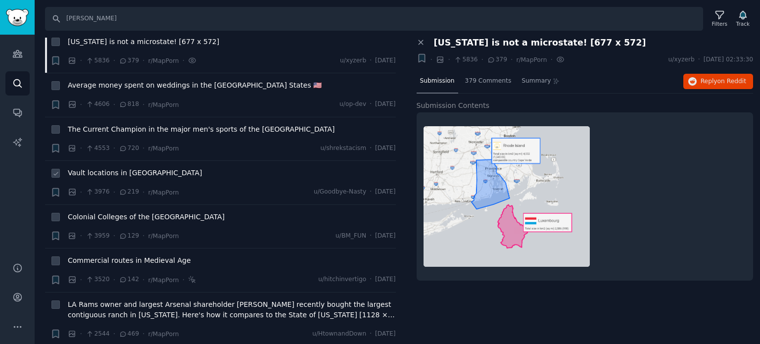
click at [96, 168] on span "Vault locations in Fallout" at bounding box center [135, 173] width 134 height 10
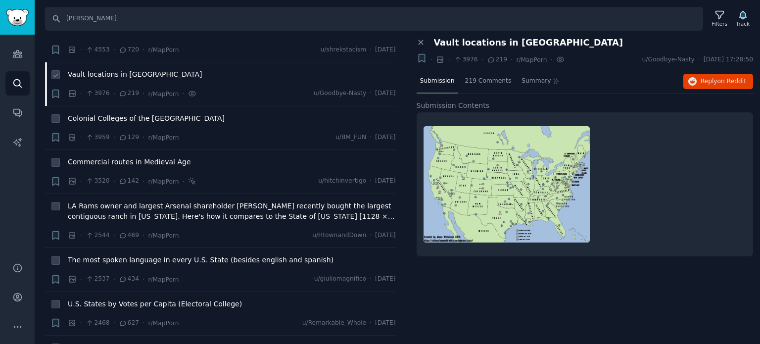
scroll to position [544, 0]
click at [106, 113] on span "Colonial Colleges of the USA" at bounding box center [146, 118] width 157 height 10
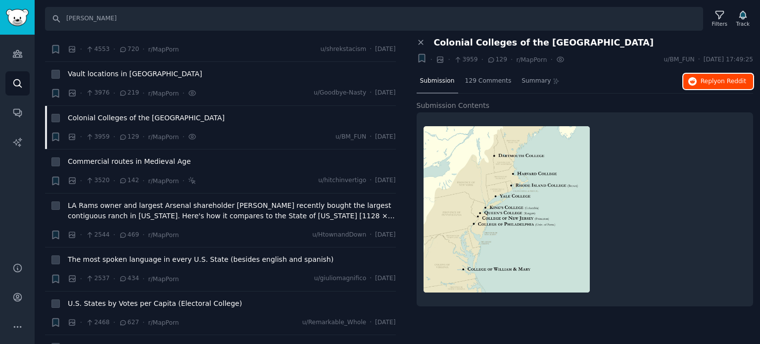
click at [695, 86] on button "Reply on Reddit" at bounding box center [718, 82] width 70 height 16
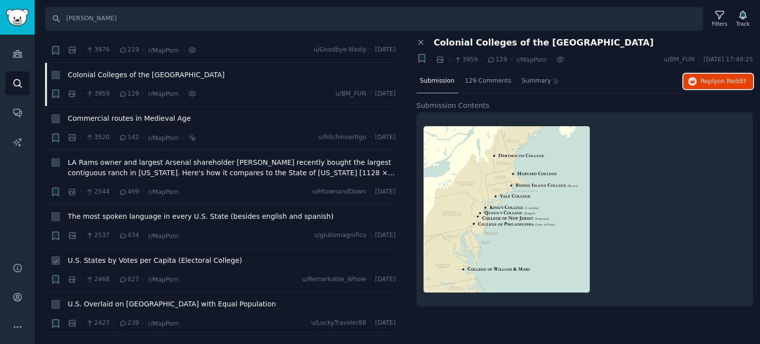
scroll to position [643, 0]
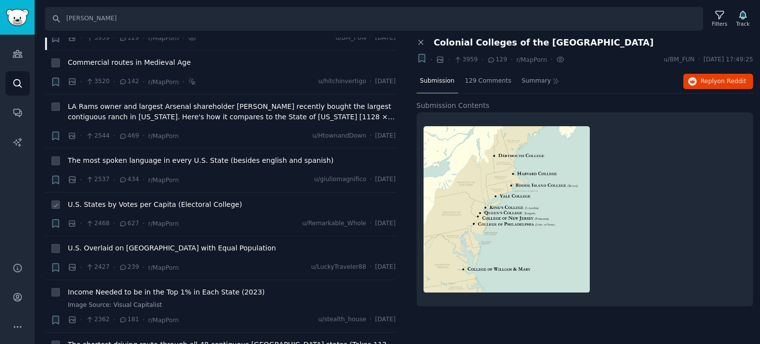
click at [123, 199] on span "U.S. States by Votes per Capita (Electoral College)" at bounding box center [155, 204] width 174 height 10
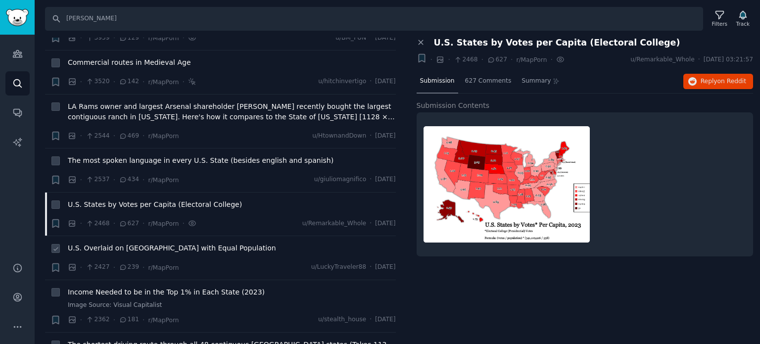
click at [114, 243] on span "U.S. Overlaid on Europe with Equal Population" at bounding box center [172, 248] width 208 height 10
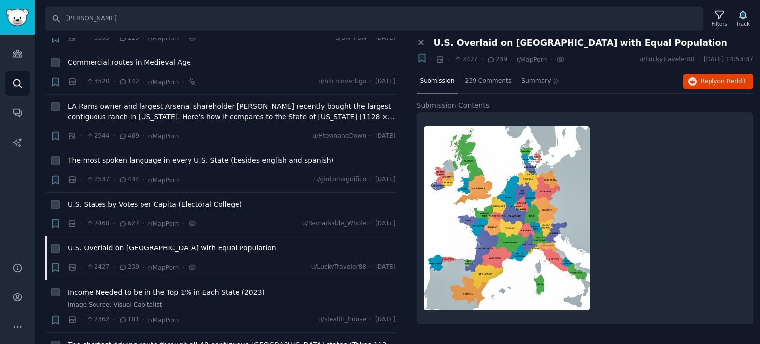
scroll to position [742, 0]
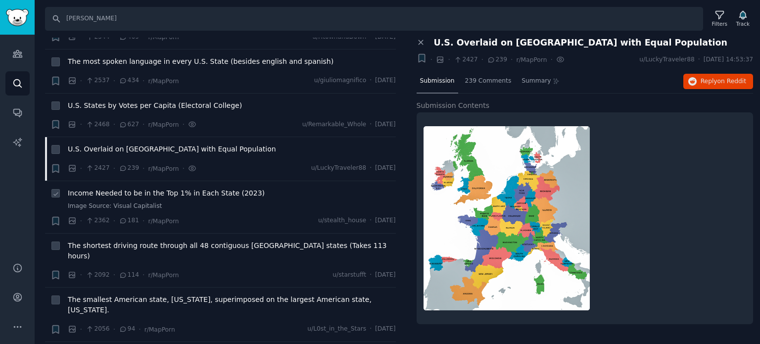
click at [103, 188] on span "Income Needed to be in the Top 1% in Each State (2023)" at bounding box center [166, 193] width 197 height 10
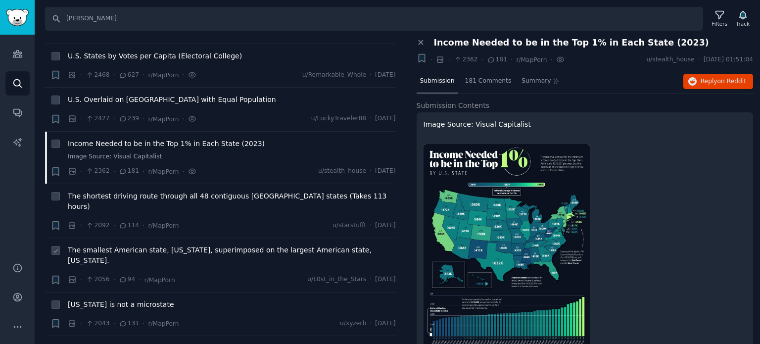
scroll to position [841, 0]
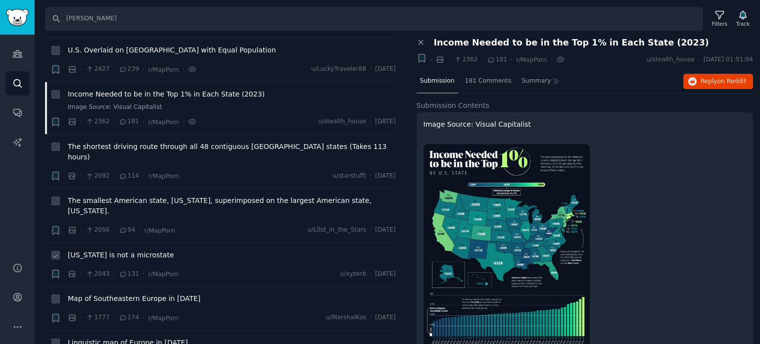
click at [103, 250] on span "Rhode Island is not a microstate" at bounding box center [121, 255] width 106 height 10
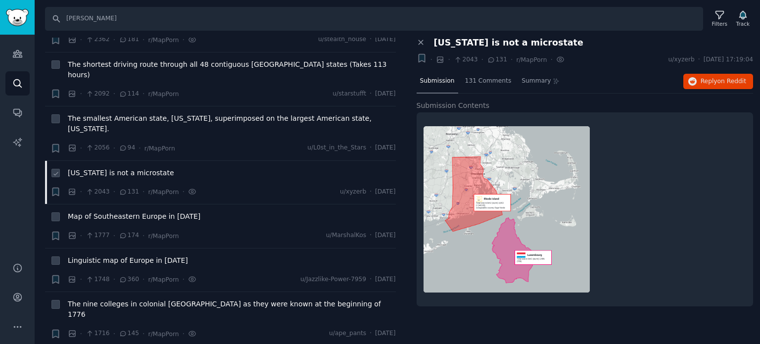
scroll to position [940, 0]
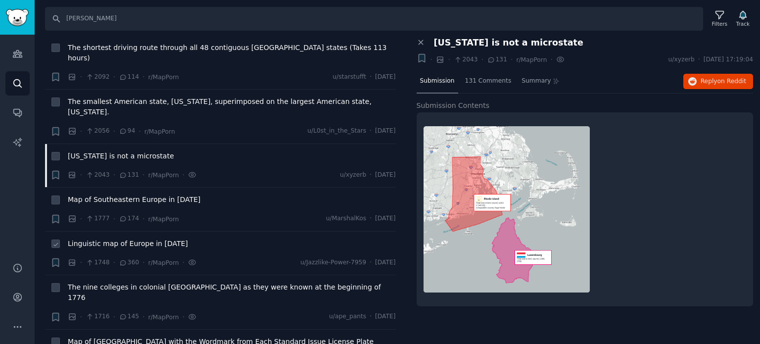
click at [100, 238] on span "Linguistic map of Europe in 1900" at bounding box center [128, 243] width 120 height 10
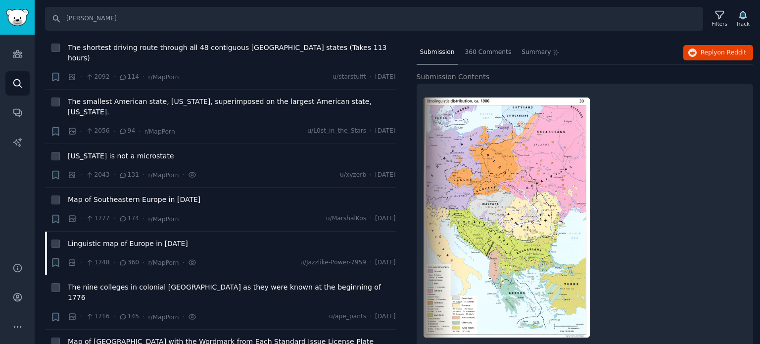
scroll to position [45, 0]
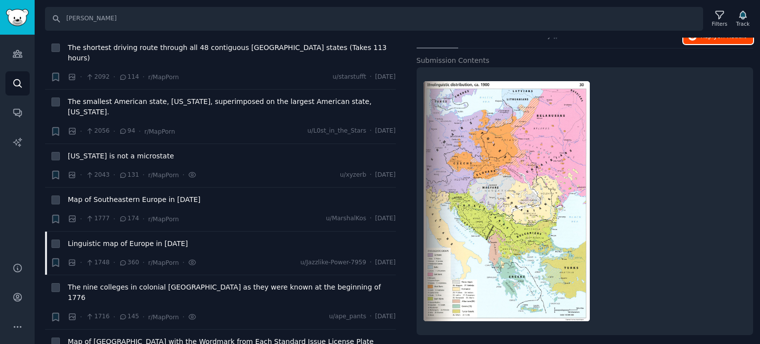
click at [694, 39] on icon "button" at bounding box center [692, 36] width 9 height 9
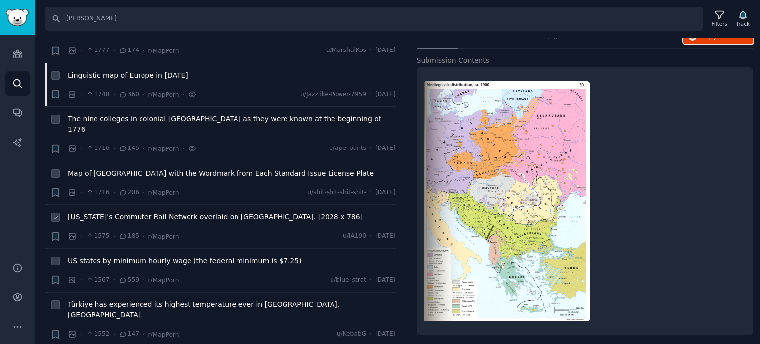
scroll to position [1138, 0]
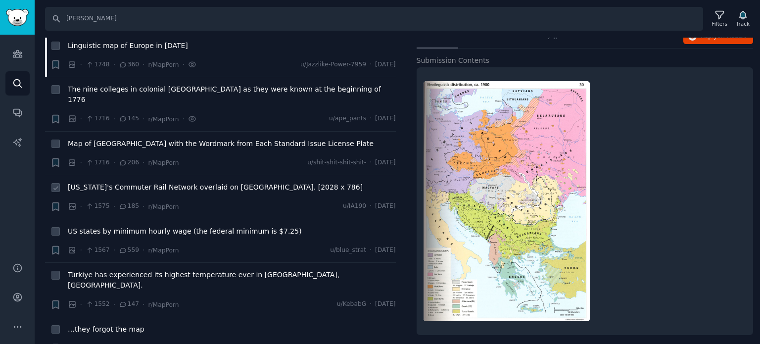
click at [163, 182] on span "New York's Commuter Rail Network overlaid on Belgium. [2028 x 786]" at bounding box center [215, 187] width 295 height 10
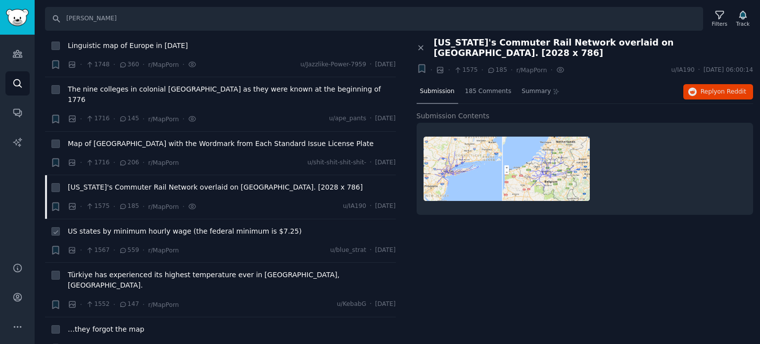
click at [160, 226] on span "US states by minimum hourly wage (the federal minimum is $7.25)" at bounding box center [185, 231] width 234 height 10
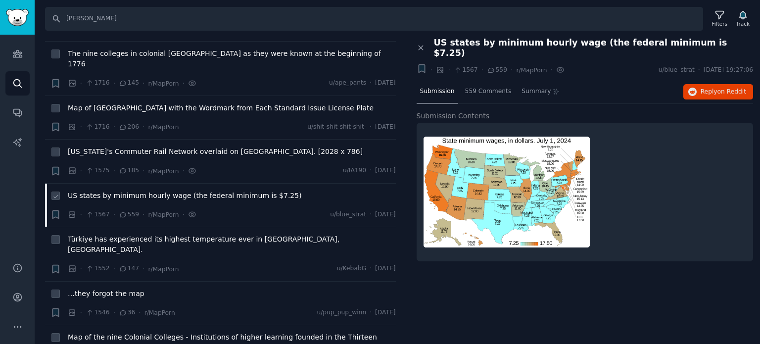
scroll to position [1187, 0]
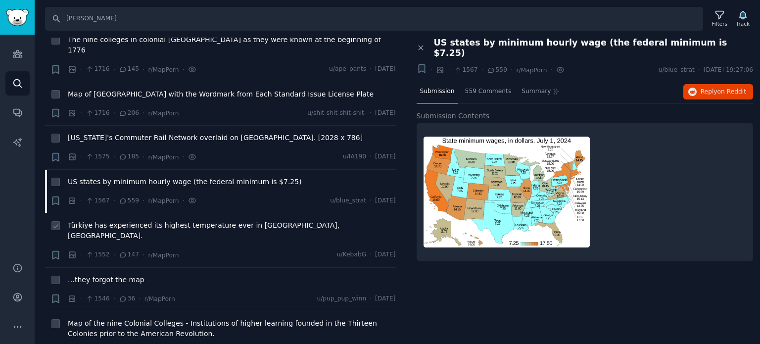
click at [106, 220] on div "Türkiye has experienced its highest temperature ever in Hassa,Hatay." at bounding box center [232, 232] width 328 height 24
click at [106, 220] on span "Türkiye has experienced its highest temperature ever in Hassa,Hatay." at bounding box center [232, 230] width 328 height 21
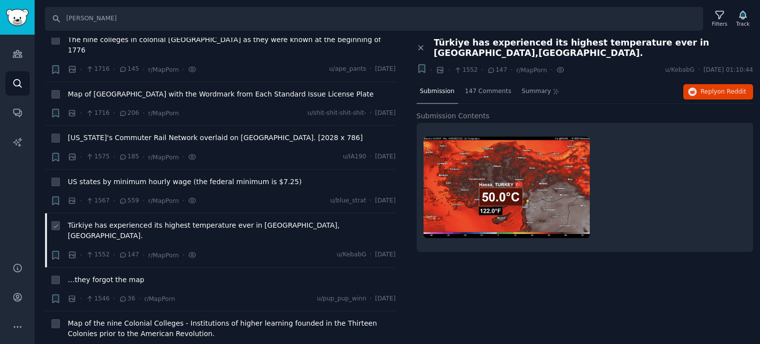
scroll to position [1286, 0]
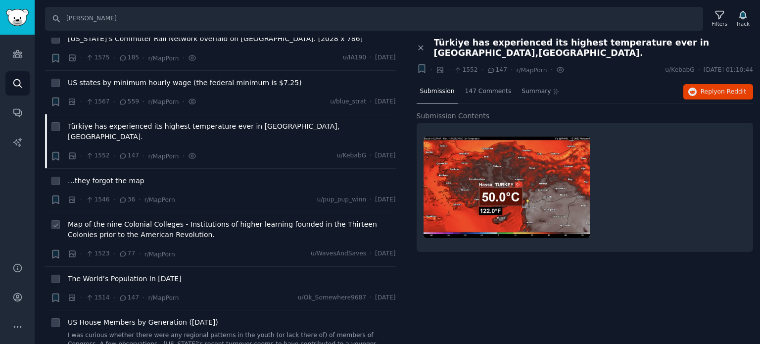
click at [127, 219] on span "Map of the nine Colonial Colleges - Institutions of higher learning founded in …" at bounding box center [232, 229] width 328 height 21
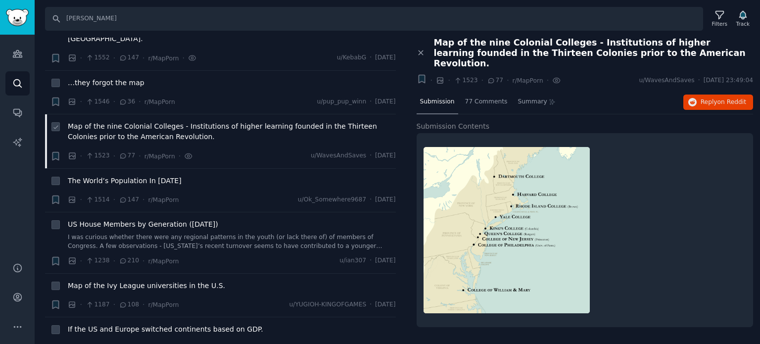
scroll to position [1385, 0]
click at [128, 279] on span "Map of the Ivy League universities in the U.S." at bounding box center [146, 284] width 157 height 10
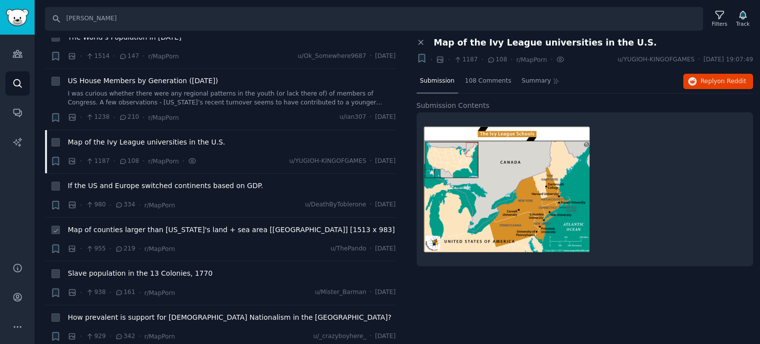
scroll to position [1533, 0]
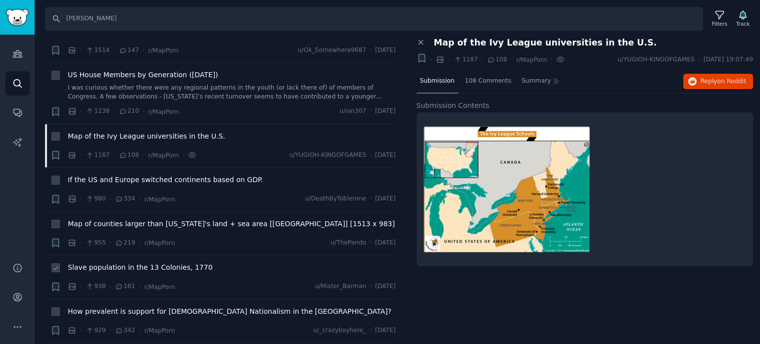
click at [154, 262] on span "Slave population in the 13 Colonies, 1770" at bounding box center [140, 267] width 145 height 10
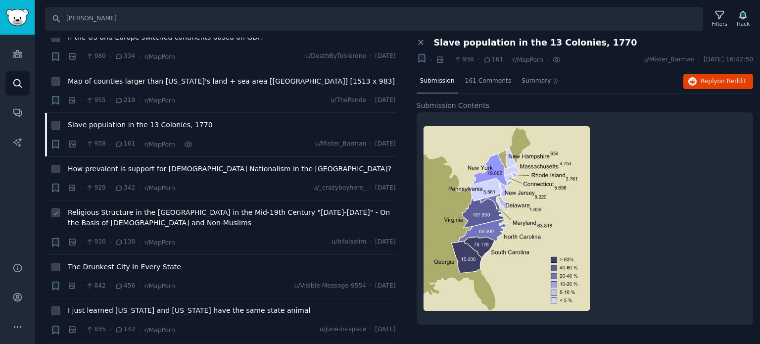
scroll to position [1682, 0]
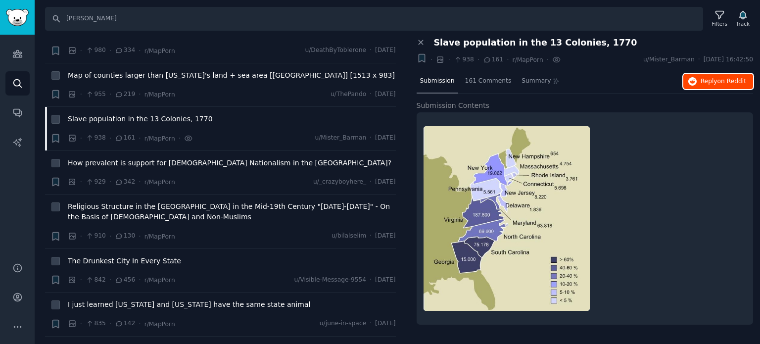
click at [718, 80] on span "Reply on Reddit" at bounding box center [723, 81] width 46 height 9
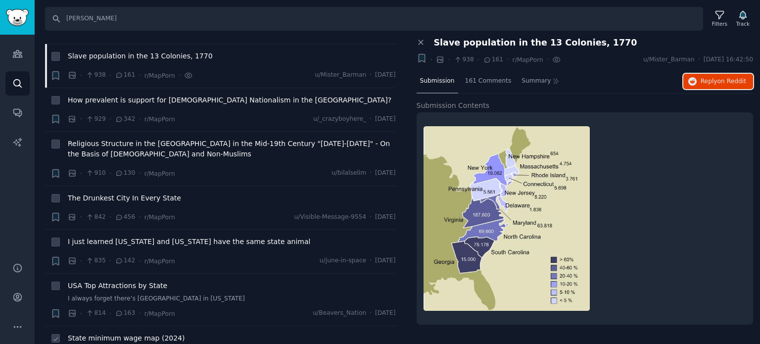
scroll to position [1830, 0]
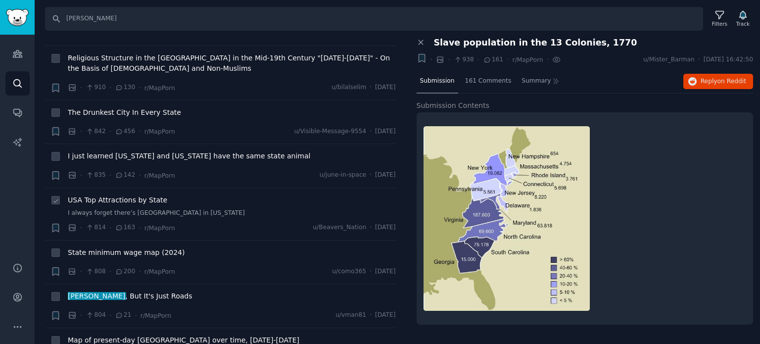
click at [109, 195] on span "USA Top Attractions by State" at bounding box center [117, 200] width 99 height 10
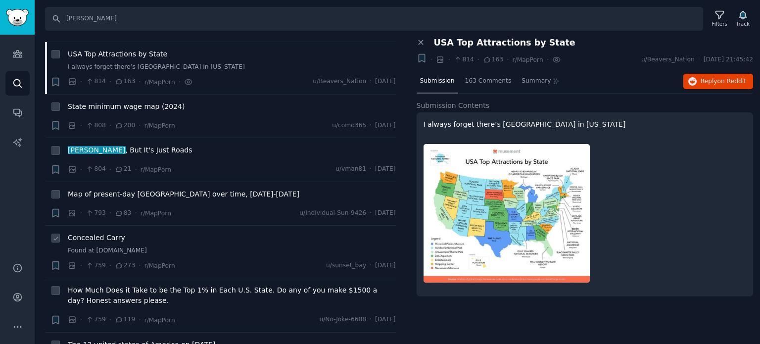
scroll to position [1979, 0]
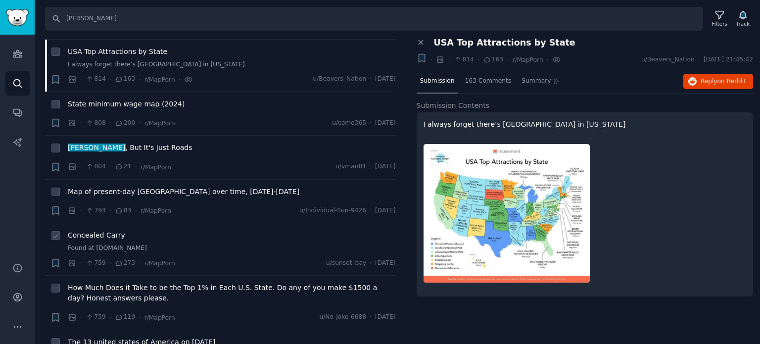
click at [112, 230] on span "Concealed Carry" at bounding box center [96, 235] width 57 height 10
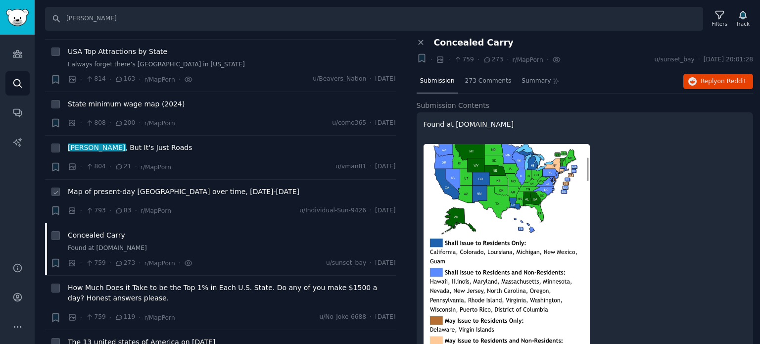
click at [190, 186] on span "Map of present-day Greece over time, 1600BC-1912" at bounding box center [183, 191] width 231 height 10
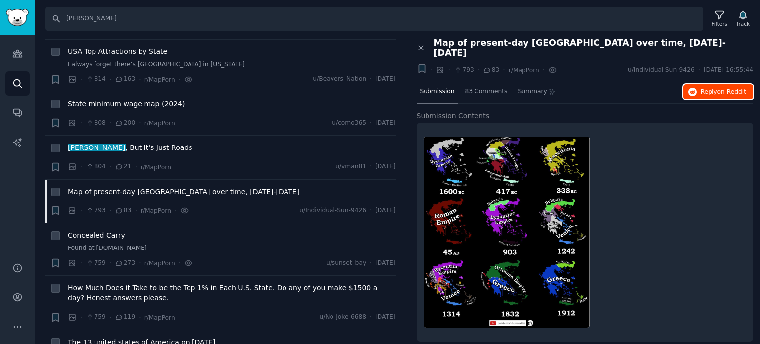
click at [707, 88] on span "Reply on Reddit" at bounding box center [723, 92] width 46 height 9
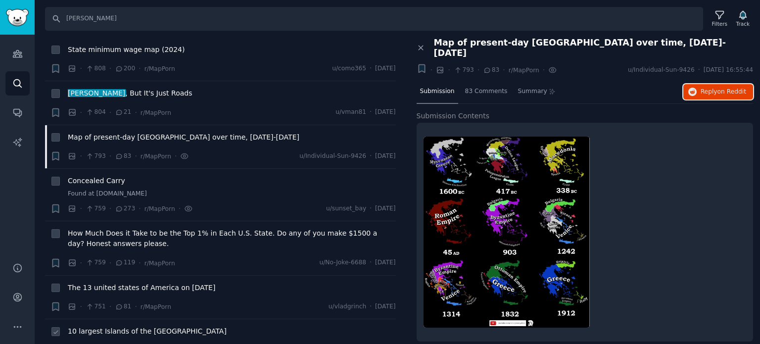
scroll to position [2127, 0]
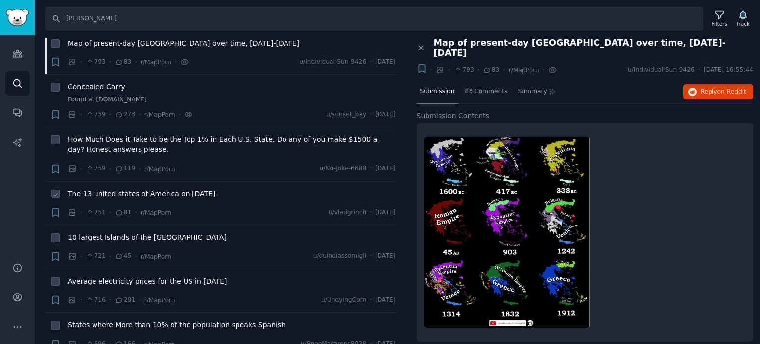
click at [131, 188] on span "The 13 united states of America on July 4th 1776" at bounding box center [141, 193] width 147 height 10
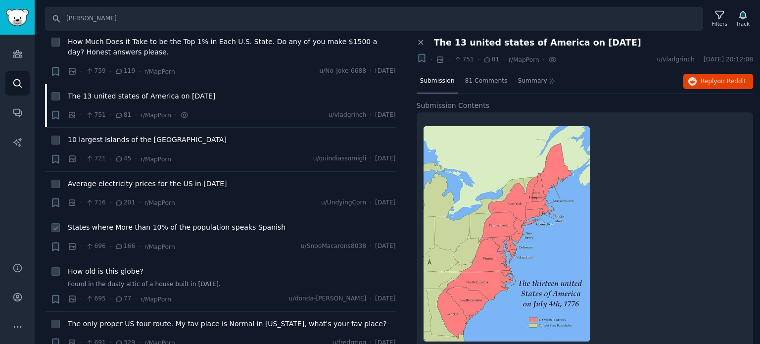
scroll to position [2226, 0]
click at [126, 221] on span "States where More than 10% of the population speaks Spanish" at bounding box center [177, 226] width 218 height 10
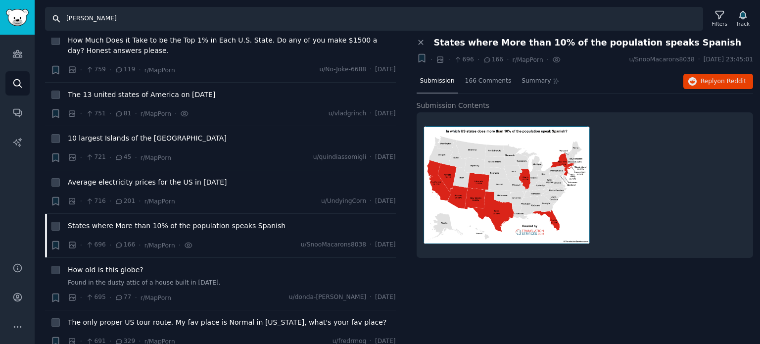
drag, startPoint x: 145, startPoint y: 17, endPoint x: 19, endPoint y: 19, distance: 125.7
click at [22, 17] on div "Audiences Audiences Search Conversations AI Reports Help Account More Search rh…" at bounding box center [380, 172] width 760 height 344
paste input "depiction"
type input "depiction"
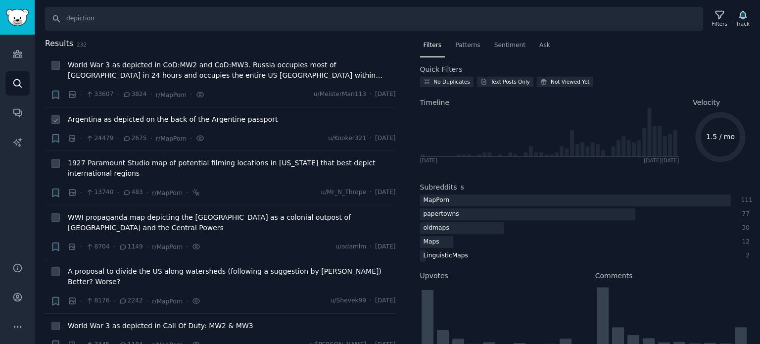
click at [123, 118] on span "Argentina as depicted on the back of the Argentine passport" at bounding box center [173, 119] width 210 height 10
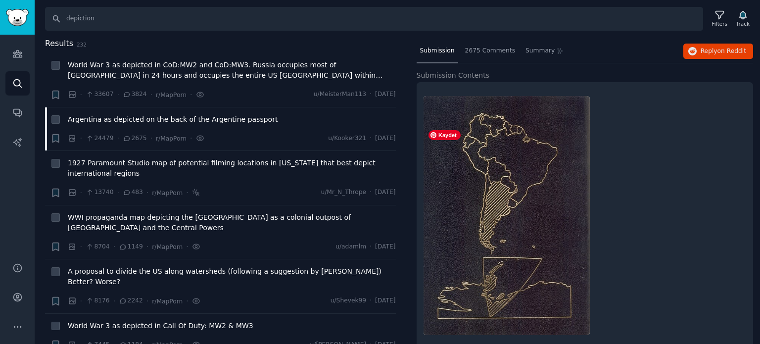
scroll to position [44, 0]
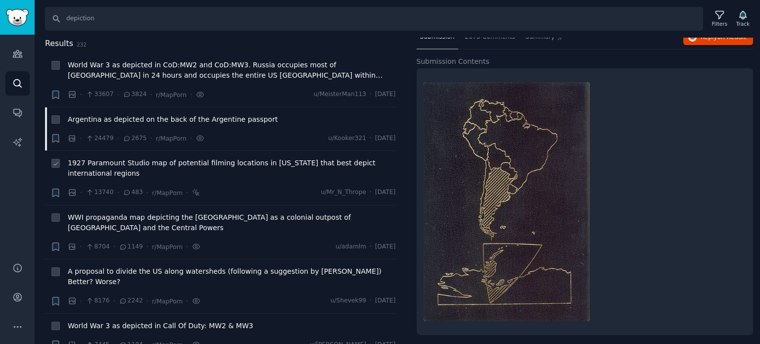
click at [125, 161] on span "1927 Paramount Studio map of potential filming locations in California that bes…" at bounding box center [232, 168] width 328 height 21
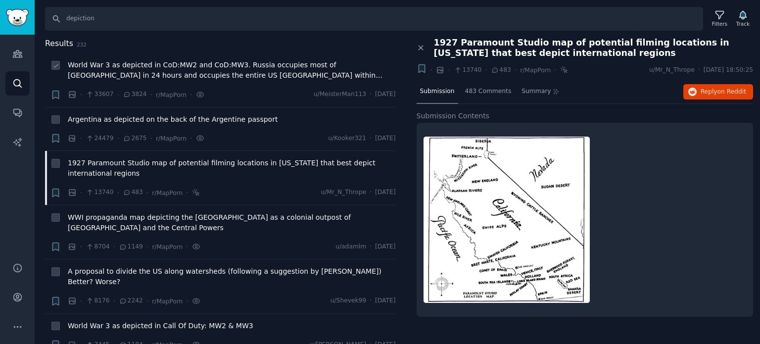
click at [157, 68] on span "World War 3 as depicted in CoD:MW2 and CoD:MW3. Russia occupies most of Europe …" at bounding box center [232, 70] width 328 height 21
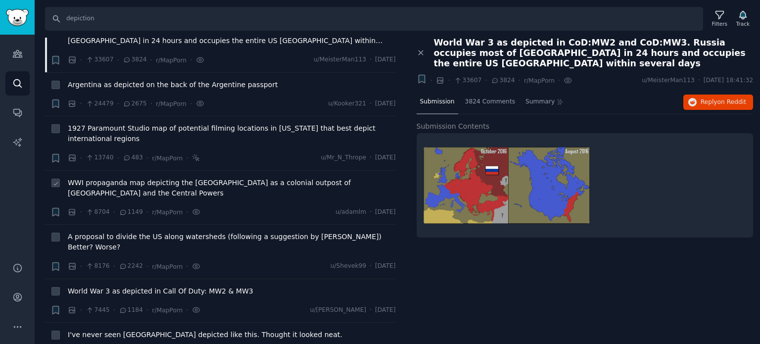
scroll to position [49, 0]
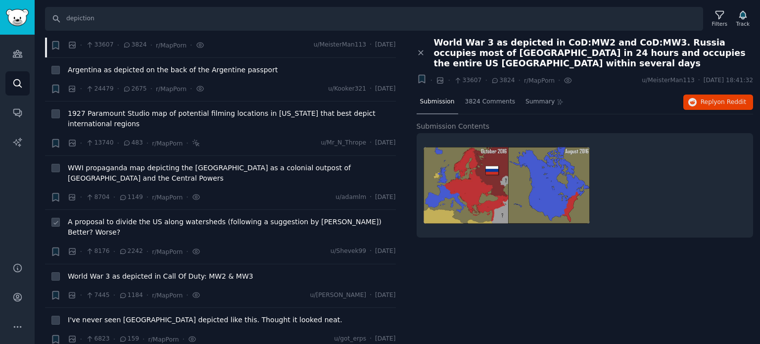
click at [131, 223] on span "A proposal to divide the US along watersheds (following a suggestion by J.W. Po…" at bounding box center [232, 227] width 328 height 21
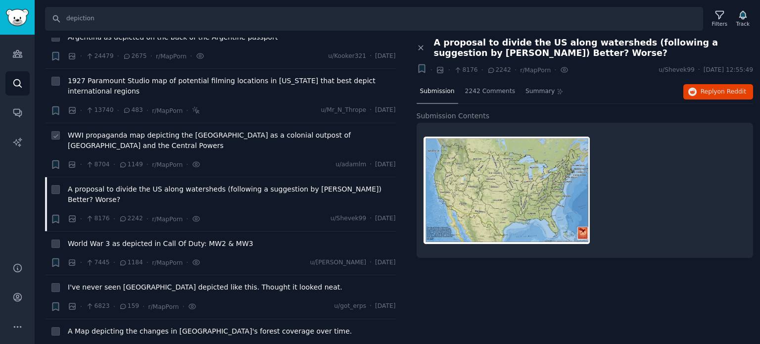
scroll to position [99, 0]
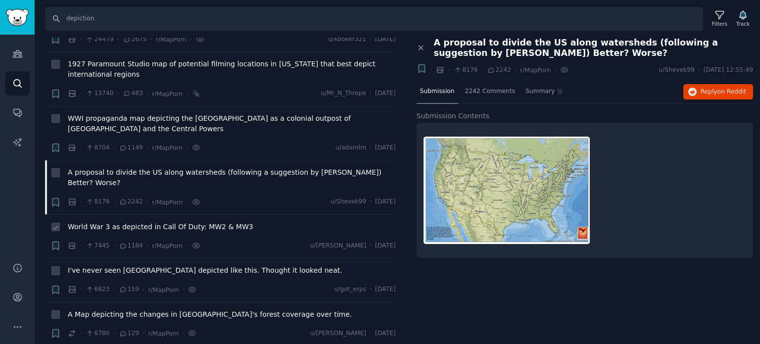
click at [141, 222] on span "World War 3 as depicted in Call Of Duty: MW2 & MW3" at bounding box center [160, 227] width 185 height 10
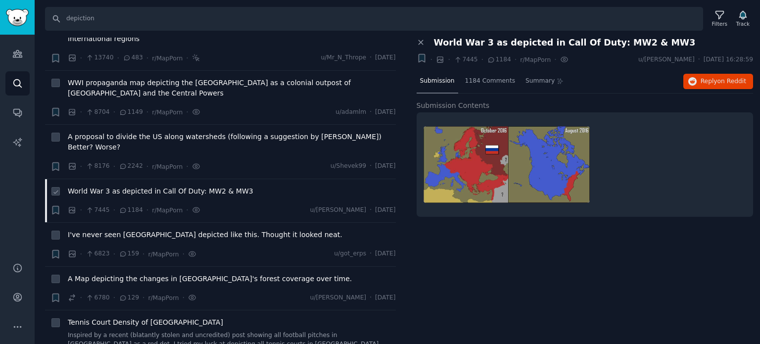
scroll to position [148, 0]
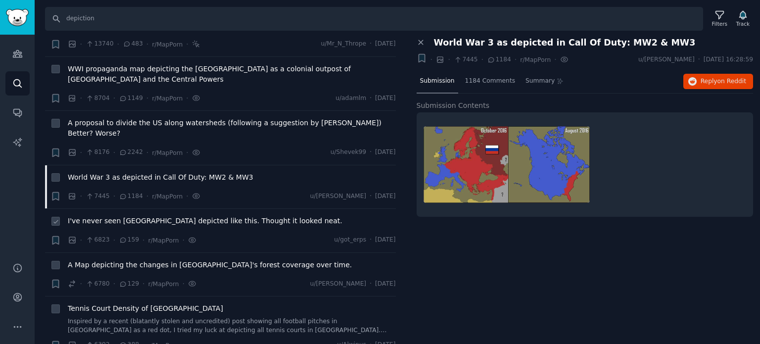
click at [137, 216] on span "I've never seen Rome depicted like this. Thought it looked neat." at bounding box center [205, 221] width 275 height 10
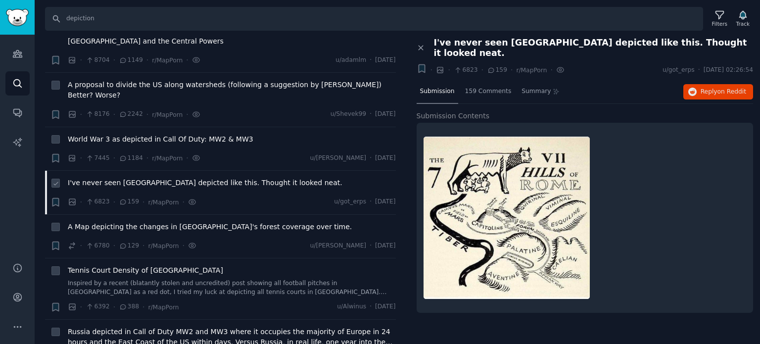
scroll to position [247, 0]
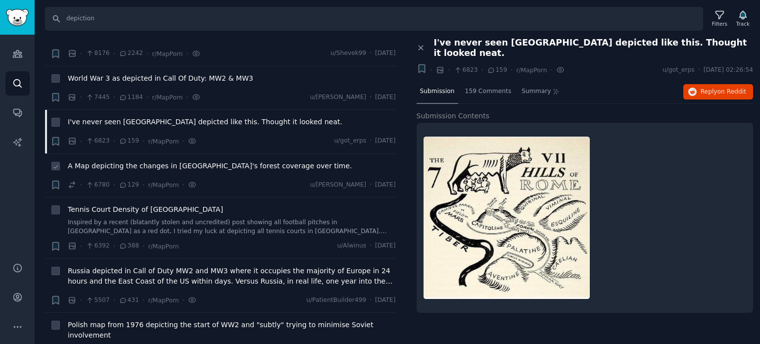
click at [154, 161] on span "A Map depicting the changes in Costa Rica's forest coverage over time." at bounding box center [210, 166] width 284 height 10
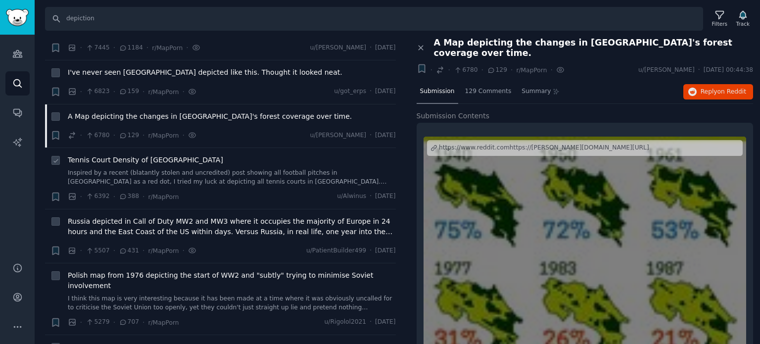
scroll to position [346, 0]
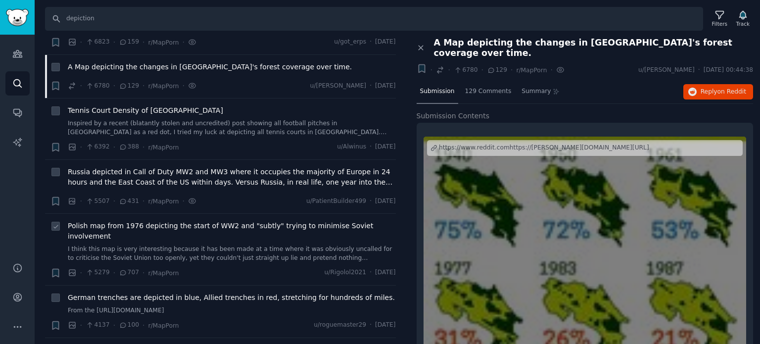
click at [105, 221] on span "Polish map from 1976 depicting the start of WW2 and "subtly" trying to minimise…" at bounding box center [232, 231] width 328 height 21
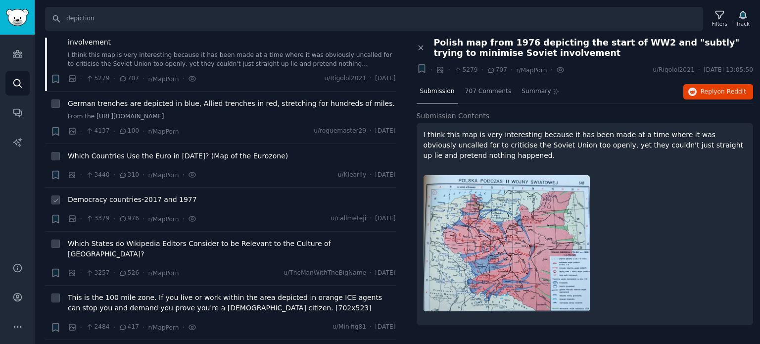
scroll to position [544, 0]
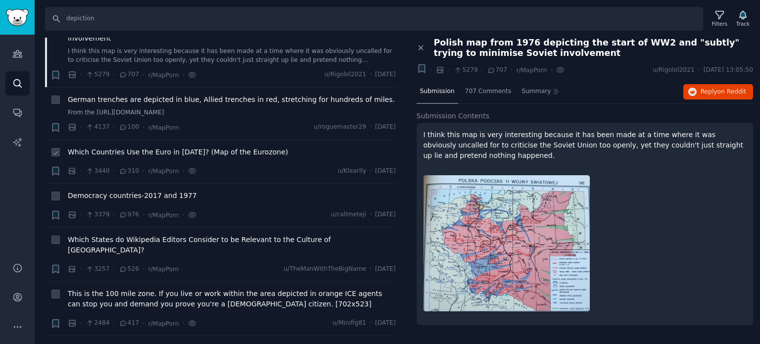
click at [129, 147] on span "Which Countries Use the Euro in 2023? (Map of the Eurozone)" at bounding box center [178, 152] width 220 height 10
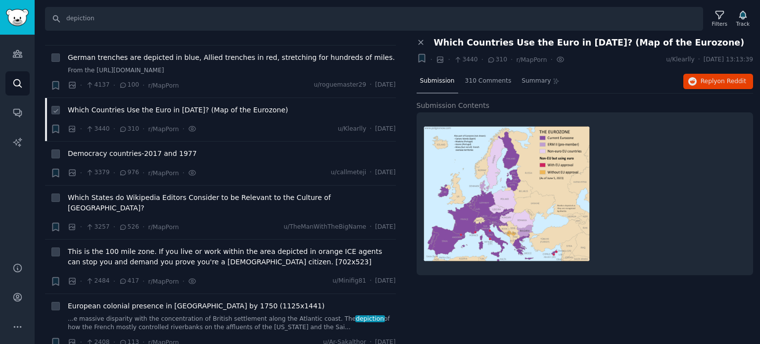
scroll to position [643, 0]
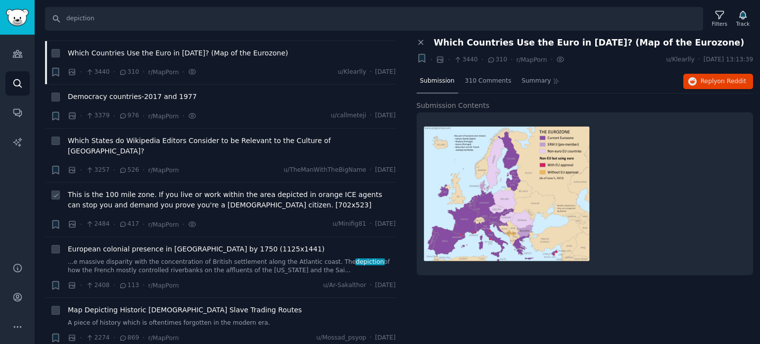
click at [125, 189] on span "This is the 100 mile zone. If you live or work within the area depicted in oran…" at bounding box center [232, 199] width 328 height 21
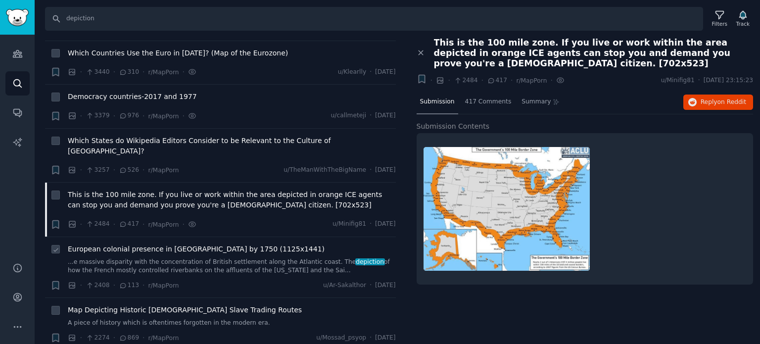
click at [123, 244] on span "European colonial presence in North America by 1750 (1125x1441)" at bounding box center [196, 249] width 257 height 10
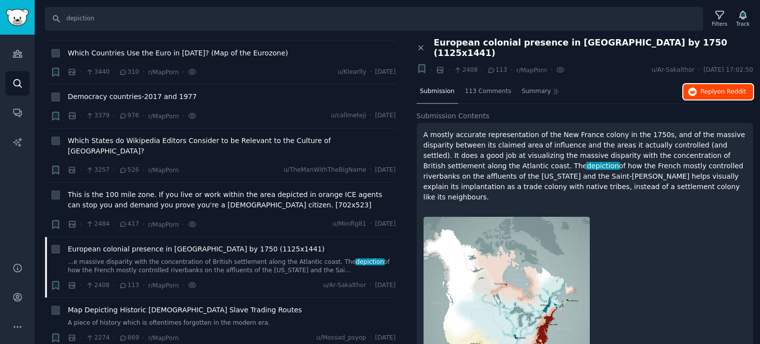
click at [696, 86] on button "Reply on Reddit" at bounding box center [718, 92] width 70 height 16
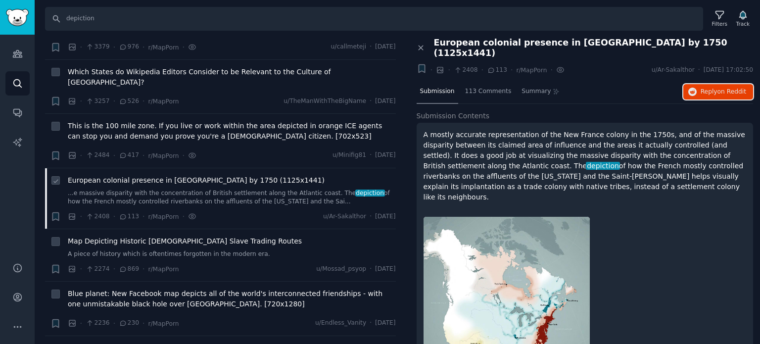
scroll to position [742, 0]
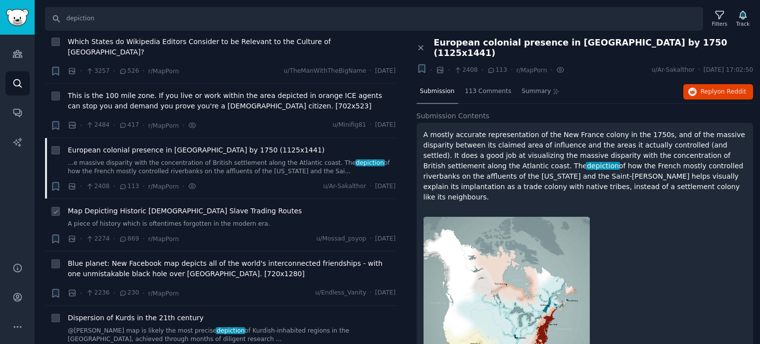
click at [146, 206] on span "Map Depicting Historic Islamic Slave Trading Routes" at bounding box center [185, 211] width 234 height 10
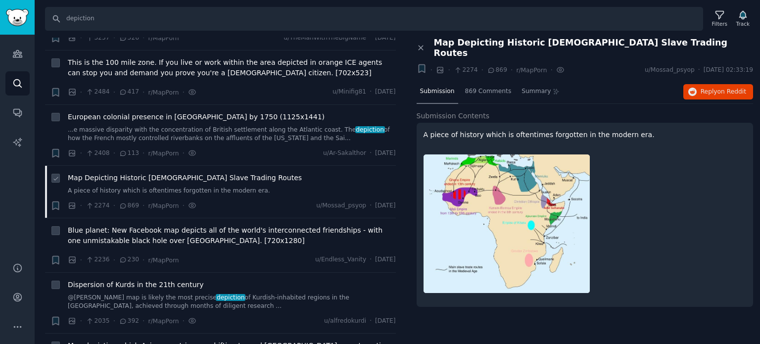
scroll to position [791, 0]
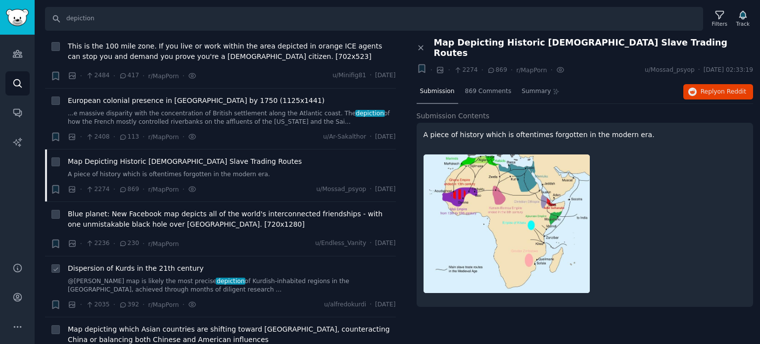
click at [158, 263] on span "Dispersion of Kurds in the 21th century" at bounding box center [136, 268] width 136 height 10
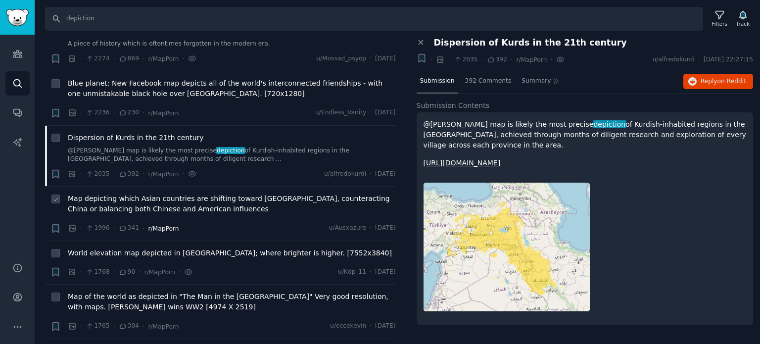
scroll to position [940, 0]
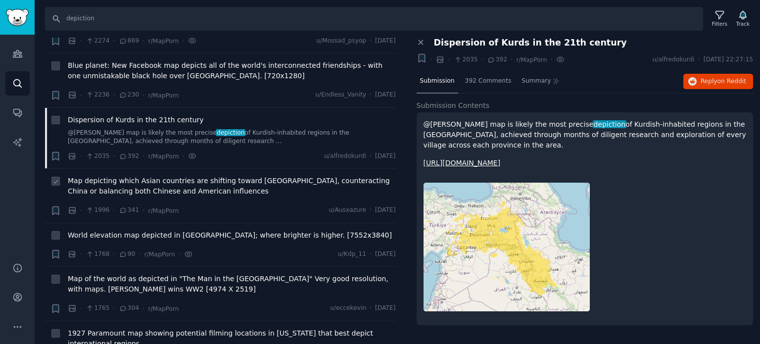
click at [142, 176] on span "Map depicting which Asian countries are shifting toward China, counteracting Ch…" at bounding box center [232, 186] width 328 height 21
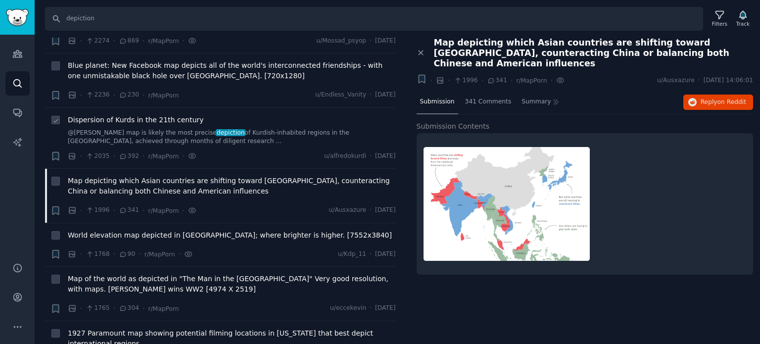
click at [124, 115] on span "Dispersion of Kurds in the 21th century" at bounding box center [136, 120] width 136 height 10
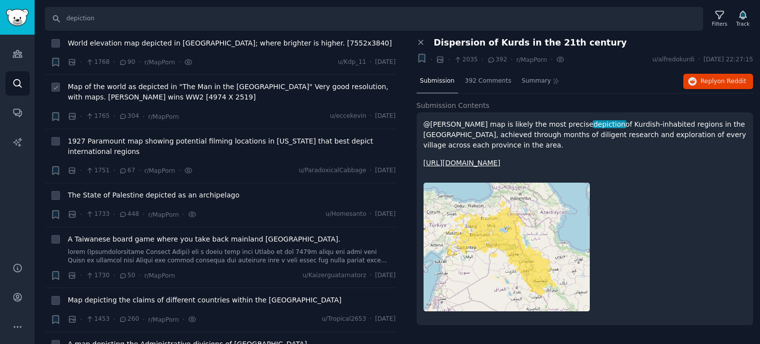
scroll to position [1138, 0]
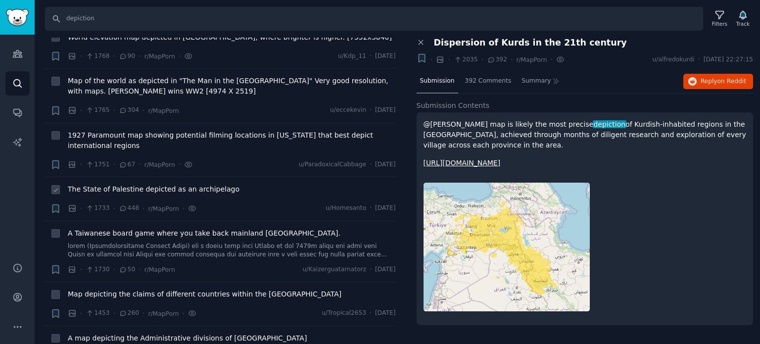
click at [140, 184] on span "The State of Palestine depicted as an archipelago" at bounding box center [154, 189] width 172 height 10
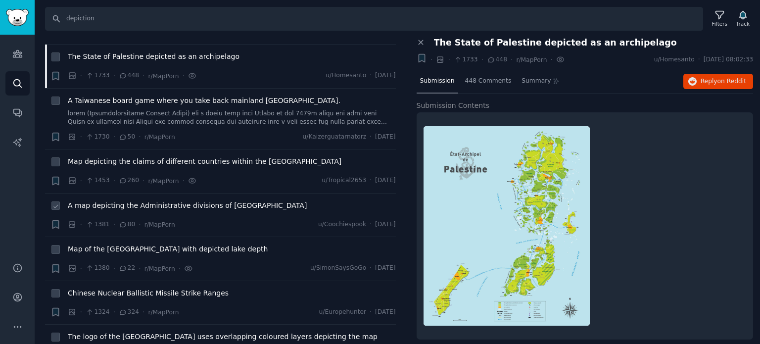
scroll to position [1286, 0]
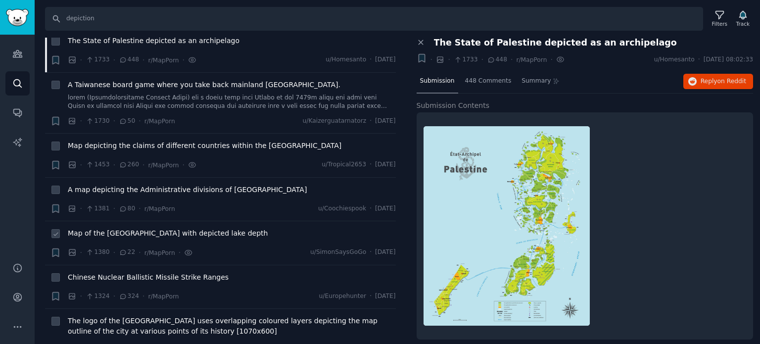
click at [147, 228] on span "Map of the Great Lakes with depicted lake depth" at bounding box center [168, 233] width 200 height 10
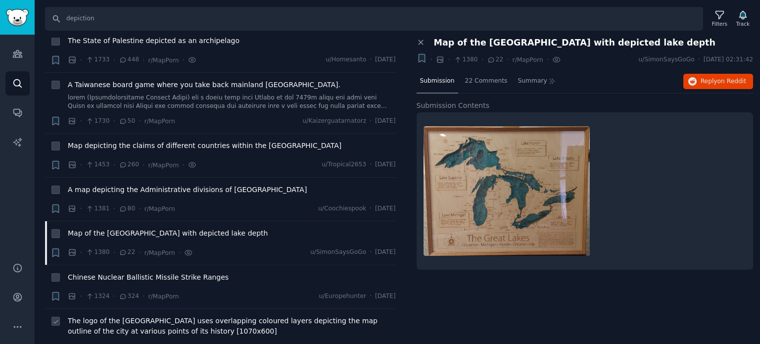
scroll to position [1385, 0]
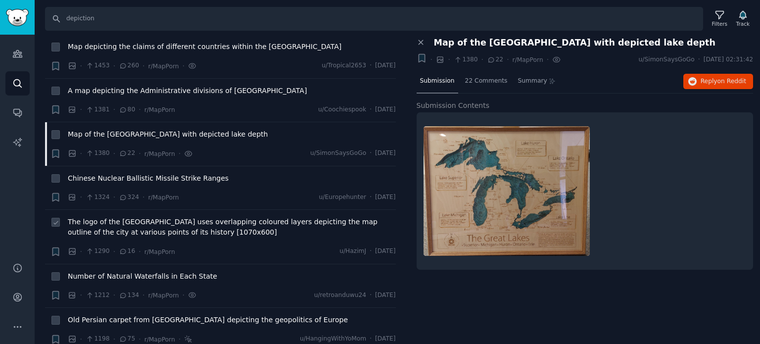
click at [138, 217] on span "The logo of the Museum of London uses overlapping coloured layers depicting the…" at bounding box center [232, 227] width 328 height 21
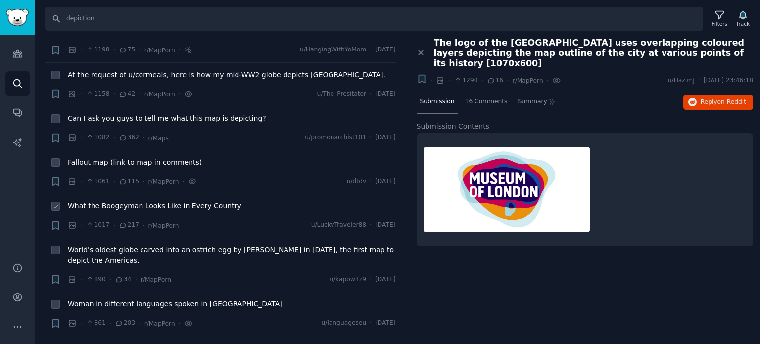
scroll to position [1682, 0]
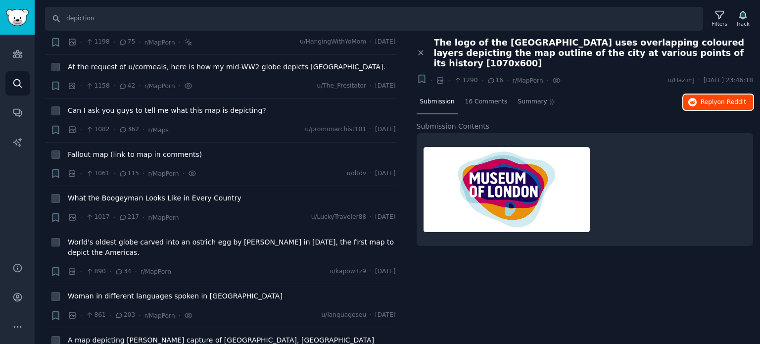
click at [702, 102] on span "Reply on Reddit" at bounding box center [723, 102] width 46 height 9
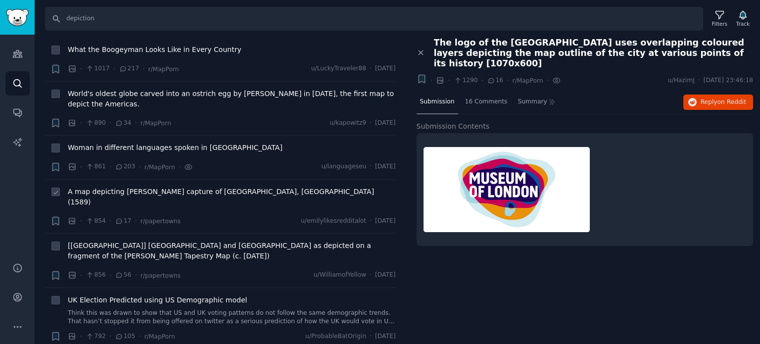
click at [140, 186] on span "A map depicting Sir Francis Drake's capture of Santiago, Cape Verde (1589)" at bounding box center [232, 196] width 328 height 21
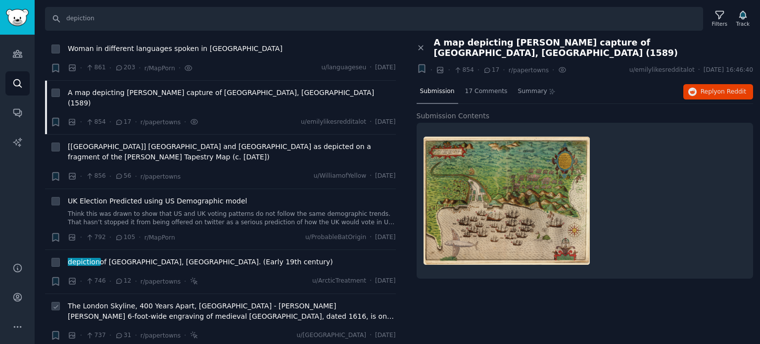
scroll to position [2028, 0]
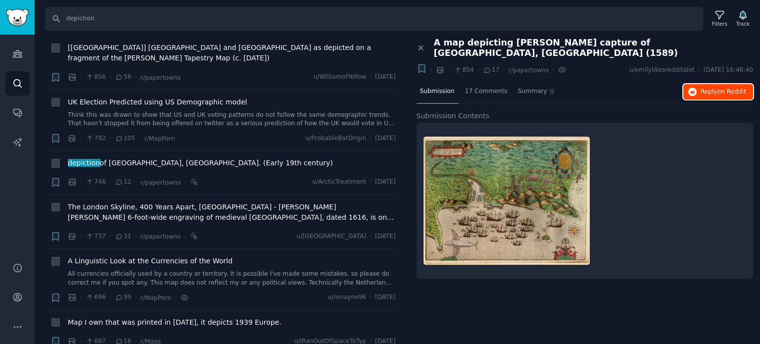
click at [694, 88] on icon "button" at bounding box center [692, 92] width 9 height 9
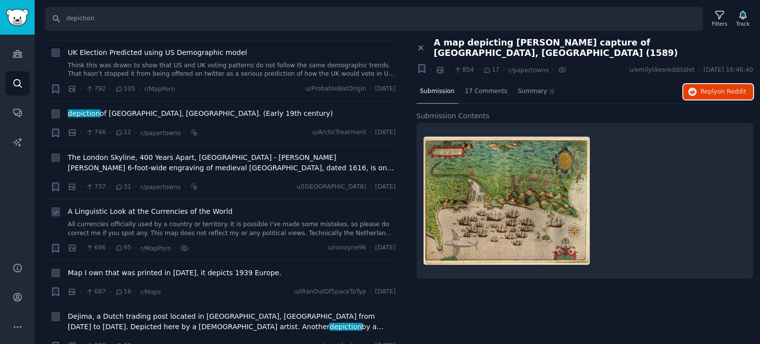
scroll to position [2176, 0]
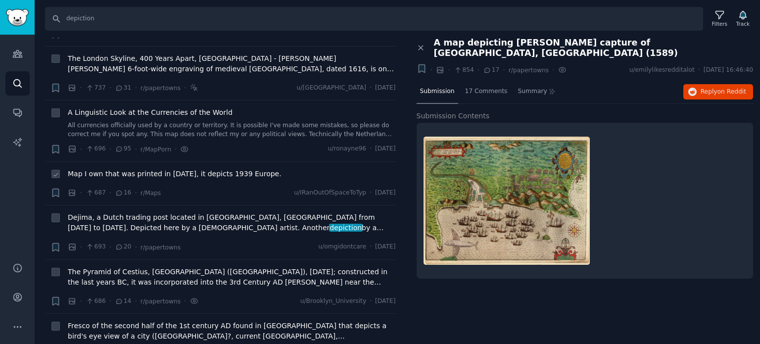
click at [157, 169] on span "Map I own that was printed in 1943, it depicts 1939 Europe." at bounding box center [175, 174] width 214 height 10
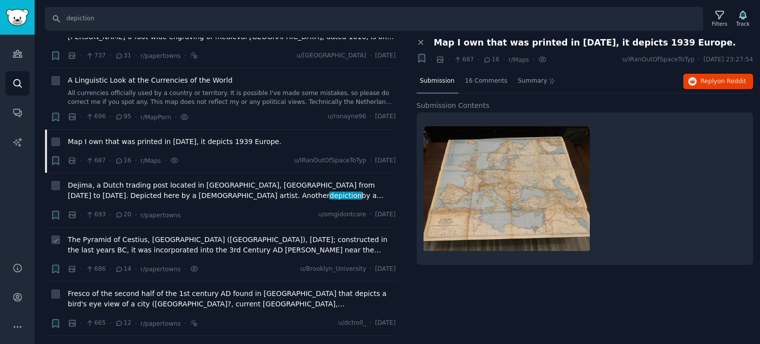
scroll to position [2226, 0]
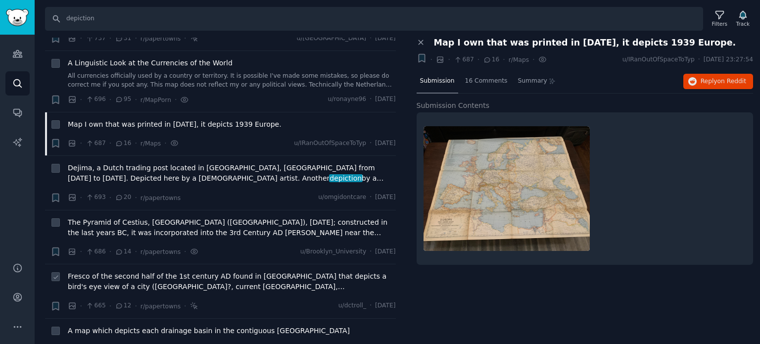
click at [117, 271] on span "Fresco of the second half of the 1st century AD found in Rome that depicts a bi…" at bounding box center [232, 281] width 328 height 21
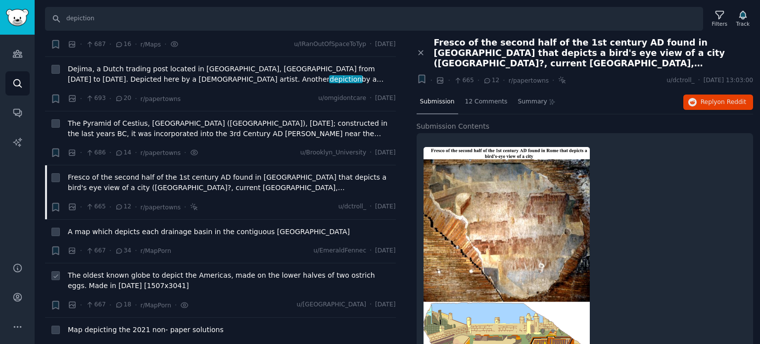
scroll to position [2374, 0]
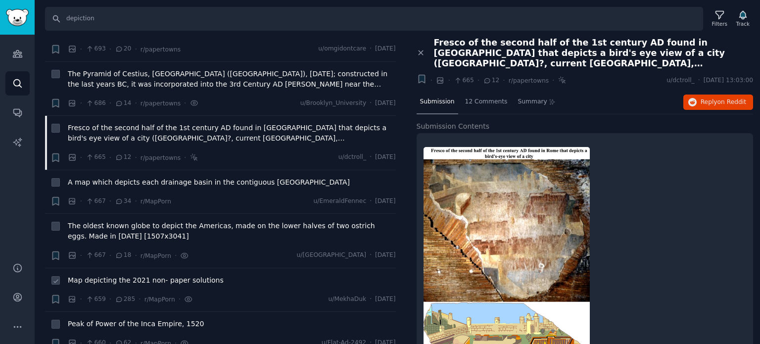
click at [130, 275] on span "Map depicting the 2021 non- paper solutions" at bounding box center [146, 280] width 156 height 10
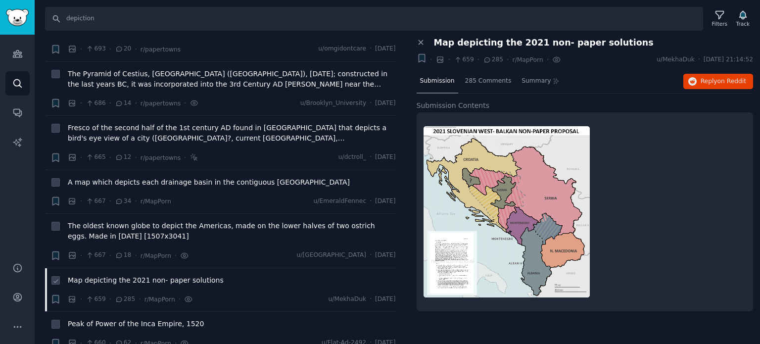
scroll to position [2473, 0]
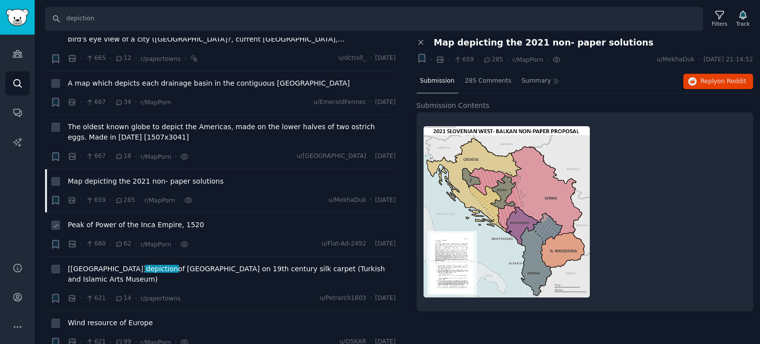
click at [130, 220] on span "Peak of Power of the Inca Empire, 1520" at bounding box center [136, 225] width 136 height 10
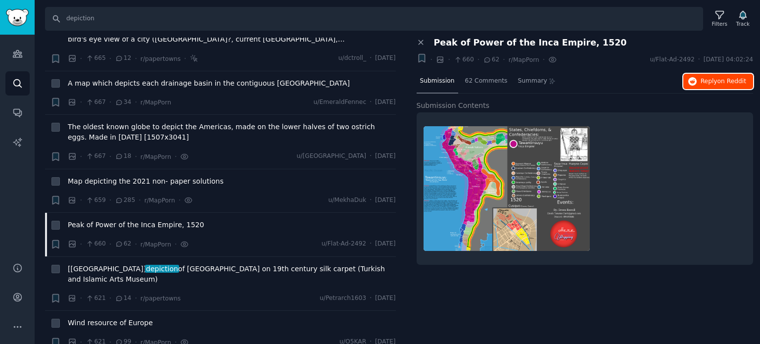
click at [694, 78] on icon "button" at bounding box center [692, 81] width 9 height 9
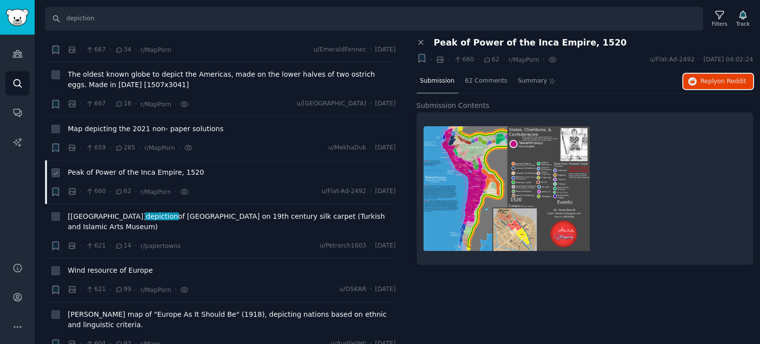
scroll to position [2622, 0]
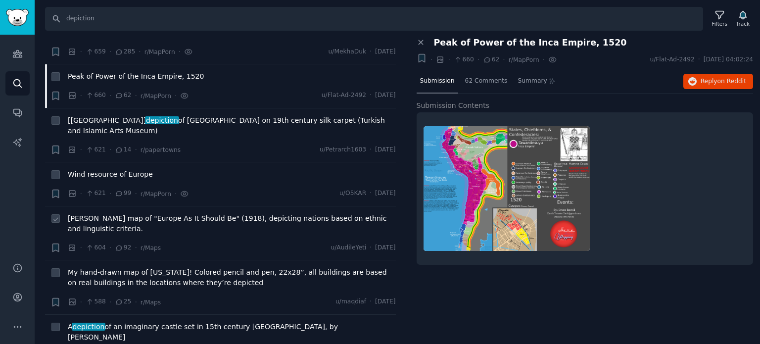
click at [126, 213] on span "Louis P. Bénézet's map of "Europe As It Should Be" (1918), depicting nations ba…" at bounding box center [232, 223] width 328 height 21
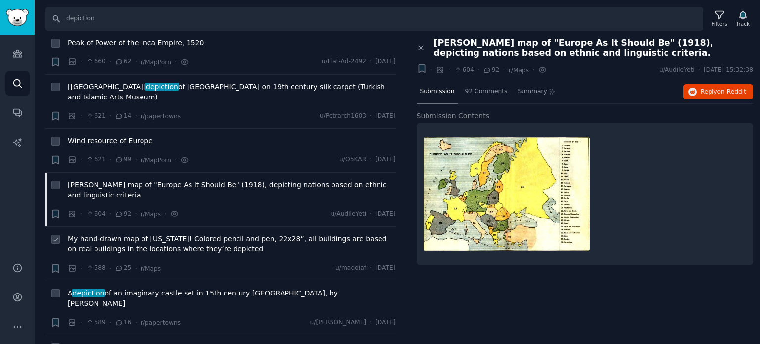
scroll to position [2721, 0]
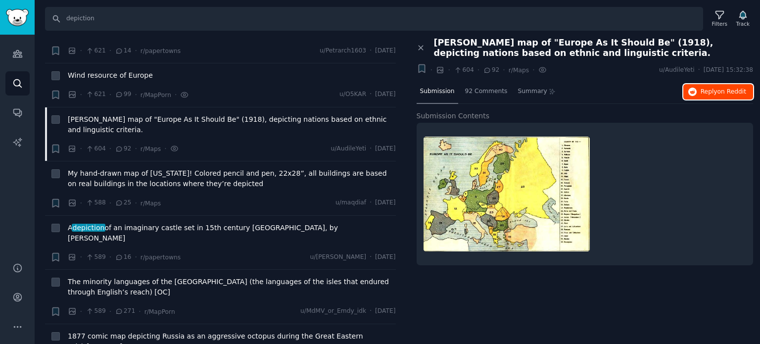
click at [696, 90] on icon "button" at bounding box center [692, 92] width 9 height 9
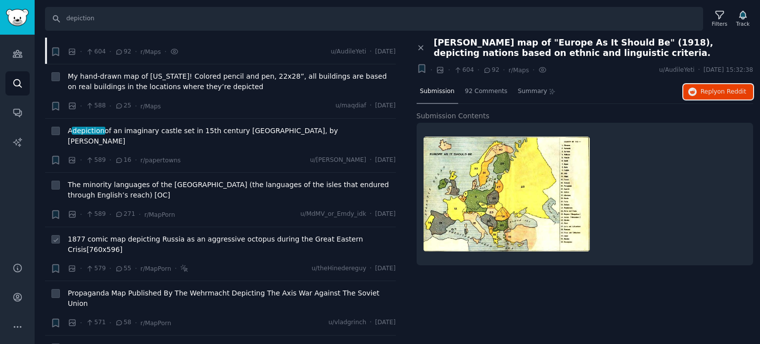
scroll to position [2820, 0]
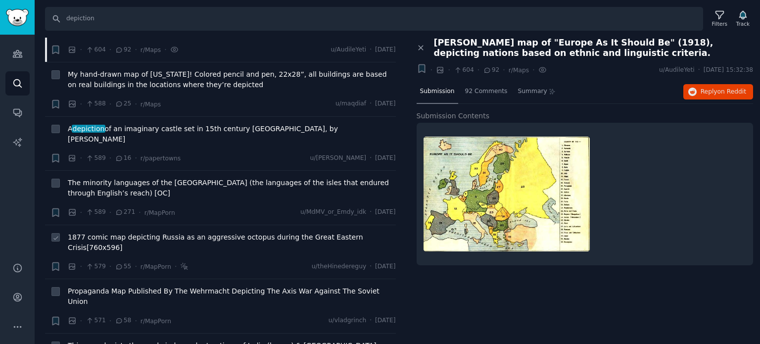
click at [156, 232] on span "1877 comic map depicting Russia as an aggressive octopus during the Great Easte…" at bounding box center [232, 242] width 328 height 21
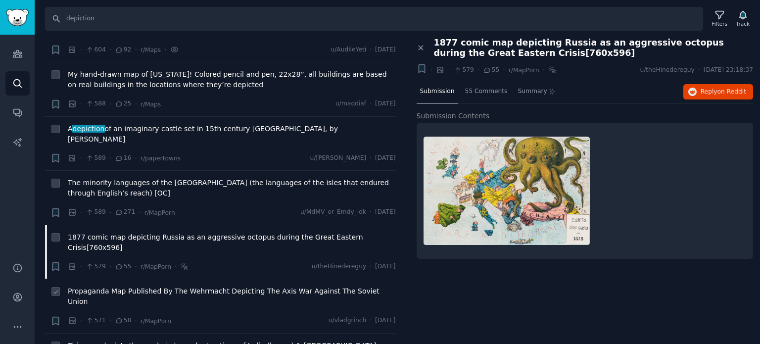
click at [124, 286] on span "Propaganda Map Published By The Wehrmacht Depicting The Axis War Against The So…" at bounding box center [232, 296] width 328 height 21
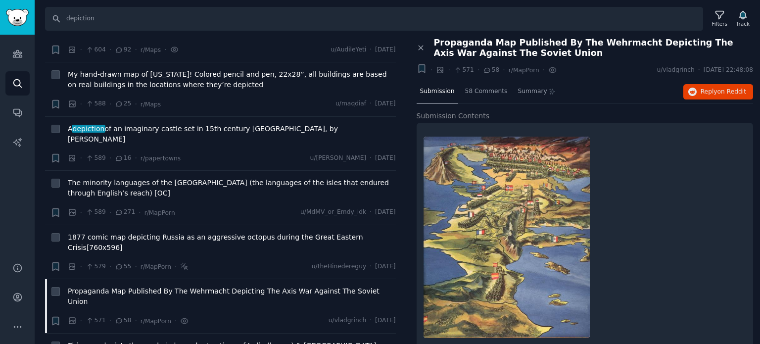
click at [694, 100] on div "Submission 58 Comments Summary Reply on Reddit" at bounding box center [584, 92] width 337 height 24
click at [693, 91] on icon "button" at bounding box center [692, 92] width 9 height 9
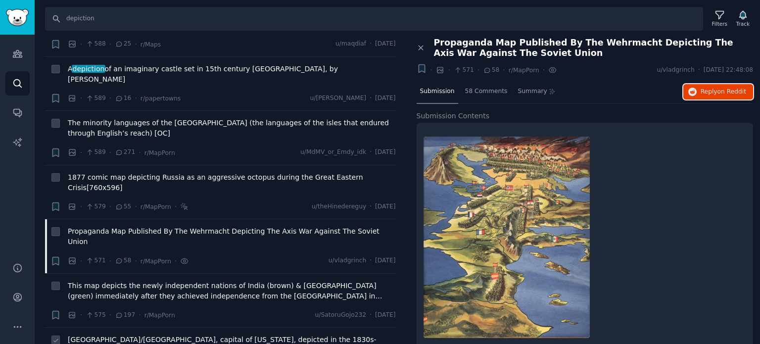
scroll to position [2918, 0]
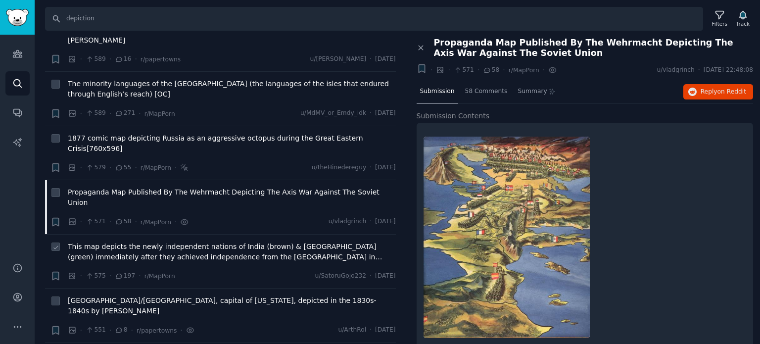
click at [145, 241] on span "This map depicts the newly independent nations of India (brown) & Pakistan (gre…" at bounding box center [232, 251] width 328 height 21
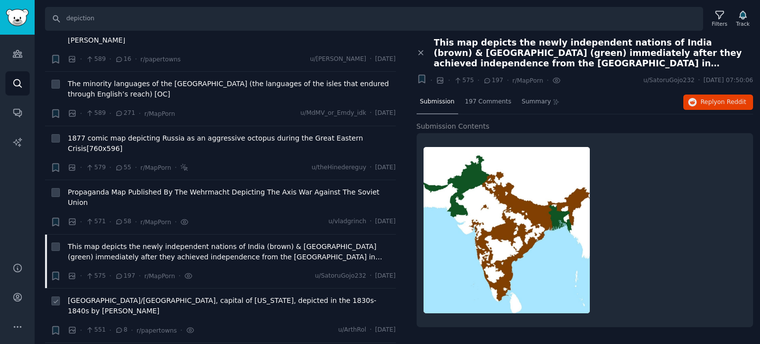
click at [123, 295] on span "Tbilisi/Tiflis, capital of Georgia, depicted in the 1830s-1840s by Nikanor Cher…" at bounding box center [232, 305] width 328 height 21
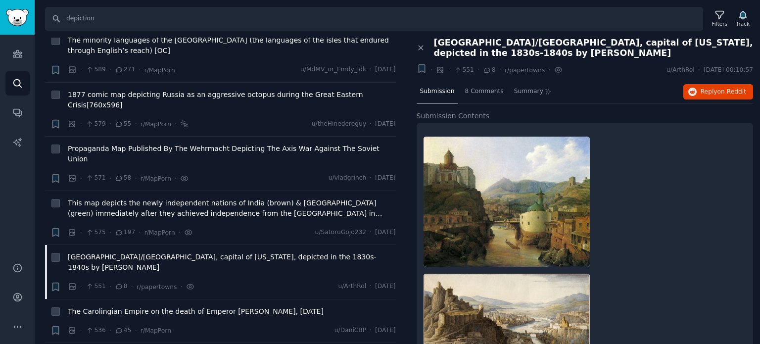
scroll to position [3017, 0]
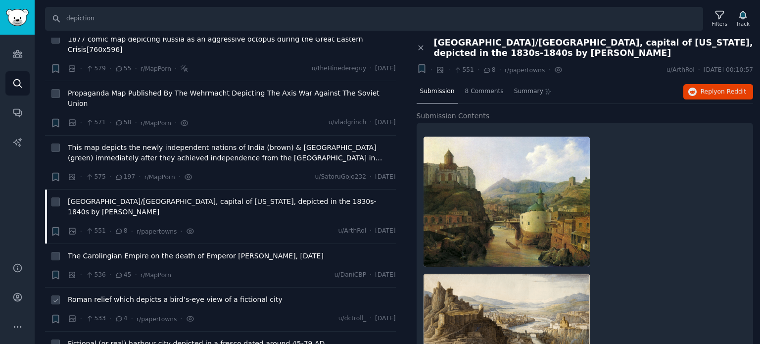
click at [133, 294] on span "Roman relief which depicts a bird’s-eye view of a fictional city" at bounding box center [175, 299] width 215 height 10
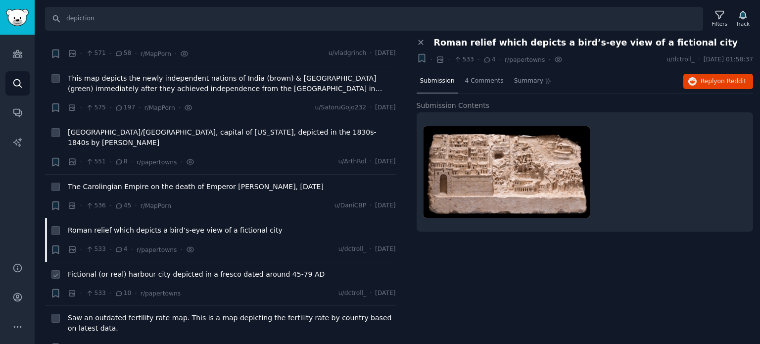
scroll to position [3116, 0]
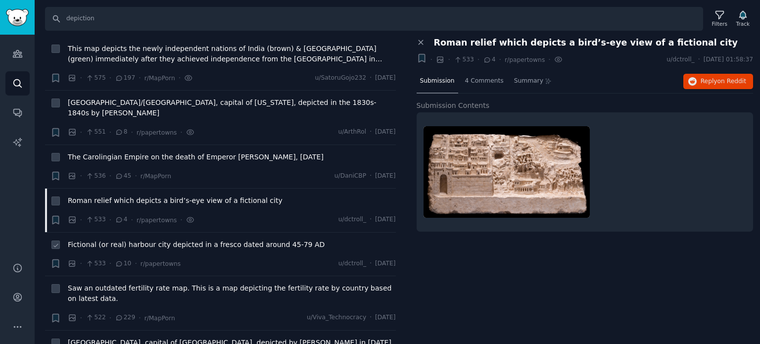
click at [131, 337] on span "Iaşi, capital of Moldavia, depicted by J. Rey in 1845. At the time, the city ha…" at bounding box center [232, 347] width 328 height 21
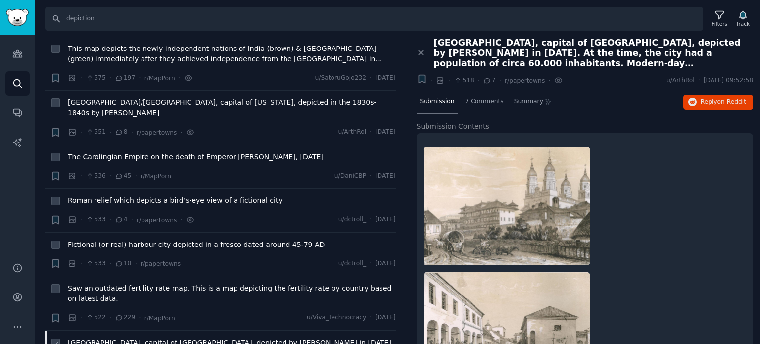
click at [130, 337] on span "Iaşi, capital of Moldavia, depicted by J. Rey in 1845. At the time, the city ha…" at bounding box center [232, 347] width 328 height 21
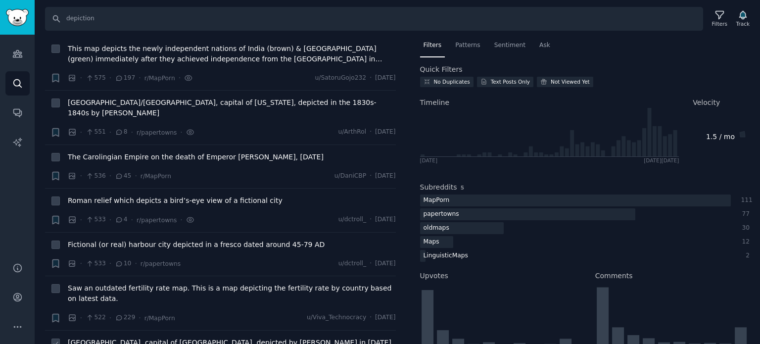
click at [130, 337] on span "Iaşi, capital of Moldavia, depicted by J. Rey in 1845. At the time, the city ha…" at bounding box center [232, 347] width 328 height 21
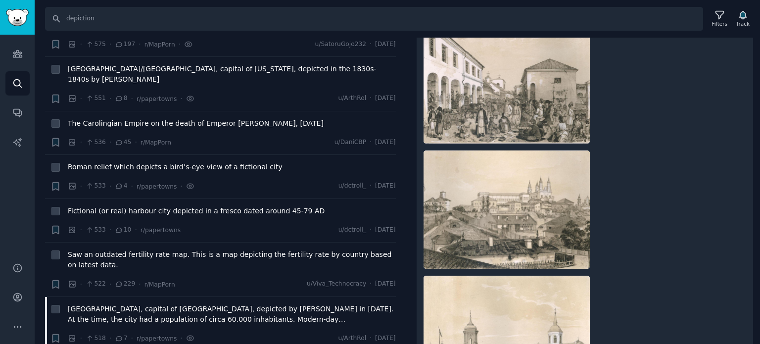
scroll to position [3166, 0]
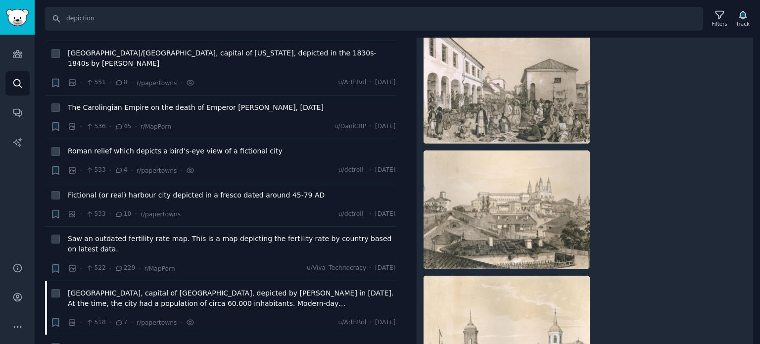
click at [97, 342] on span "Map of the world depicting the safest places to travel if you identify as LGBTQ+" at bounding box center [231, 347] width 326 height 10
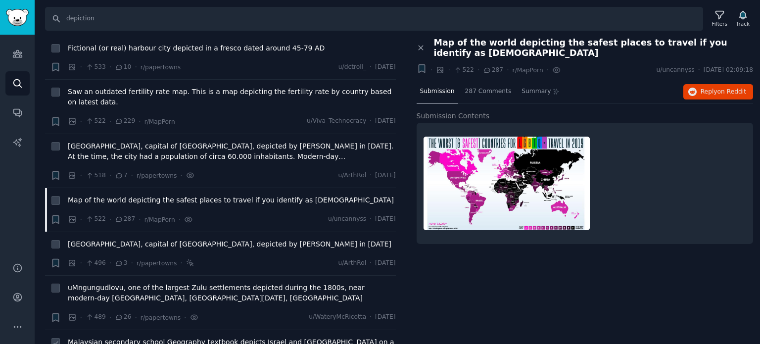
scroll to position [3364, 0]
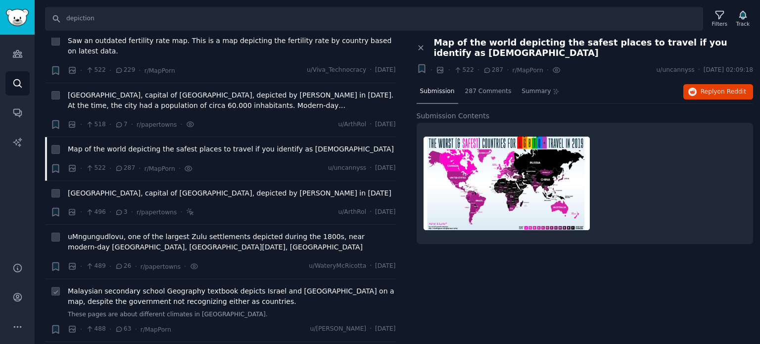
click at [121, 286] on span "Malaysian secondary school Geography textbook depicts Israel and Taiwan on a ma…" at bounding box center [232, 296] width 328 height 21
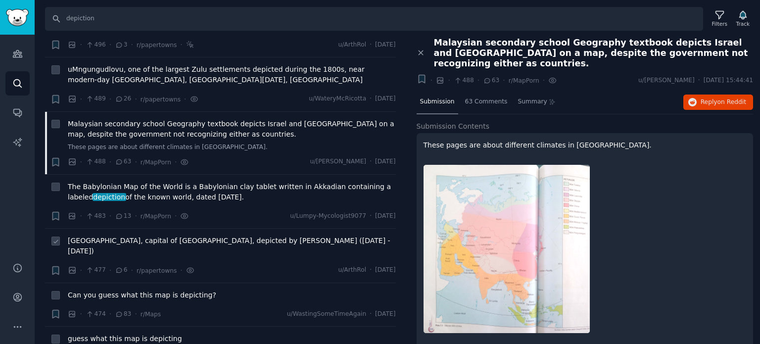
scroll to position [3660, 0]
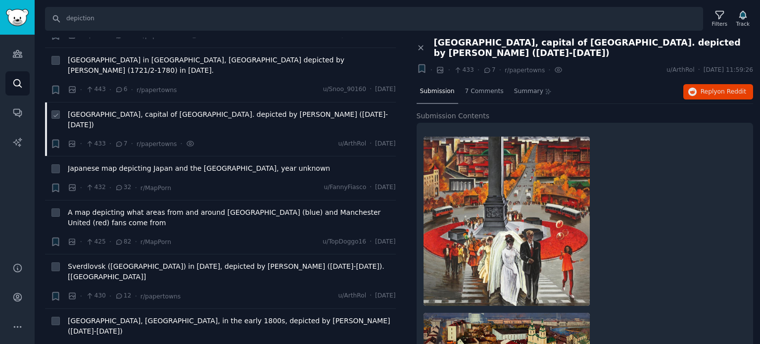
scroll to position [3908, 0]
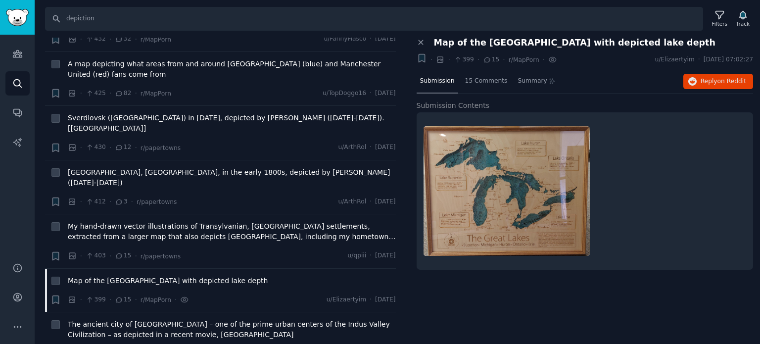
scroll to position [4106, 0]
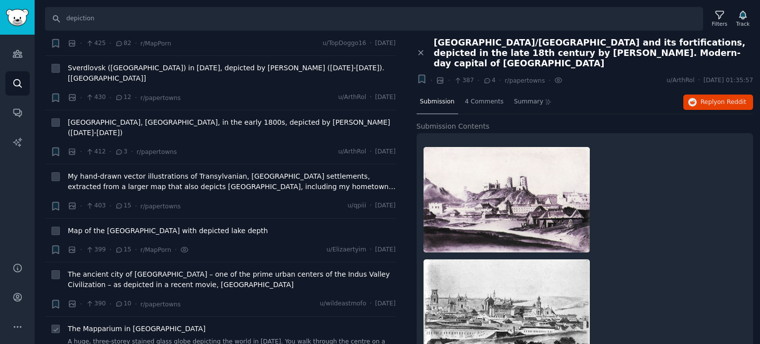
click at [131, 324] on span "The Mapparium in Boston" at bounding box center [137, 329] width 138 height 10
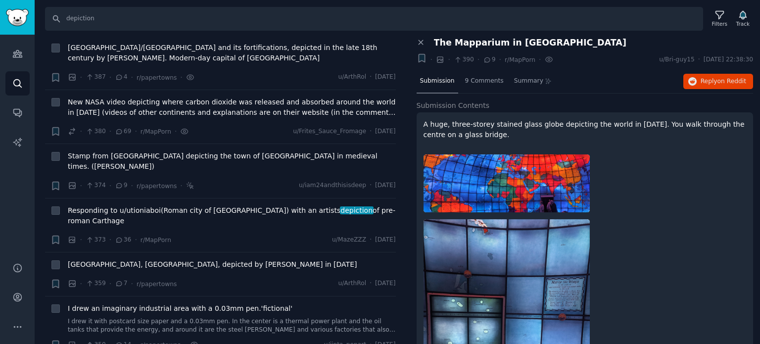
scroll to position [4452, 0]
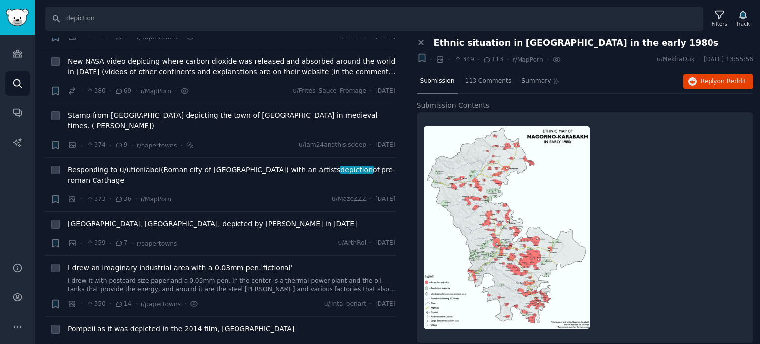
scroll to position [4501, 0]
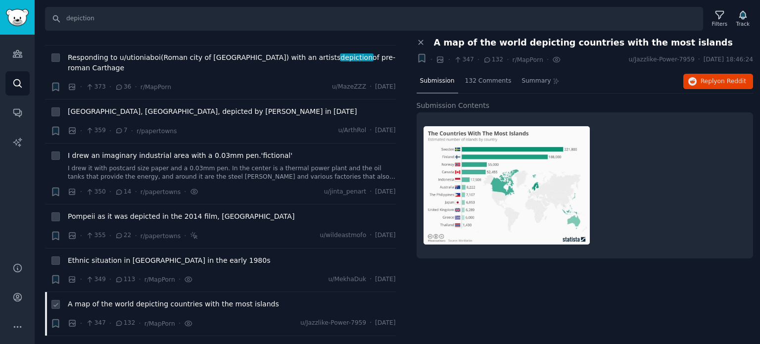
scroll to position [4650, 0]
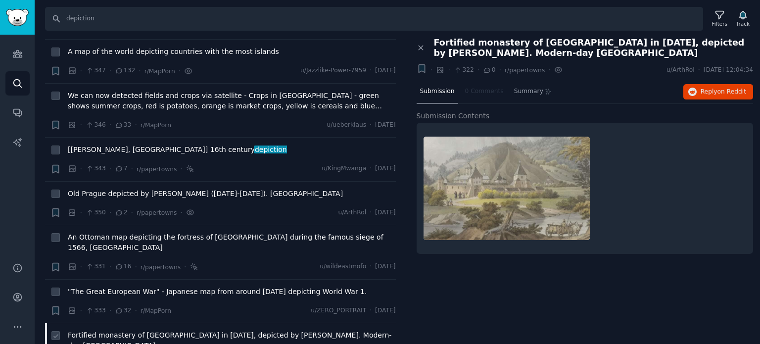
scroll to position [4897, 0]
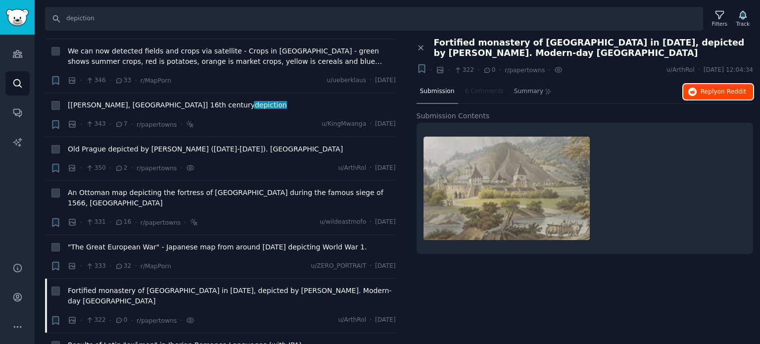
click at [720, 93] on span "on Reddit" at bounding box center [731, 91] width 29 height 7
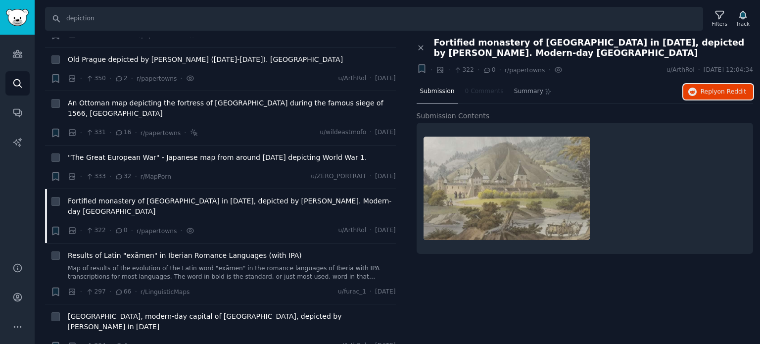
scroll to position [5144, 0]
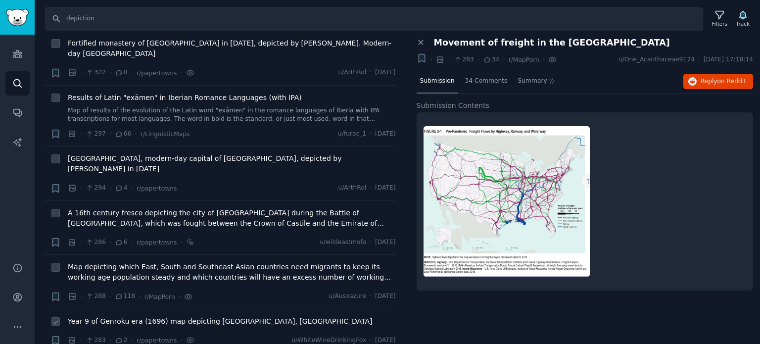
click at [117, 316] on span "Year 9 of Genroku era (1696) map depicting Kyoto, Japan" at bounding box center [220, 321] width 305 height 10
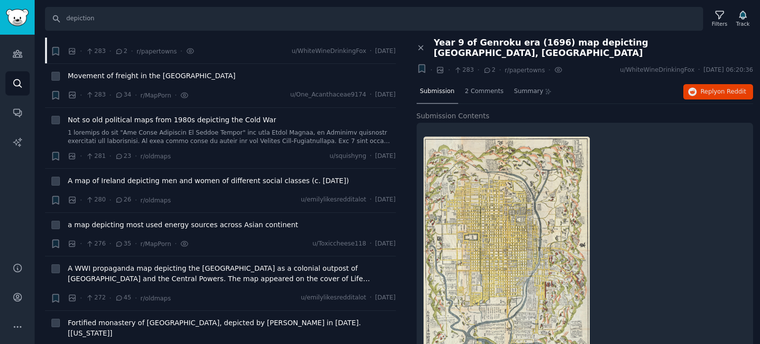
scroll to position [5441, 0]
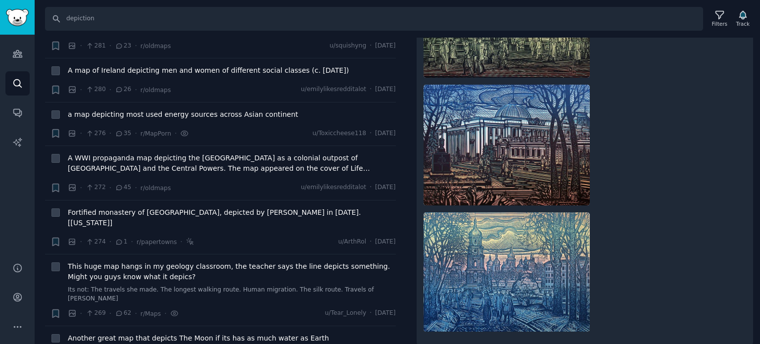
scroll to position [5639, 0]
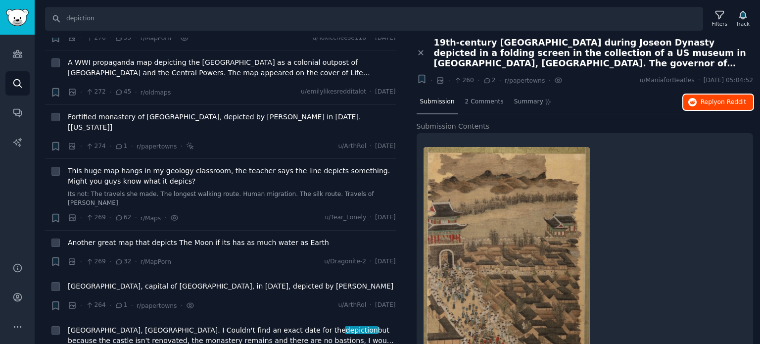
click at [698, 100] on button "Reply on Reddit" at bounding box center [718, 102] width 70 height 16
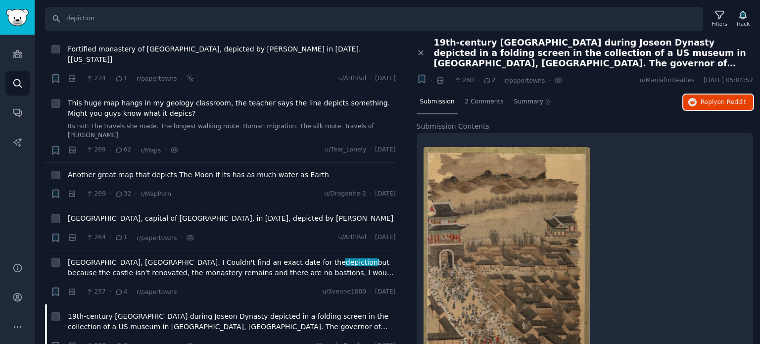
scroll to position [5738, 0]
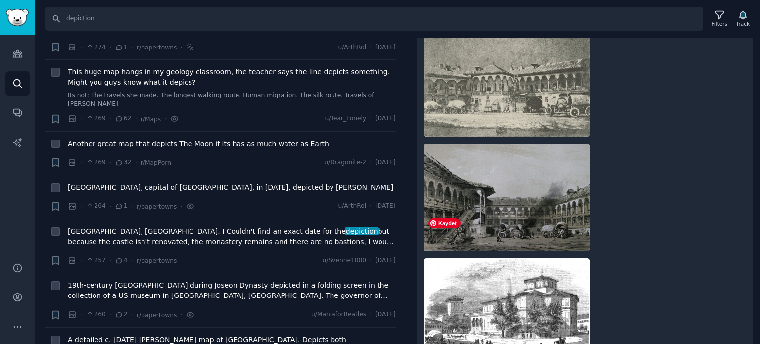
scroll to position [479, 0]
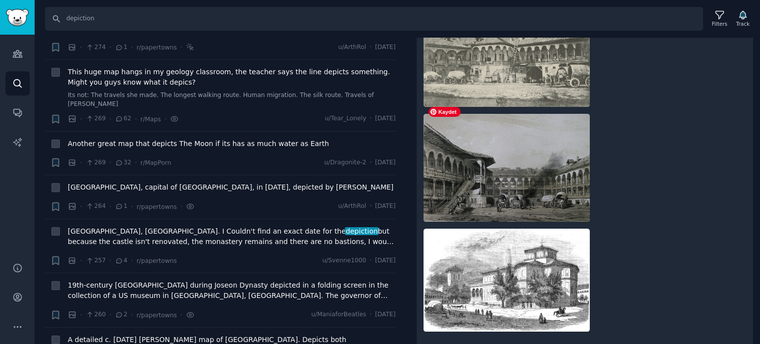
click at [524, 170] on img at bounding box center [506, 168] width 166 height 108
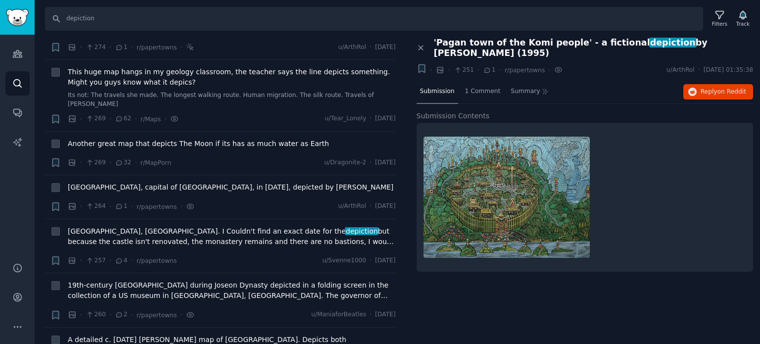
scroll to position [5837, 0]
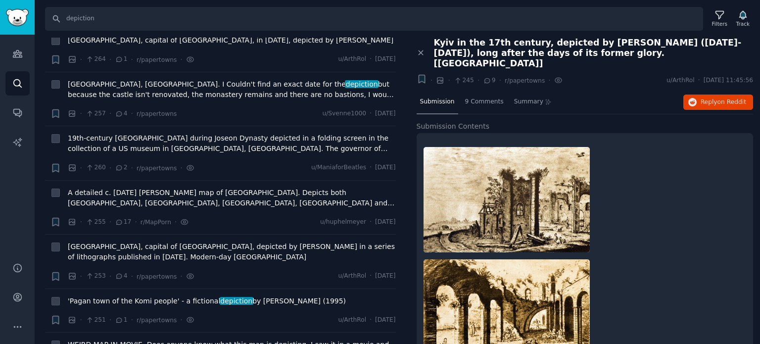
scroll to position [5886, 0]
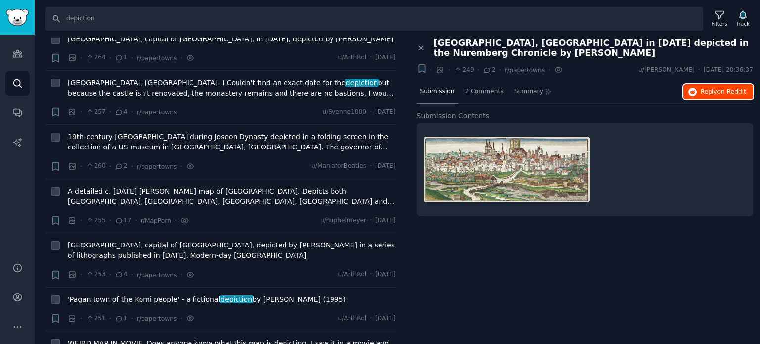
click at [696, 90] on icon "button" at bounding box center [692, 92] width 9 height 9
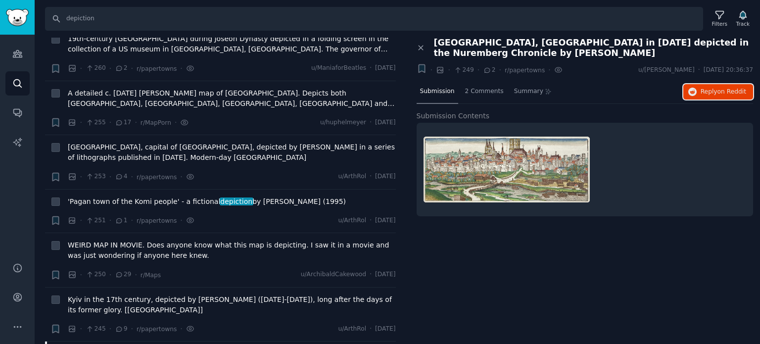
scroll to position [5985, 0]
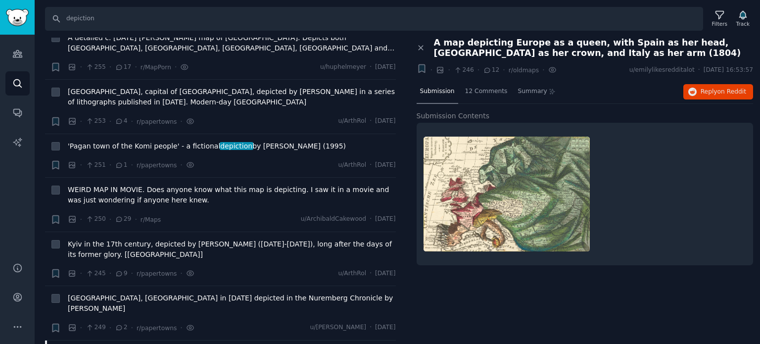
scroll to position [6084, 0]
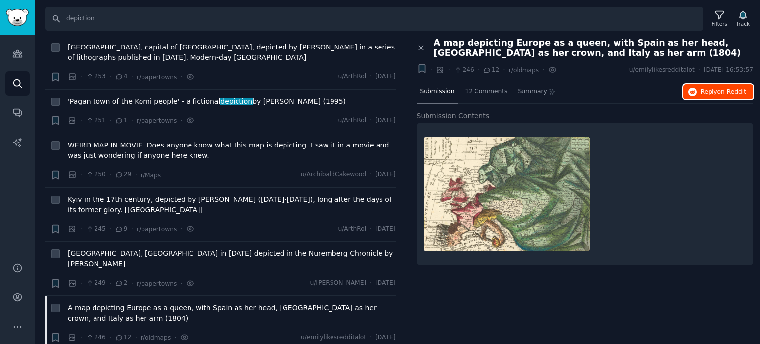
click at [694, 93] on icon "button" at bounding box center [692, 92] width 9 height 9
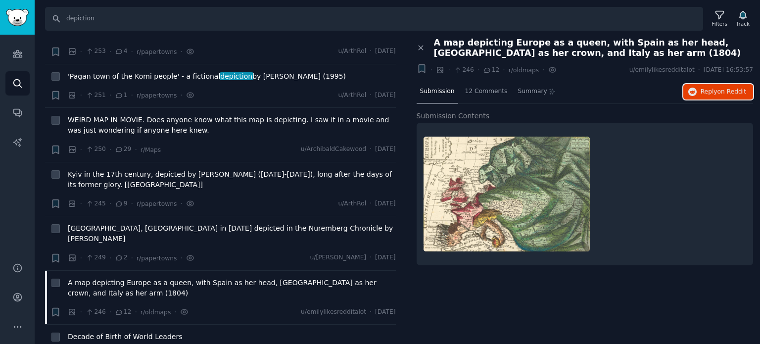
scroll to position [6183, 0]
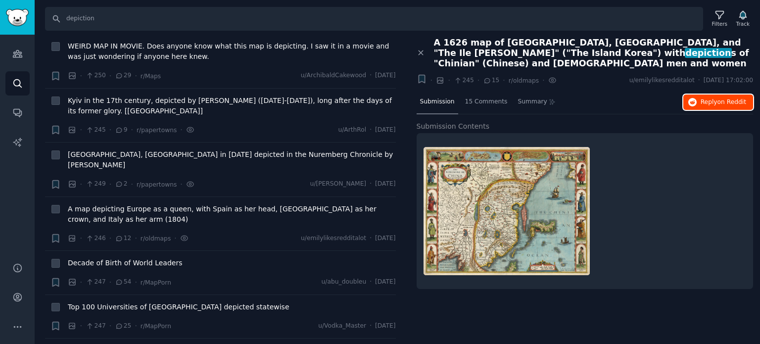
click at [702, 98] on span "Reply on Reddit" at bounding box center [723, 102] width 46 height 9
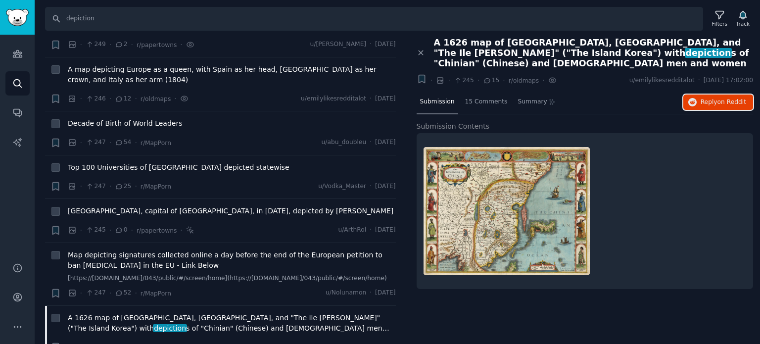
scroll to position [6332, 0]
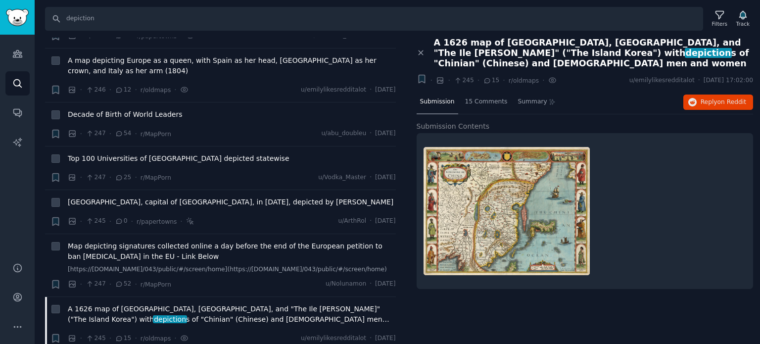
drag, startPoint x: 144, startPoint y: 149, endPoint x: 159, endPoint y: 141, distance: 16.4
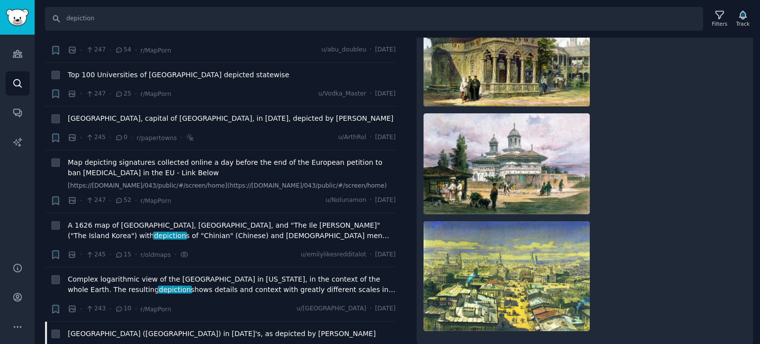
scroll to position [6431, 0]
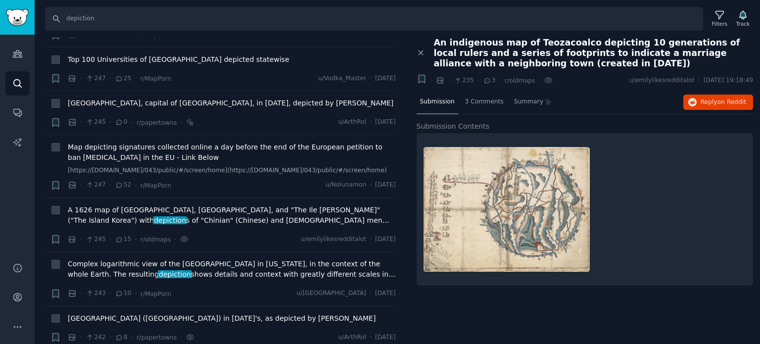
scroll to position [6480, 0]
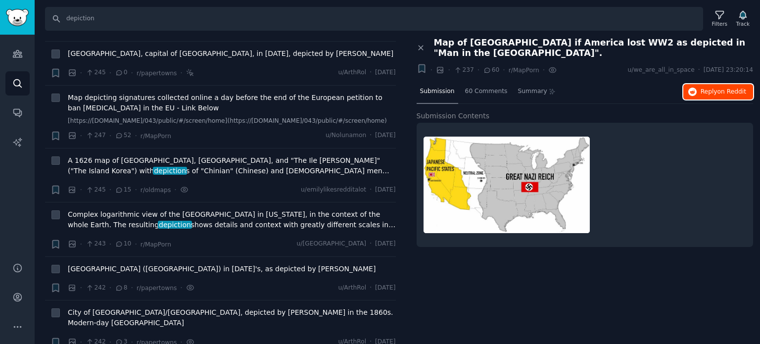
click at [700, 84] on button "Reply on Reddit" at bounding box center [718, 92] width 70 height 16
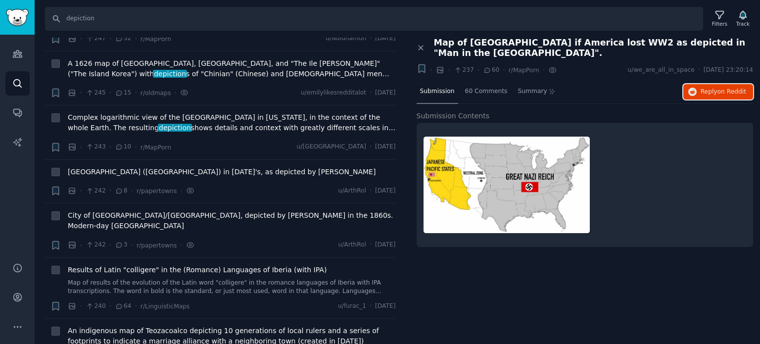
scroll to position [6579, 0]
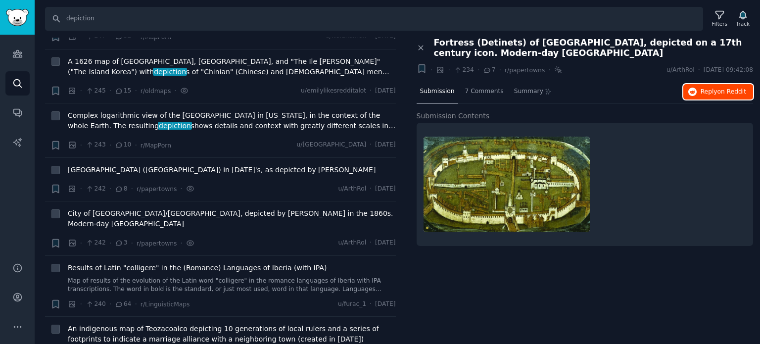
click at [697, 93] on icon "button" at bounding box center [692, 92] width 9 height 9
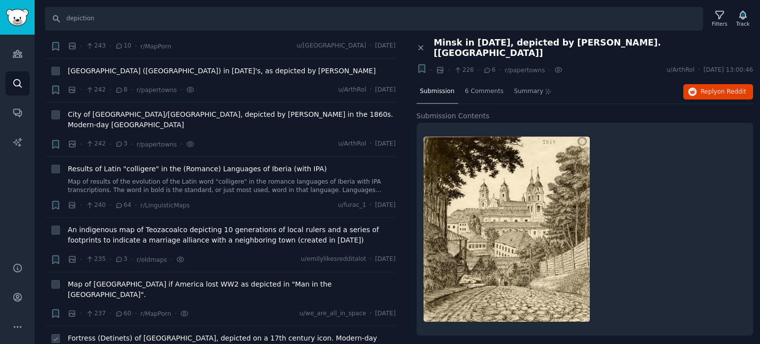
click at [168, 333] on span "Fortress (Detinets) of Novgorod, depicted on a 17th century icon. Modern-day Ru…" at bounding box center [232, 343] width 328 height 21
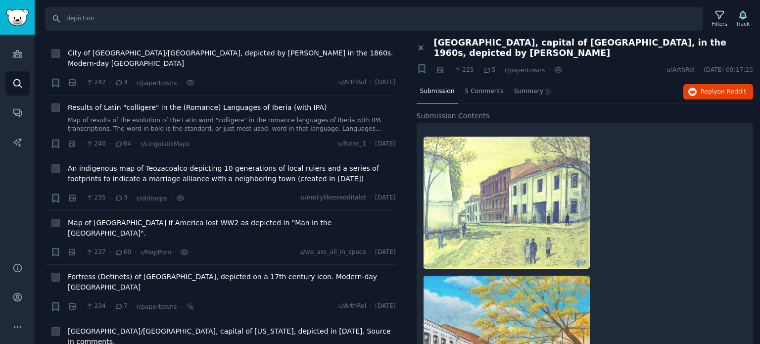
scroll to position [6777, 0]
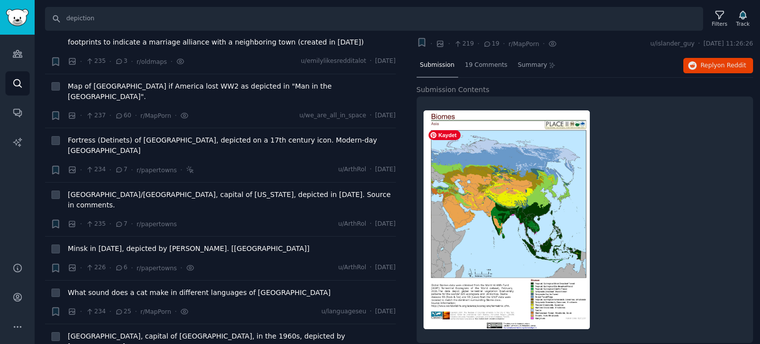
scroll to position [24, 0]
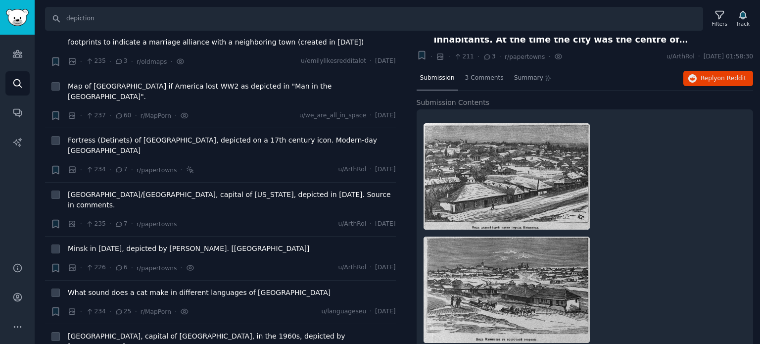
scroll to position [45, 0]
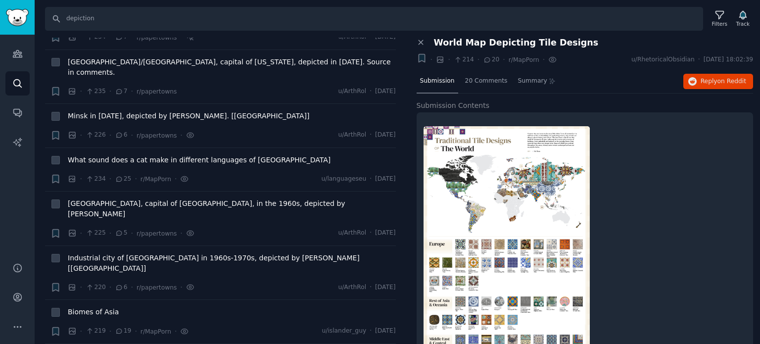
scroll to position [7024, 0]
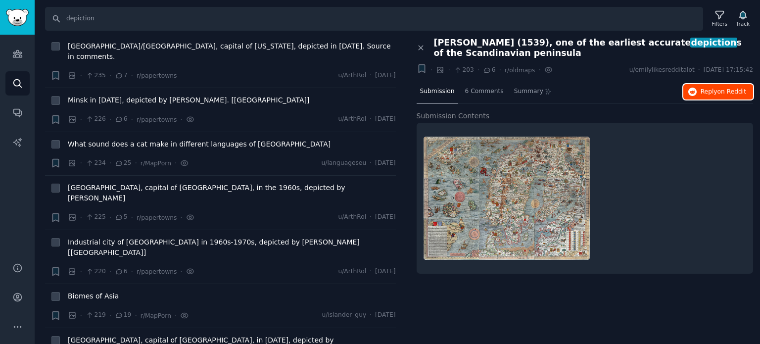
click at [724, 92] on span "on Reddit" at bounding box center [731, 91] width 29 height 7
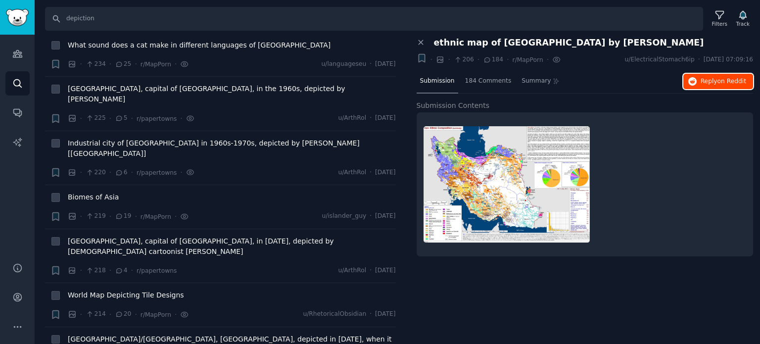
click at [701, 78] on button "Reply on Reddit" at bounding box center [718, 82] width 70 height 16
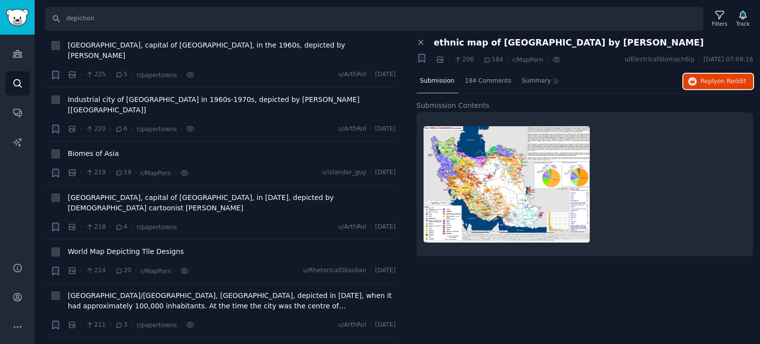
scroll to position [7222, 0]
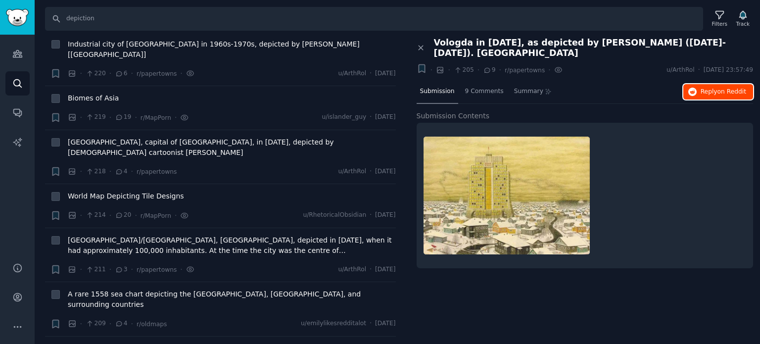
click at [687, 84] on button "Reply on Reddit" at bounding box center [718, 92] width 70 height 16
drag, startPoint x: 687, startPoint y: 78, endPoint x: 107, endPoint y: 186, distance: 589.8
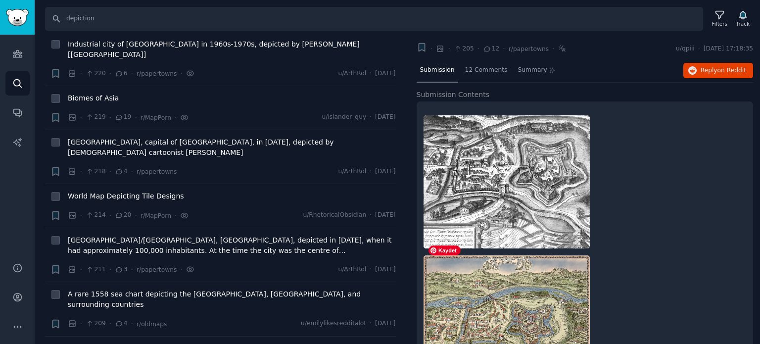
scroll to position [99, 0]
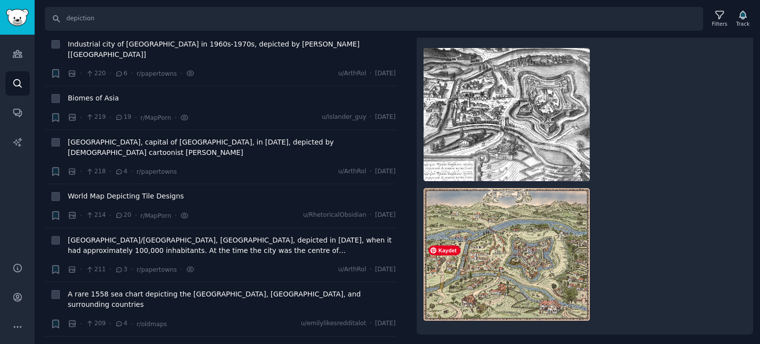
click at [515, 266] on img at bounding box center [506, 254] width 166 height 133
click at [516, 231] on img at bounding box center [506, 254] width 166 height 133
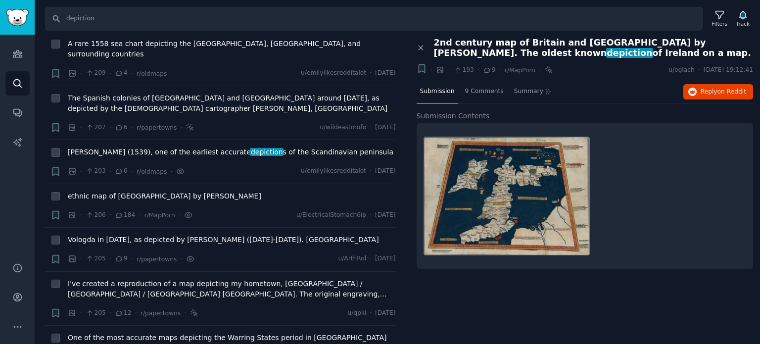
scroll to position [7519, 0]
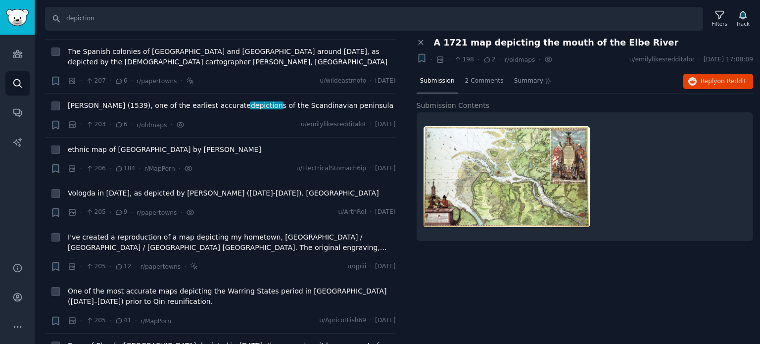
scroll to position [7618, 0]
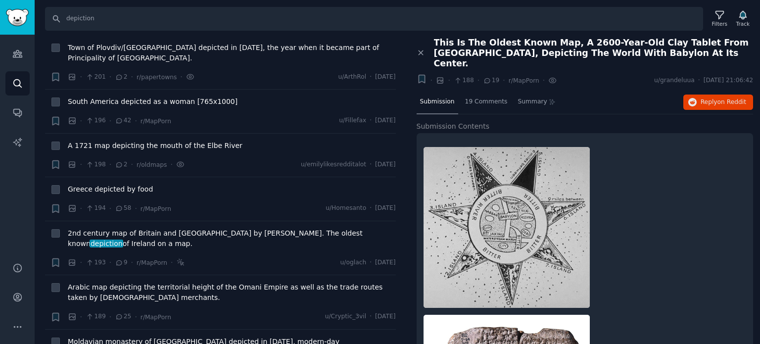
scroll to position [7865, 0]
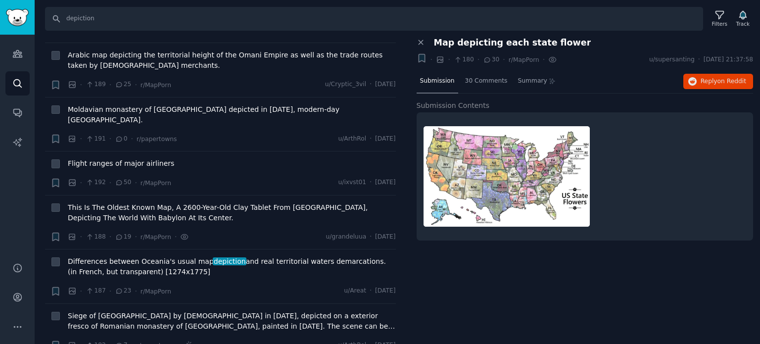
scroll to position [8063, 0]
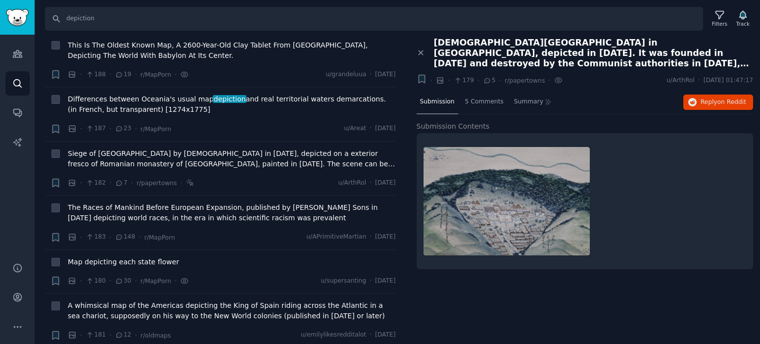
scroll to position [8211, 0]
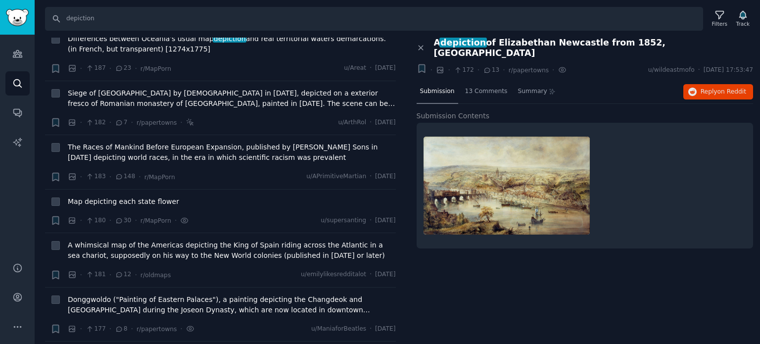
scroll to position [8360, 0]
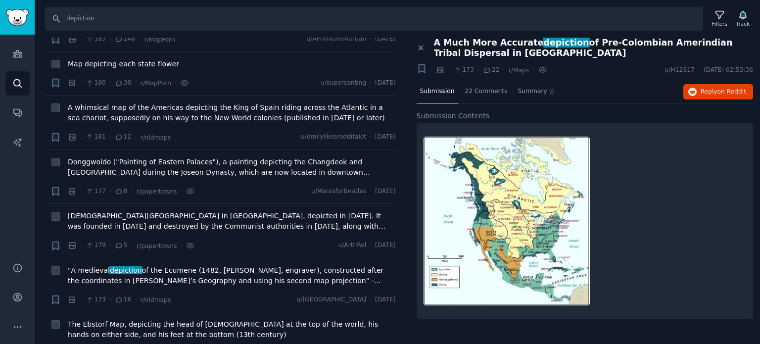
scroll to position [8459, 0]
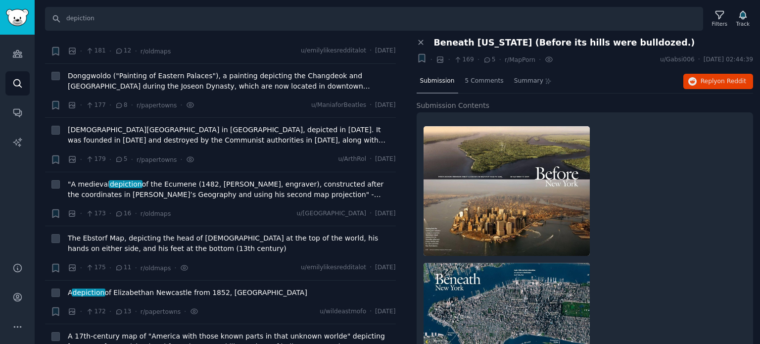
scroll to position [8558, 0]
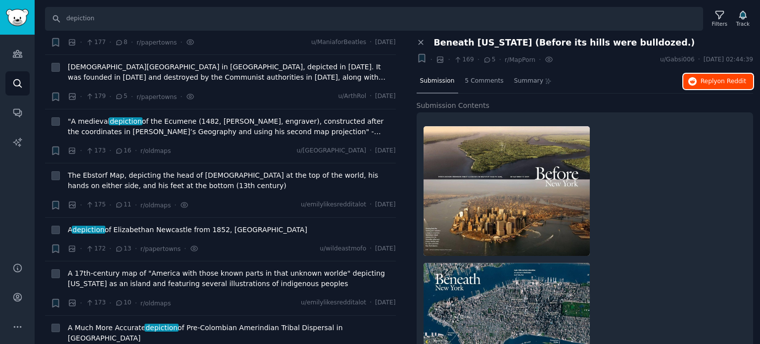
click at [732, 79] on span "on Reddit" at bounding box center [731, 81] width 29 height 7
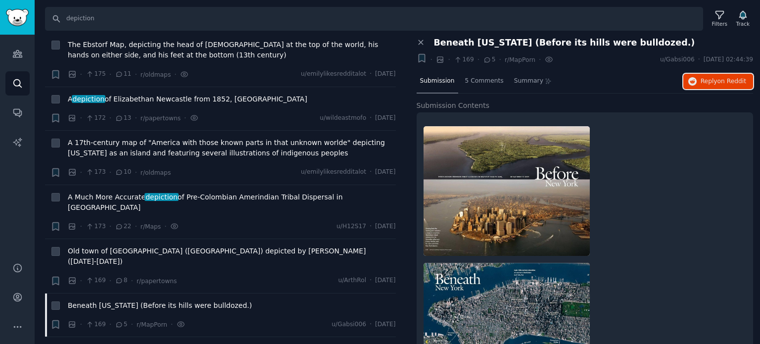
scroll to position [8706, 0]
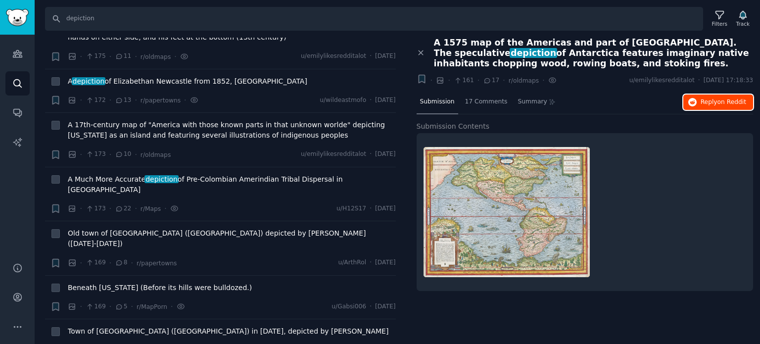
click at [708, 107] on button "Reply on Reddit" at bounding box center [718, 102] width 70 height 16
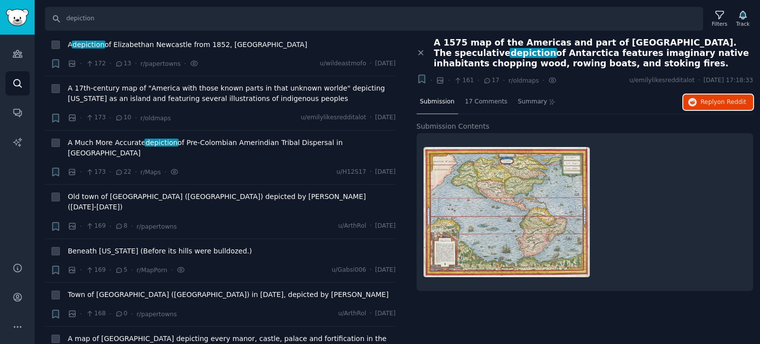
scroll to position [8805, 0]
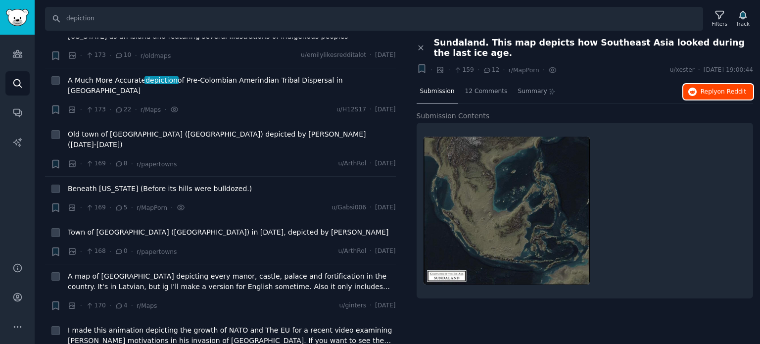
click at [695, 92] on icon "button" at bounding box center [692, 92] width 9 height 9
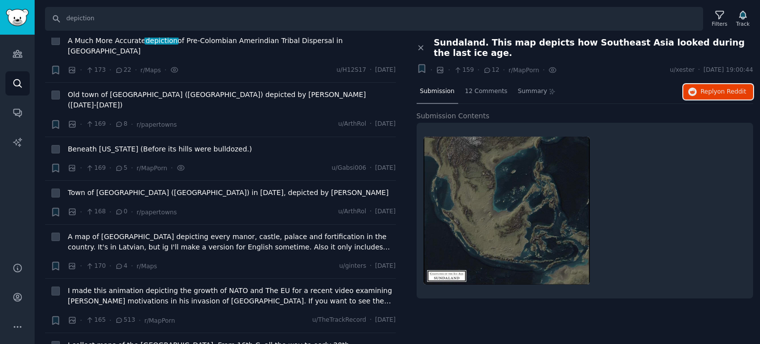
scroll to position [8904, 0]
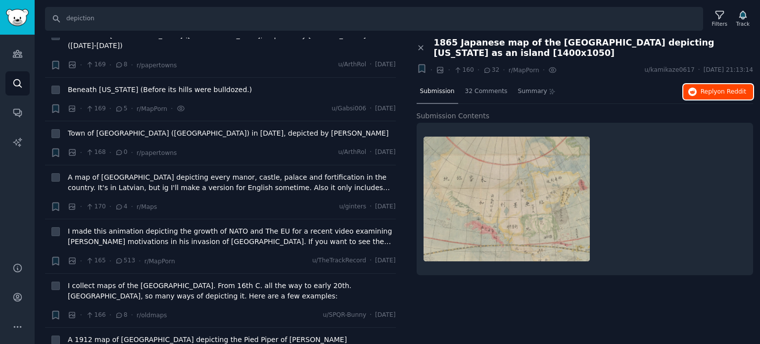
click at [693, 88] on icon "button" at bounding box center [692, 92] width 9 height 9
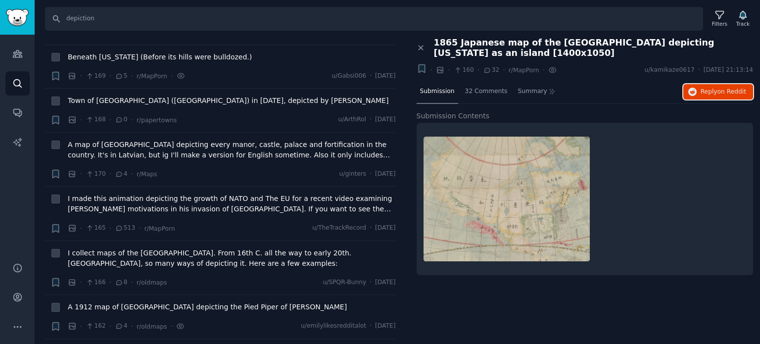
scroll to position [8953, 0]
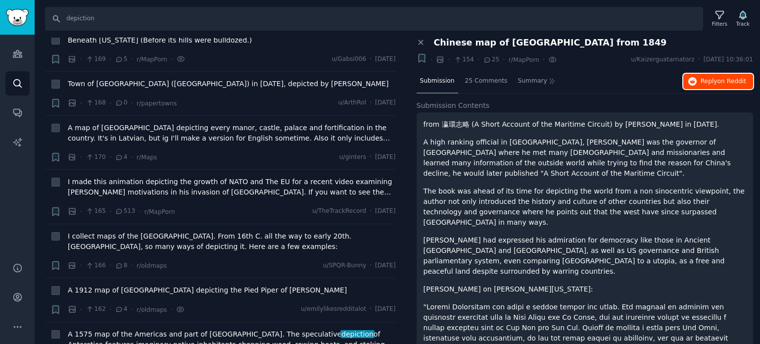
click at [716, 82] on span "Reply on Reddit" at bounding box center [723, 81] width 46 height 9
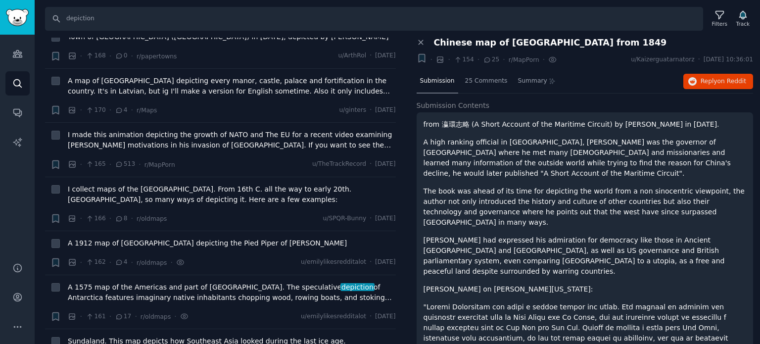
scroll to position [9052, 0]
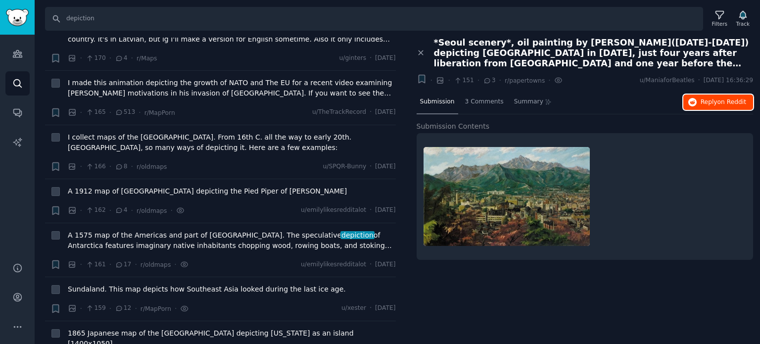
click at [692, 101] on icon "button" at bounding box center [692, 102] width 9 height 9
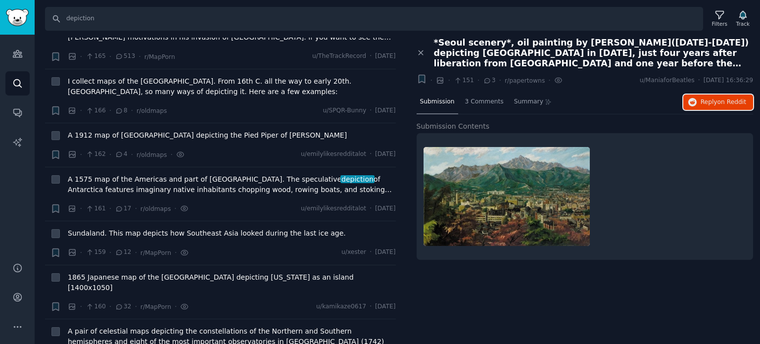
scroll to position [9151, 0]
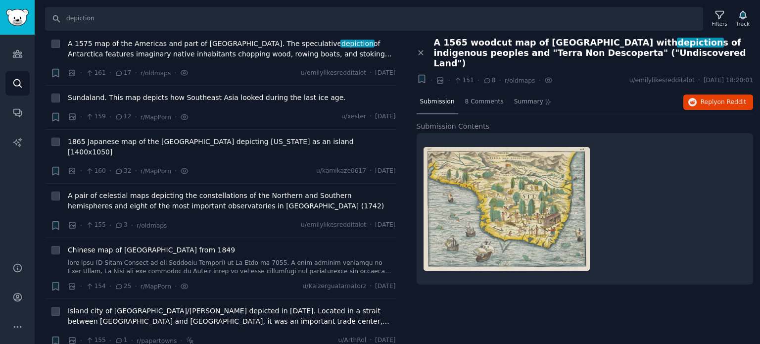
scroll to position [9250, 0]
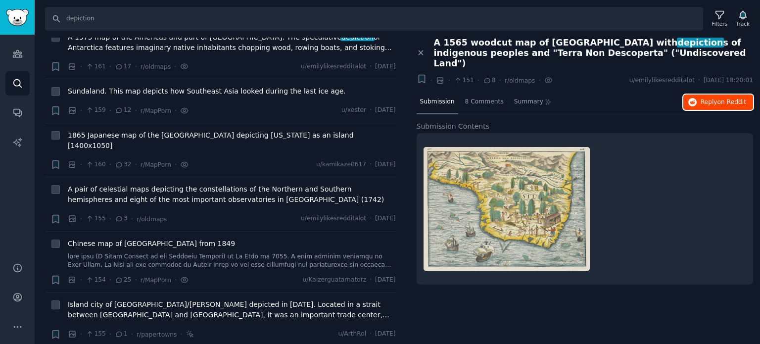
click at [699, 96] on button "Reply on Reddit" at bounding box center [718, 102] width 70 height 16
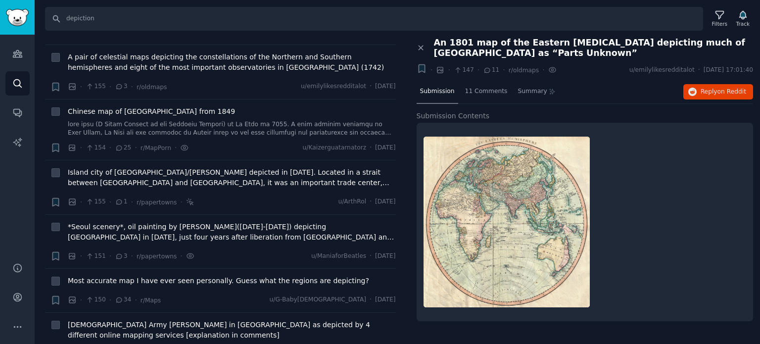
scroll to position [9398, 0]
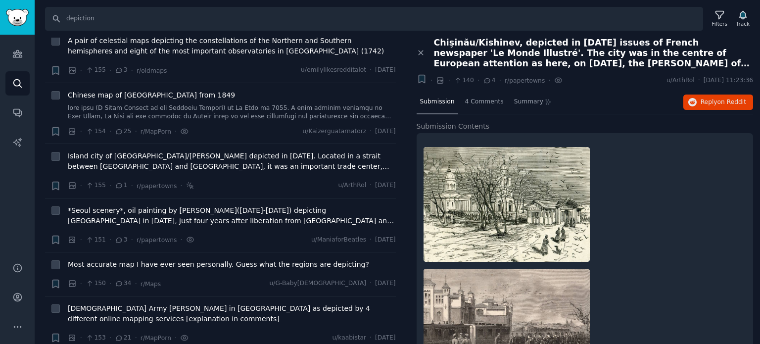
scroll to position [9497, 0]
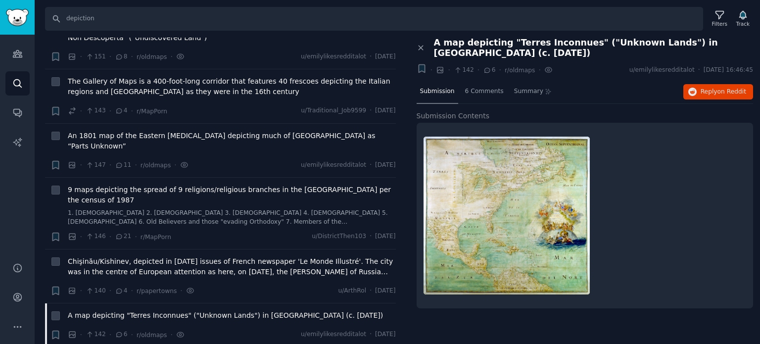
scroll to position [9794, 0]
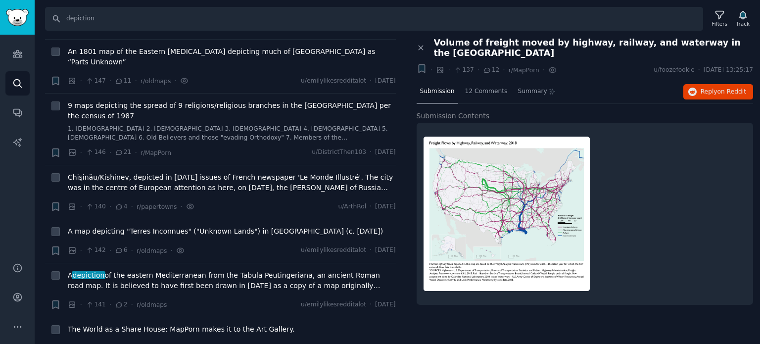
scroll to position [9943, 0]
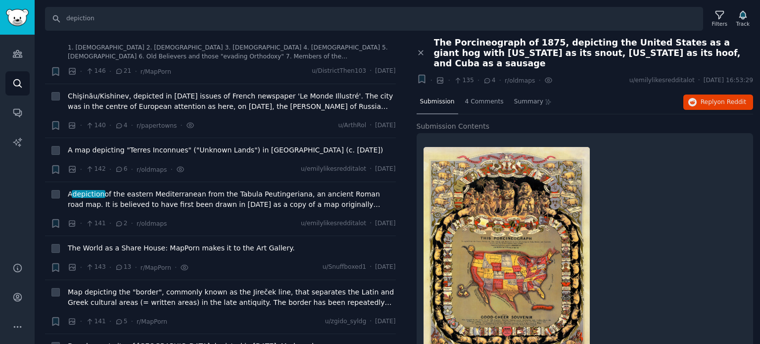
scroll to position [28, 0]
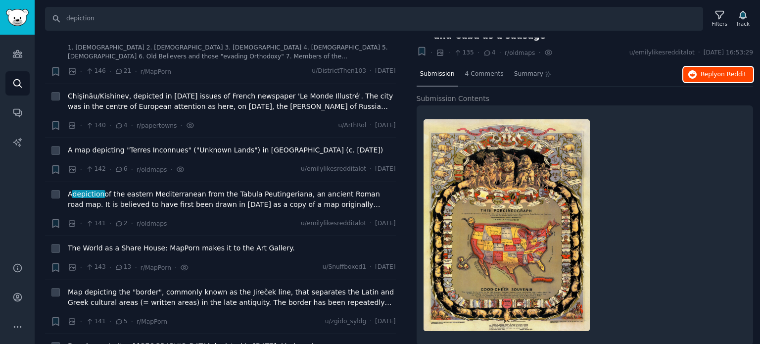
click at [703, 70] on span "Reply on Reddit" at bounding box center [723, 74] width 46 height 9
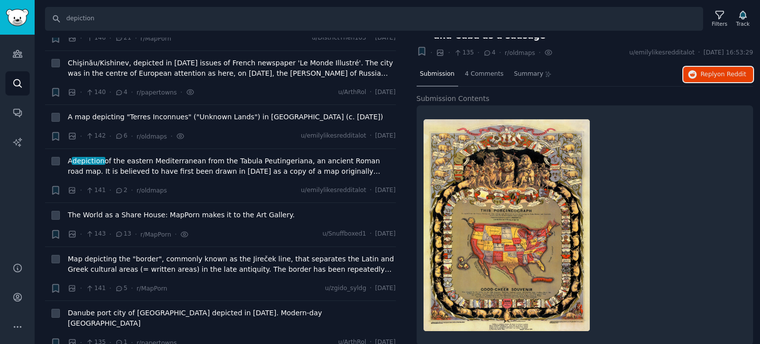
scroll to position [9992, 0]
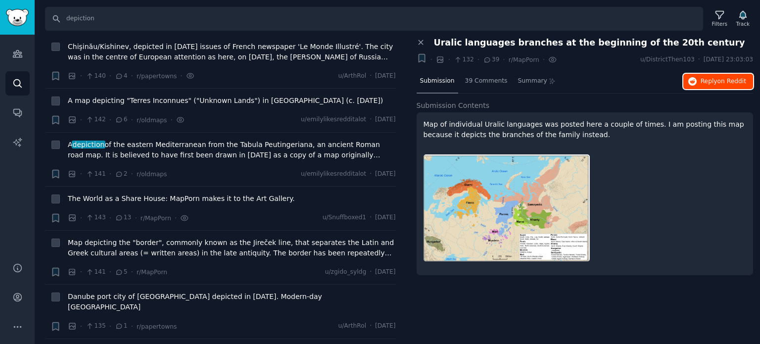
click at [696, 79] on icon "button" at bounding box center [692, 81] width 9 height 9
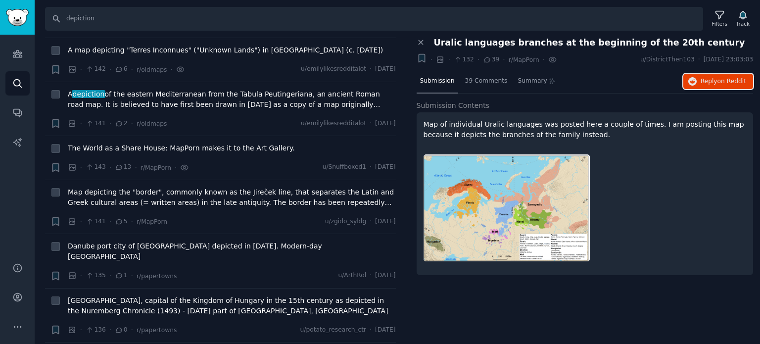
scroll to position [10091, 0]
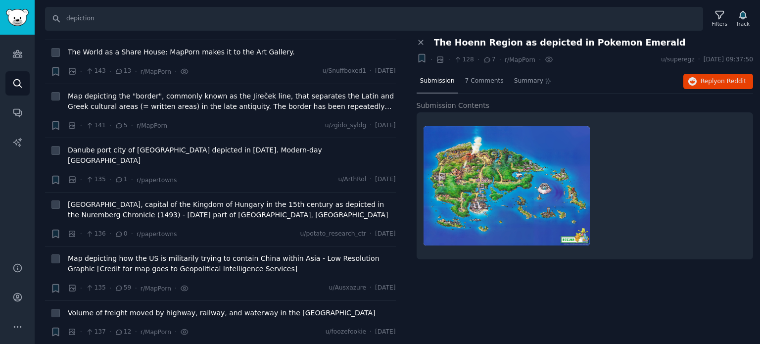
scroll to position [10190, 0]
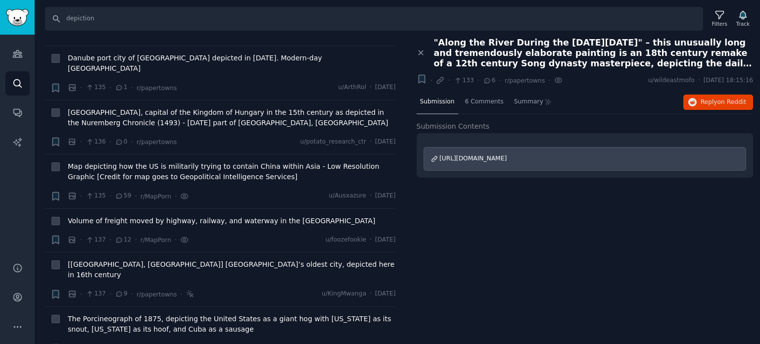
scroll to position [10289, 0]
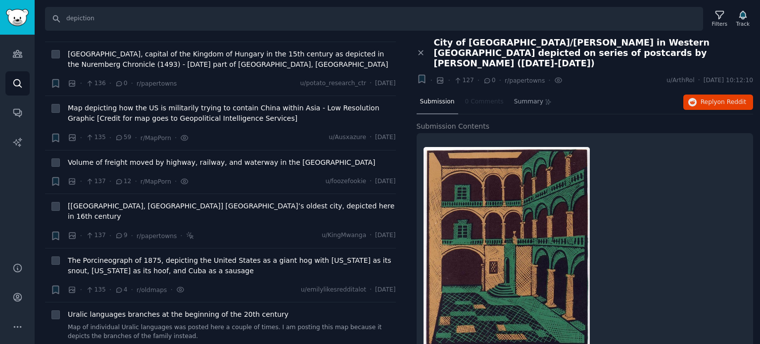
scroll to position [10338, 0]
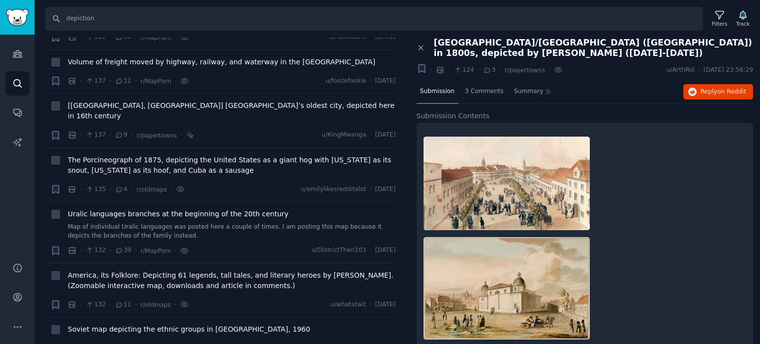
scroll to position [10437, 0]
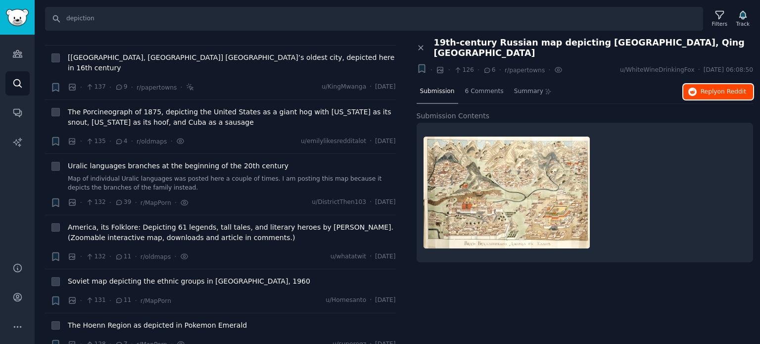
click at [704, 88] on span "Reply on Reddit" at bounding box center [723, 92] width 46 height 9
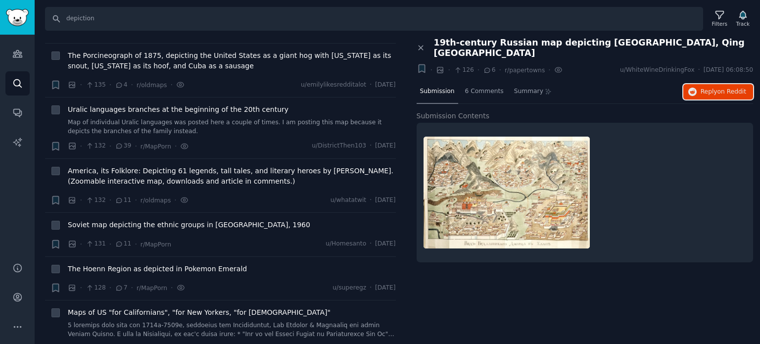
scroll to position [10536, 0]
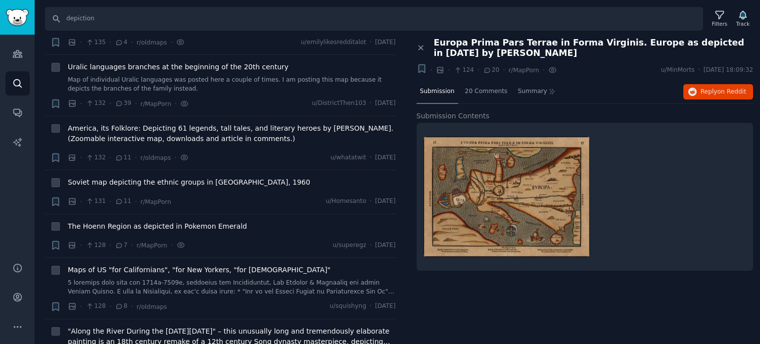
scroll to position [10586, 0]
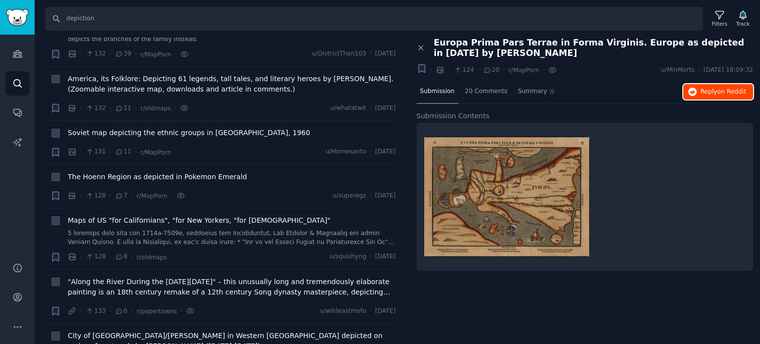
click at [695, 93] on icon "button" at bounding box center [692, 92] width 9 height 9
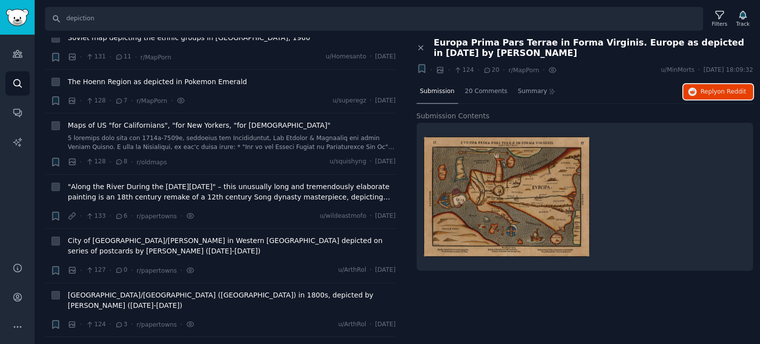
scroll to position [10685, 0]
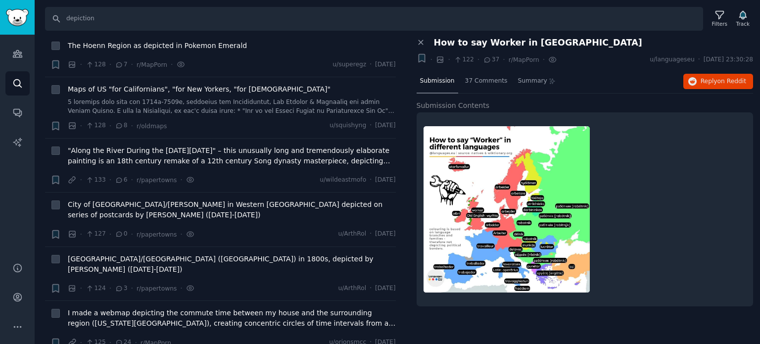
scroll to position [10734, 0]
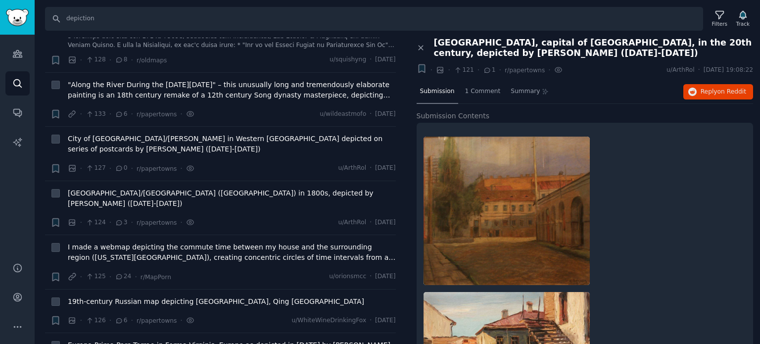
scroll to position [10783, 0]
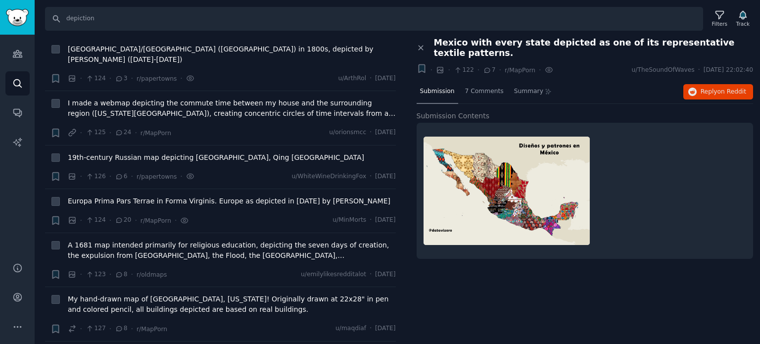
scroll to position [10932, 0]
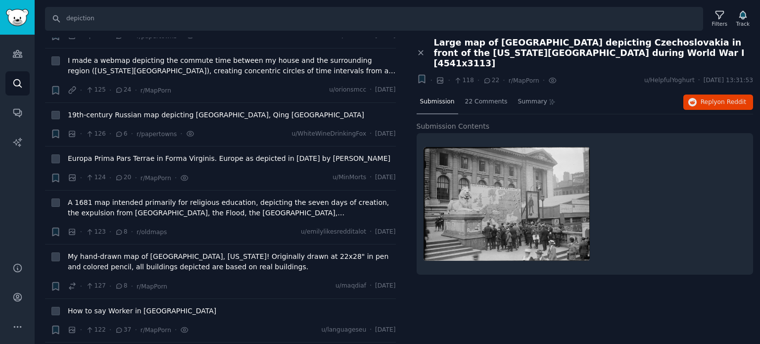
scroll to position [11031, 0]
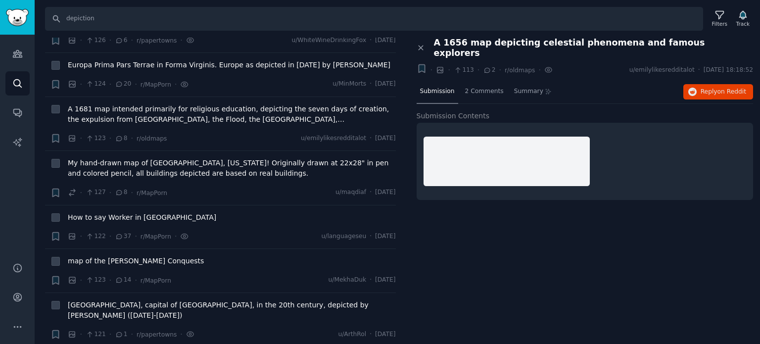
scroll to position [11120, 0]
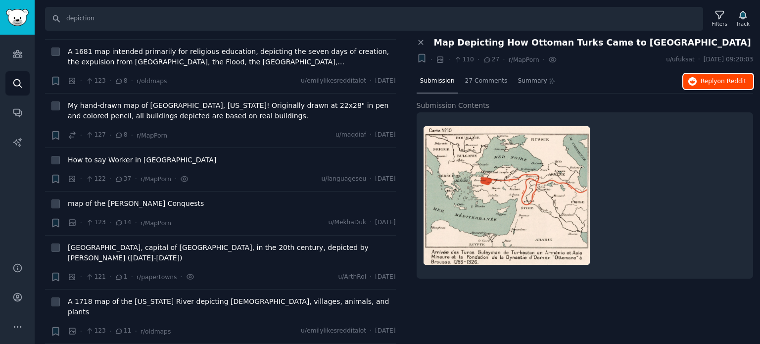
click at [710, 87] on button "Reply on Reddit" at bounding box center [718, 82] width 70 height 16
